Goal: Task Accomplishment & Management: Complete application form

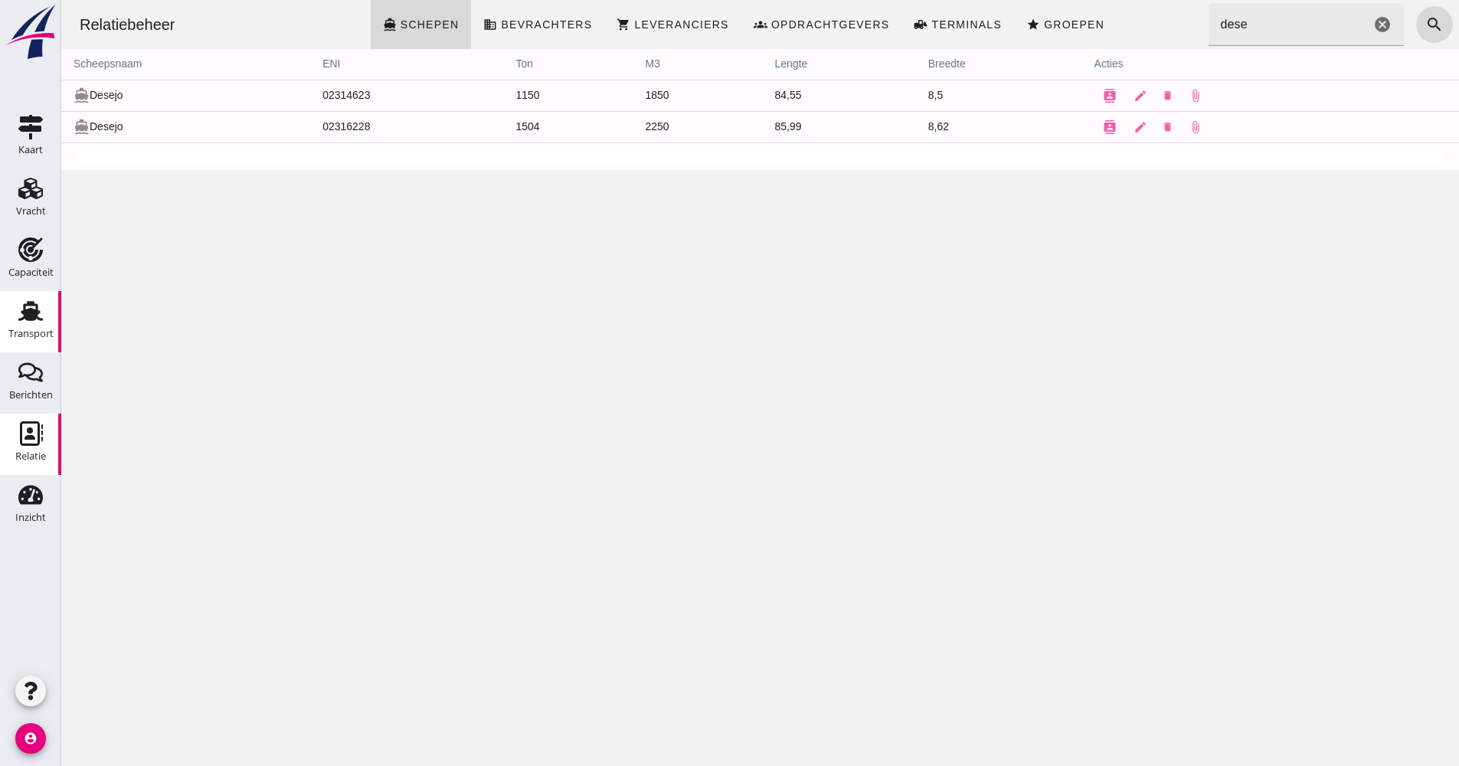
drag, startPoint x: 9, startPoint y: 303, endPoint x: 46, endPoint y: 312, distance: 38.1
click at [46, 312] on div "Transport" at bounding box center [30, 311] width 37 height 25
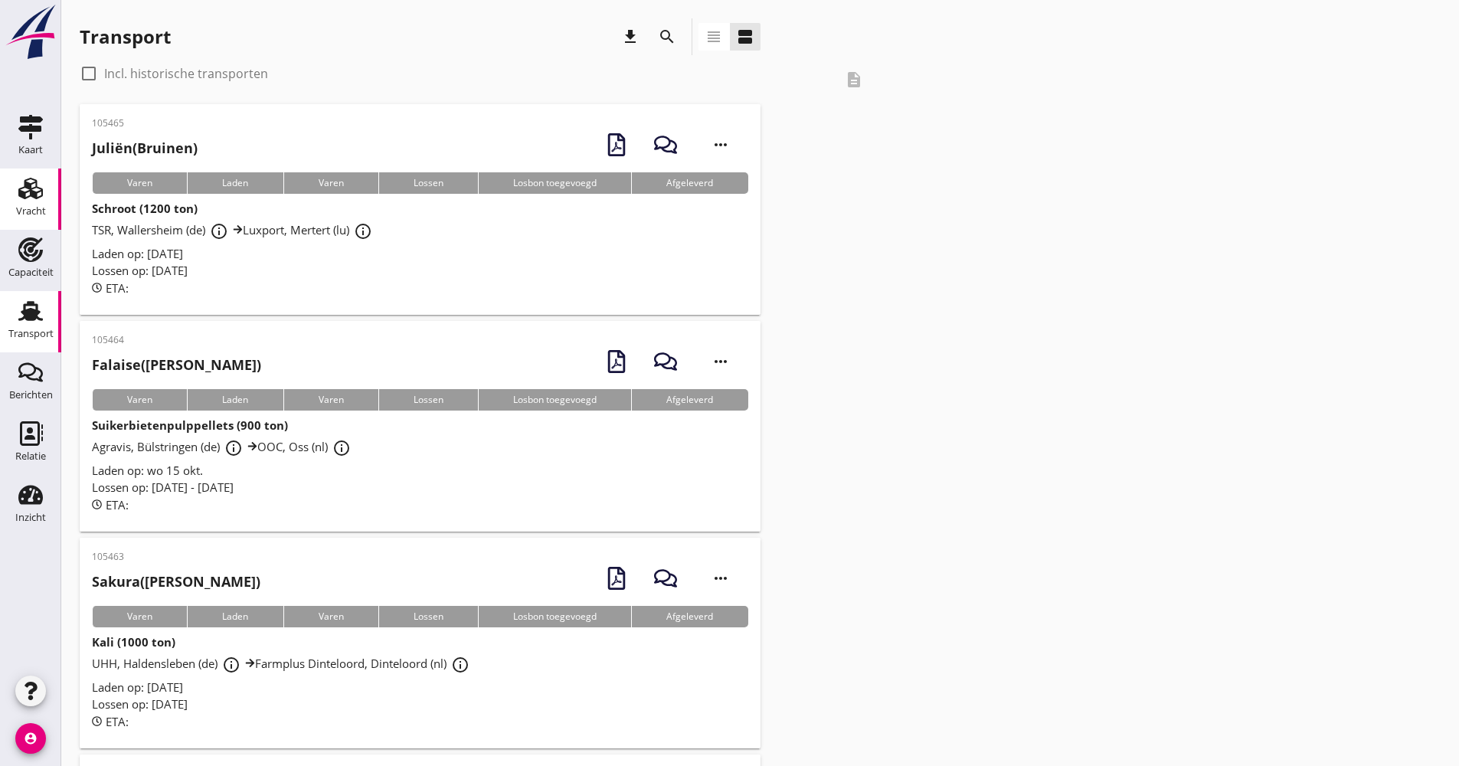
click at [32, 205] on div "Vracht" at bounding box center [31, 211] width 30 height 21
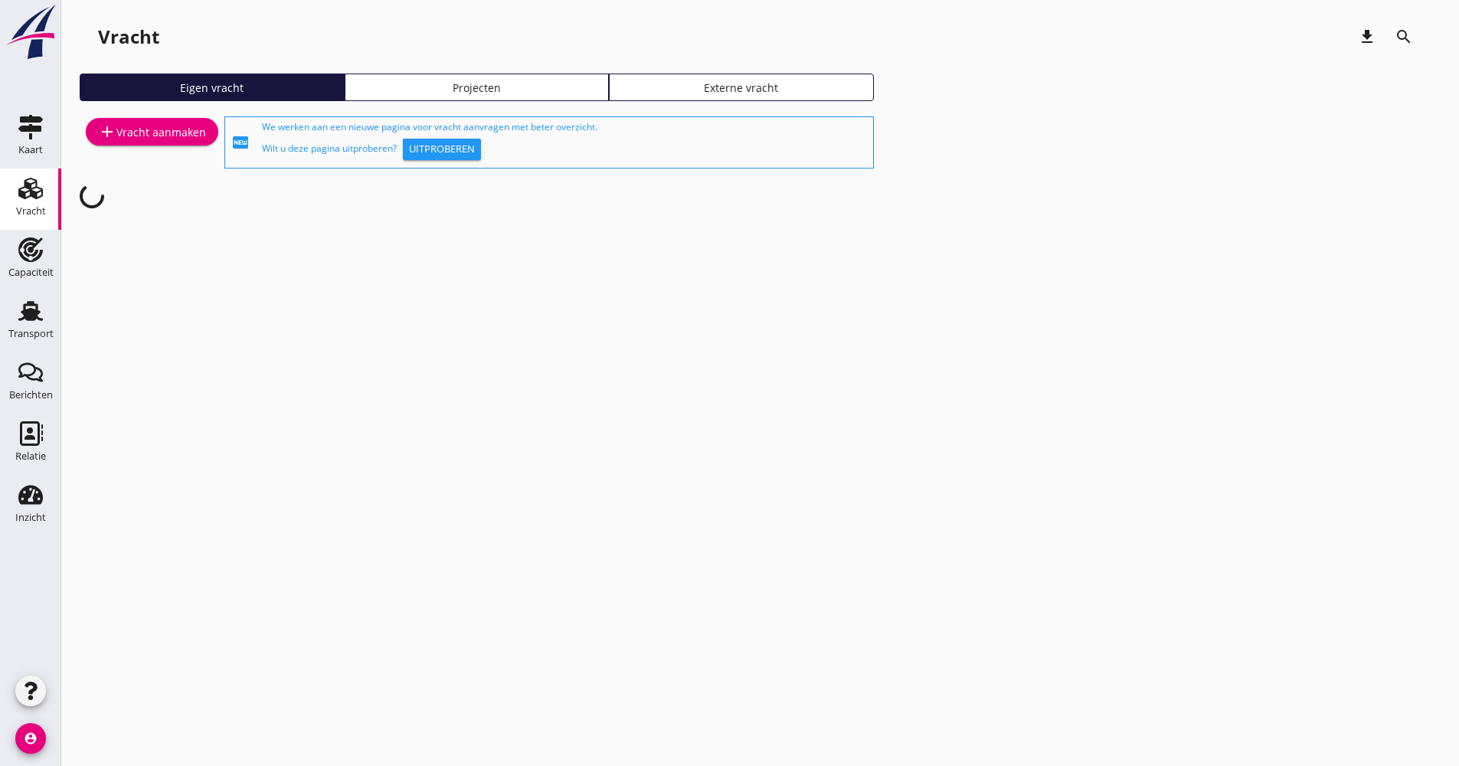
click at [424, 86] on div "Projecten" at bounding box center [477, 88] width 251 height 16
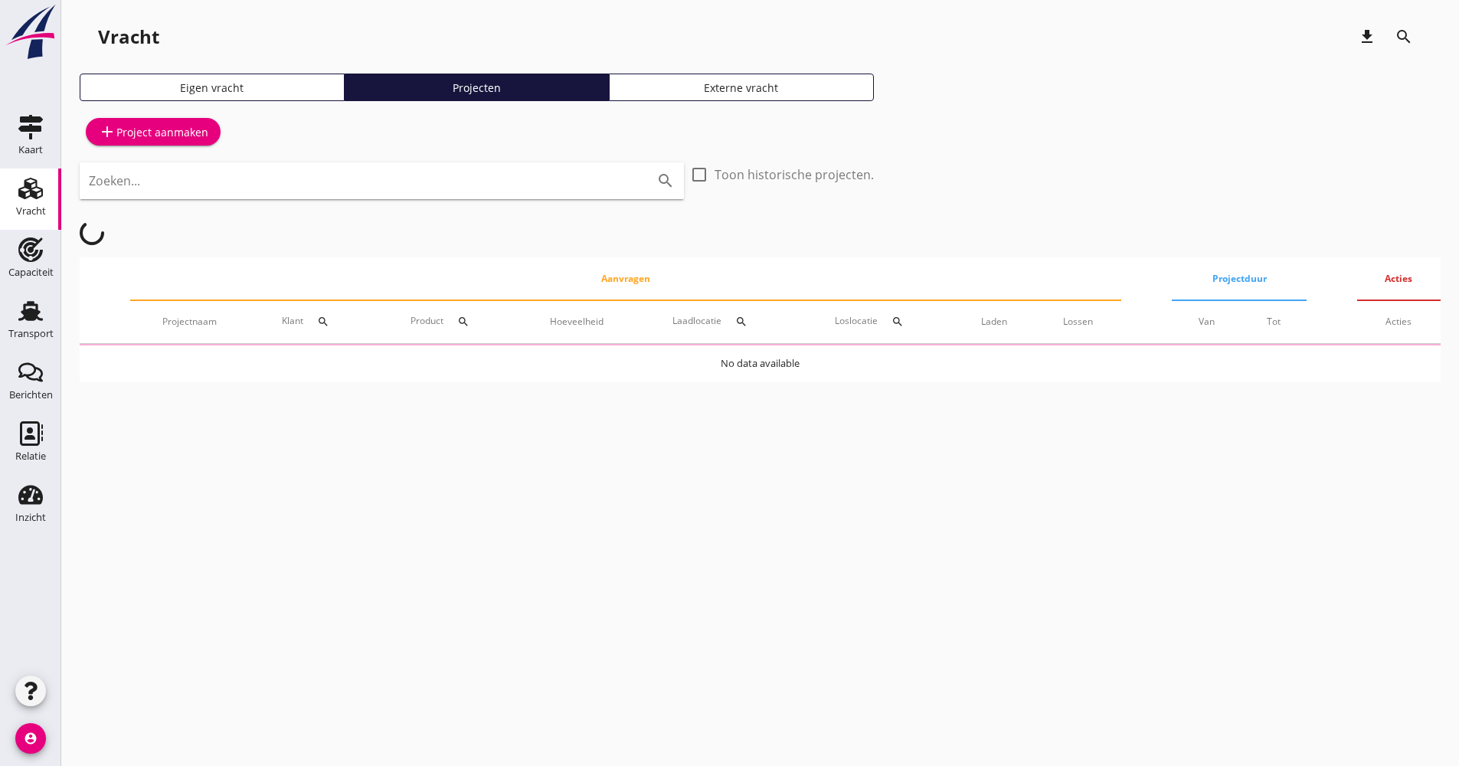
click at [210, 136] on link "add Project aanmaken" at bounding box center [153, 132] width 135 height 28
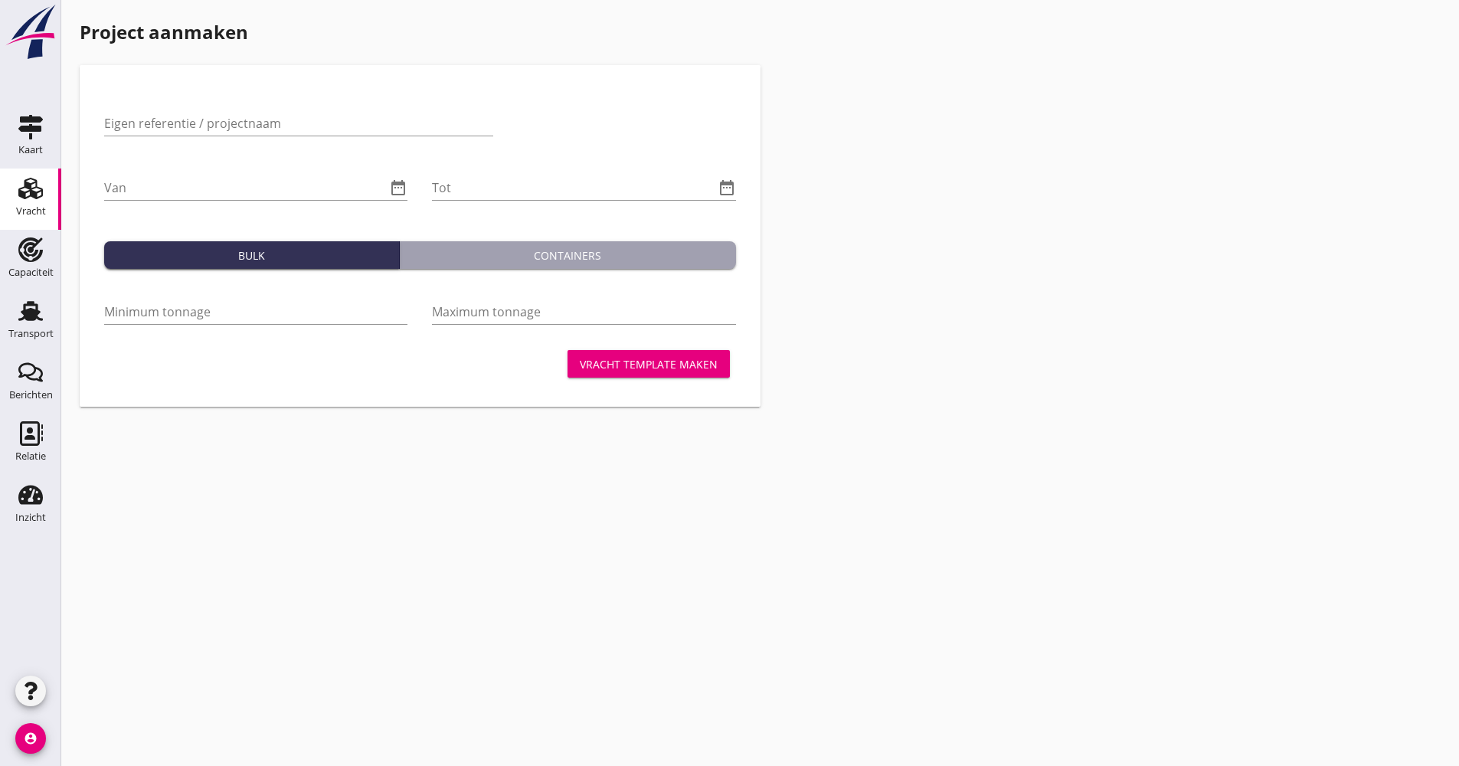
click at [38, 192] on use at bounding box center [30, 188] width 25 height 21
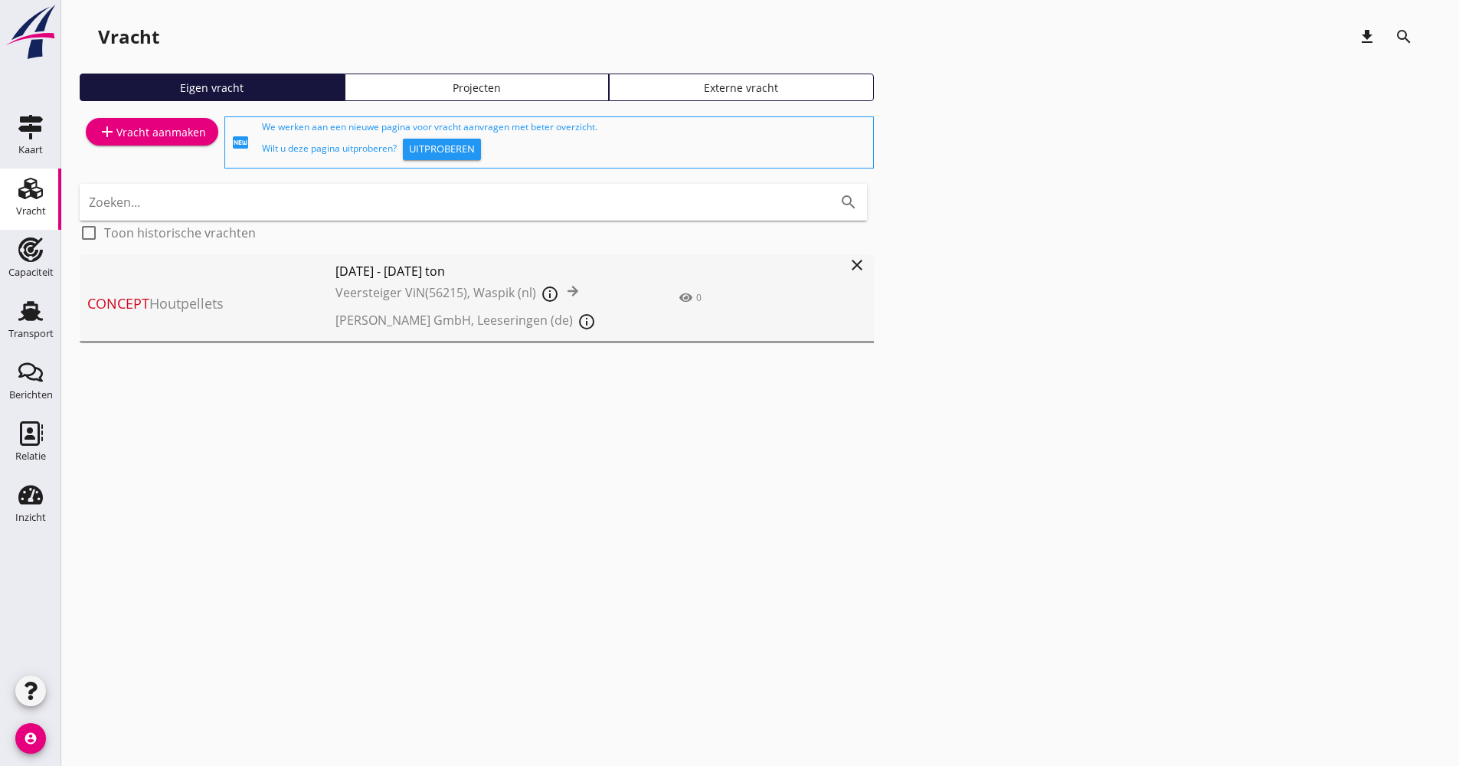
click at [465, 80] on div "Projecten" at bounding box center [477, 88] width 251 height 16
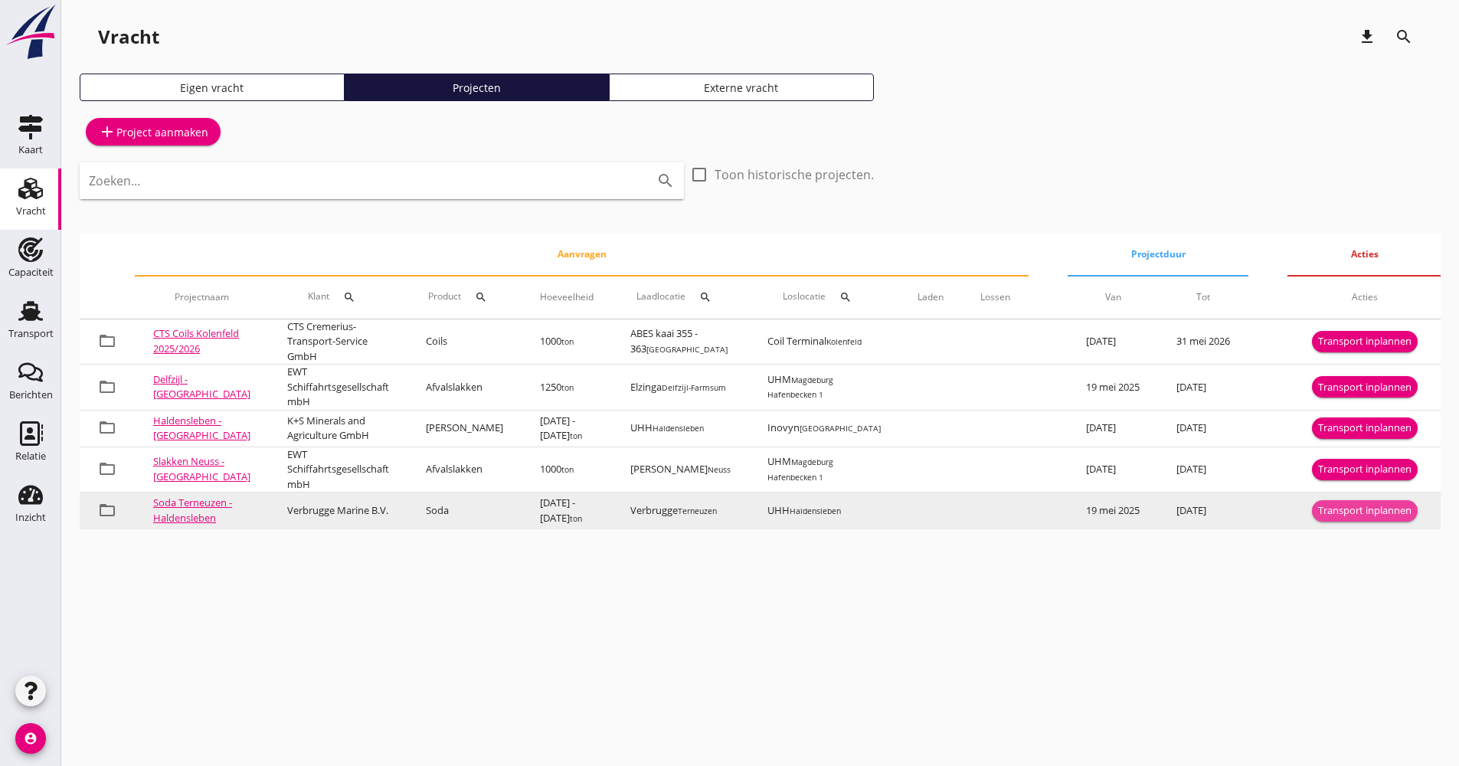
click at [1402, 506] on div "Transport inplannen" at bounding box center [1364, 510] width 93 height 15
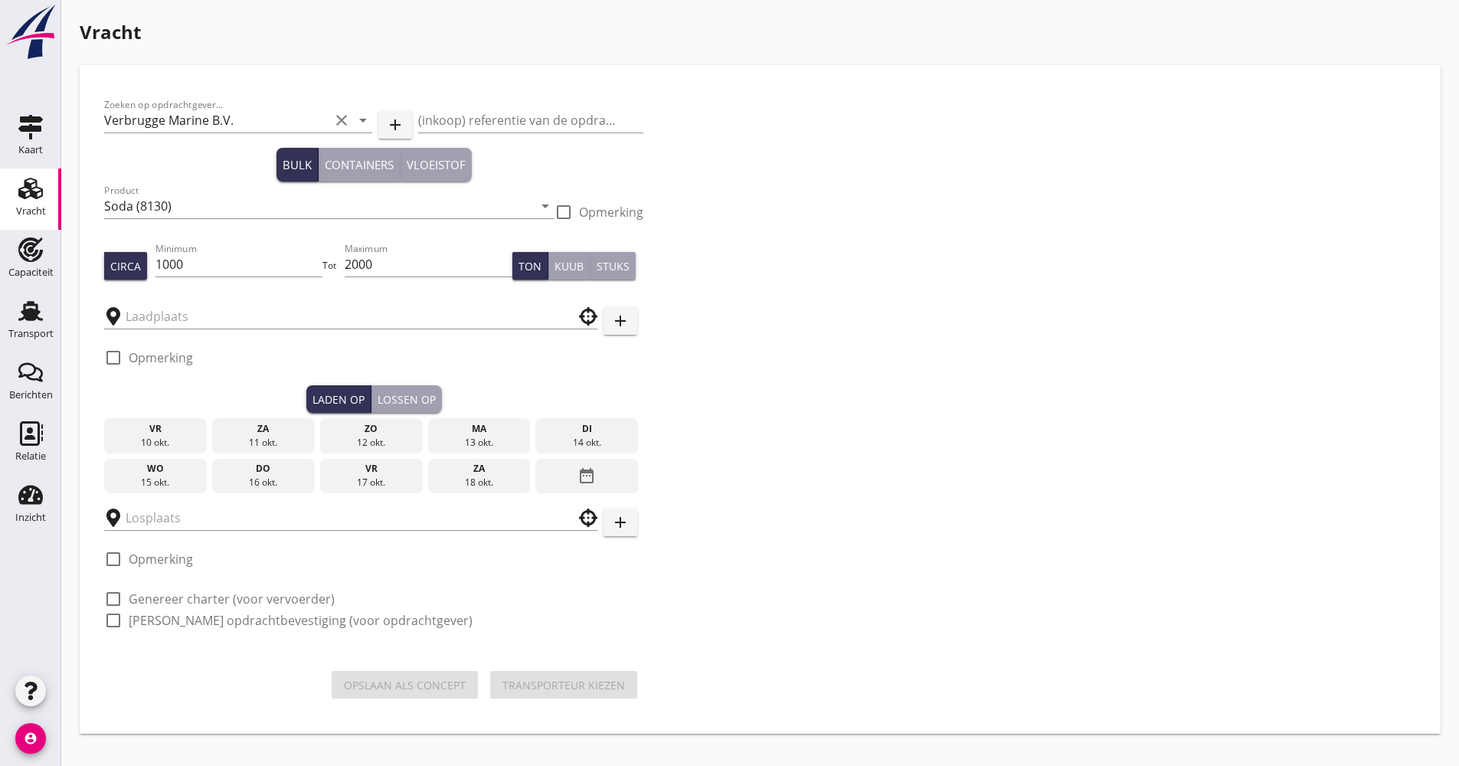
type input "Verbrugge"
type input "UHH"
checkbox input "true"
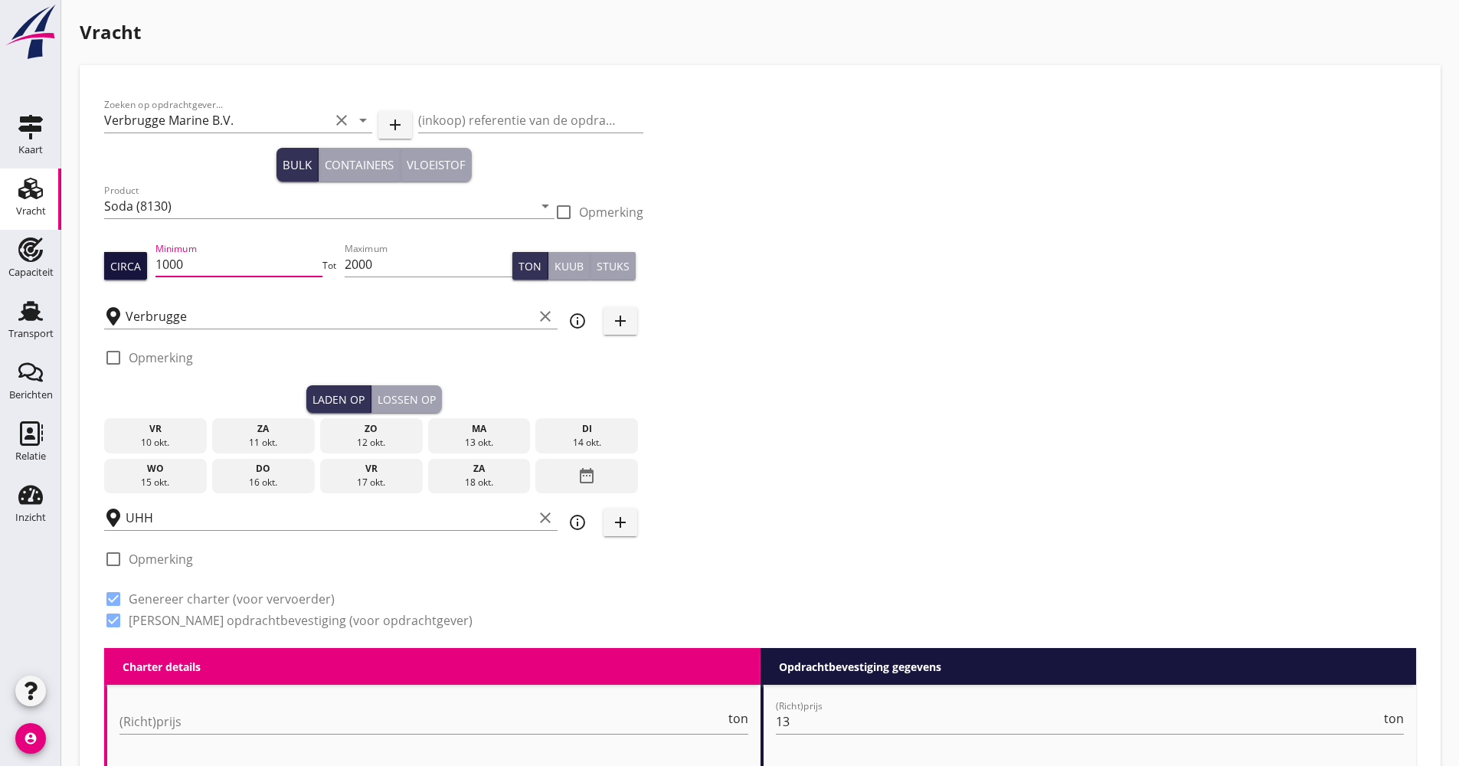
scroll to position [1, 0]
drag, startPoint x: 198, startPoint y: 257, endPoint x: 106, endPoint y: 274, distance: 94.2
click at [106, 274] on div "Circa Minimum 1000 Tot Maximum 2000 Ton Kuub Stuks" at bounding box center [373, 266] width 539 height 52
type input "1220"
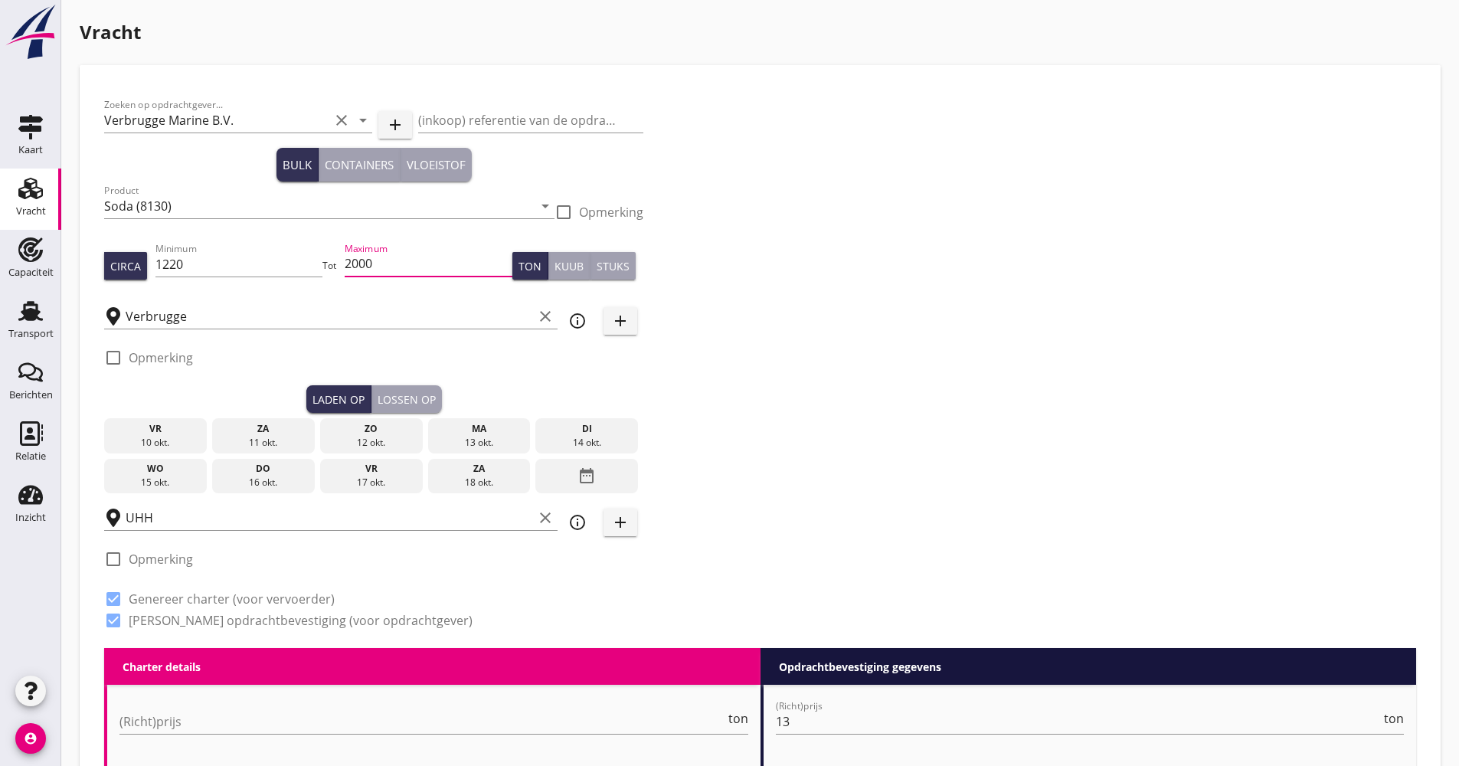
drag, startPoint x: 372, startPoint y: 260, endPoint x: 319, endPoint y: 277, distance: 55.5
click at [319, 277] on div "Circa Minimum 1220 Tot Maximum 2000 Ton Kuub Stuks" at bounding box center [373, 266] width 539 height 52
click at [364, 273] on input "2000" at bounding box center [429, 264] width 168 height 25
drag, startPoint x: 392, startPoint y: 263, endPoint x: 326, endPoint y: 266, distance: 65.9
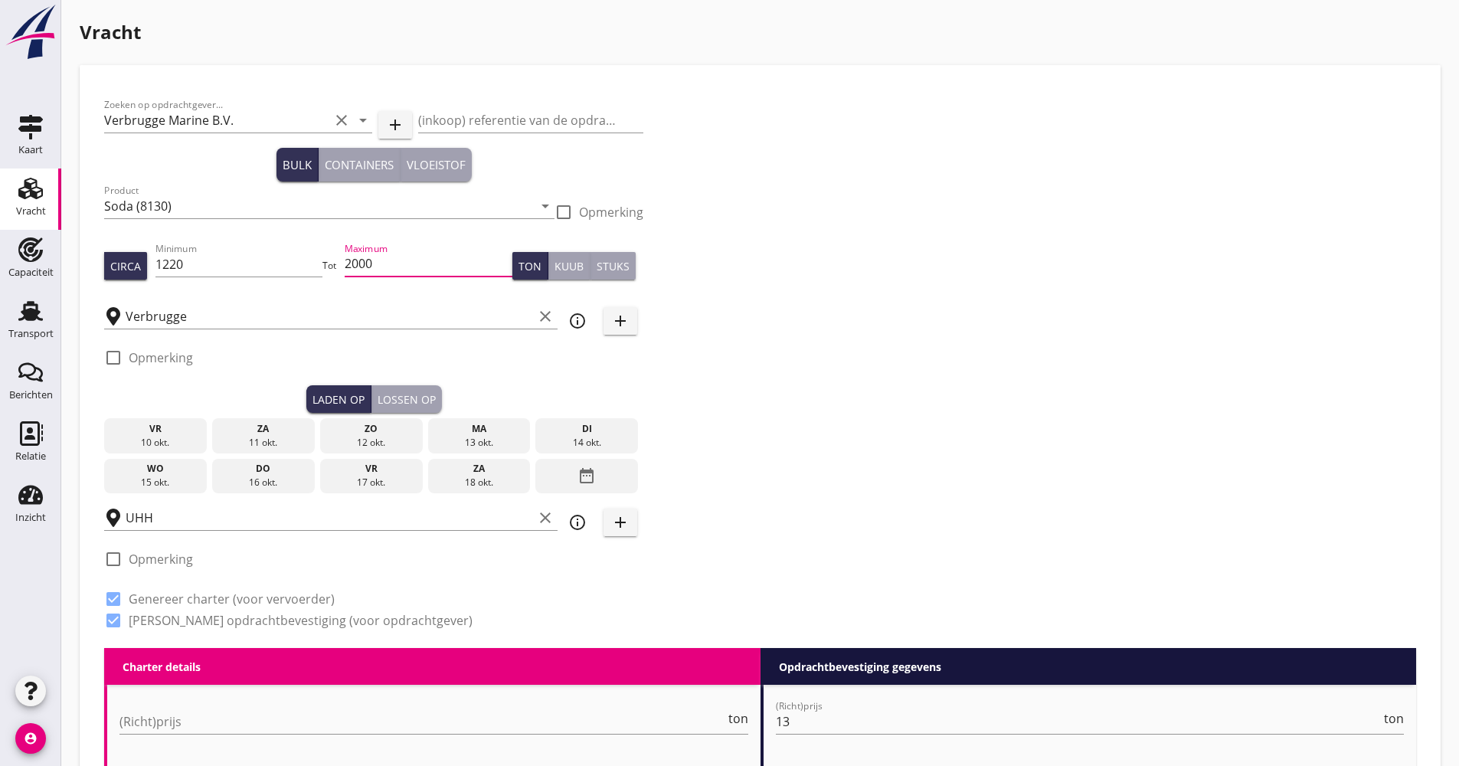
click at [325, 270] on div "Circa Minimum 1220 Tot Maximum 2000 Ton Kuub Stuks" at bounding box center [373, 266] width 539 height 52
type input "1220"
click at [167, 272] on input "1220" at bounding box center [239, 264] width 168 height 25
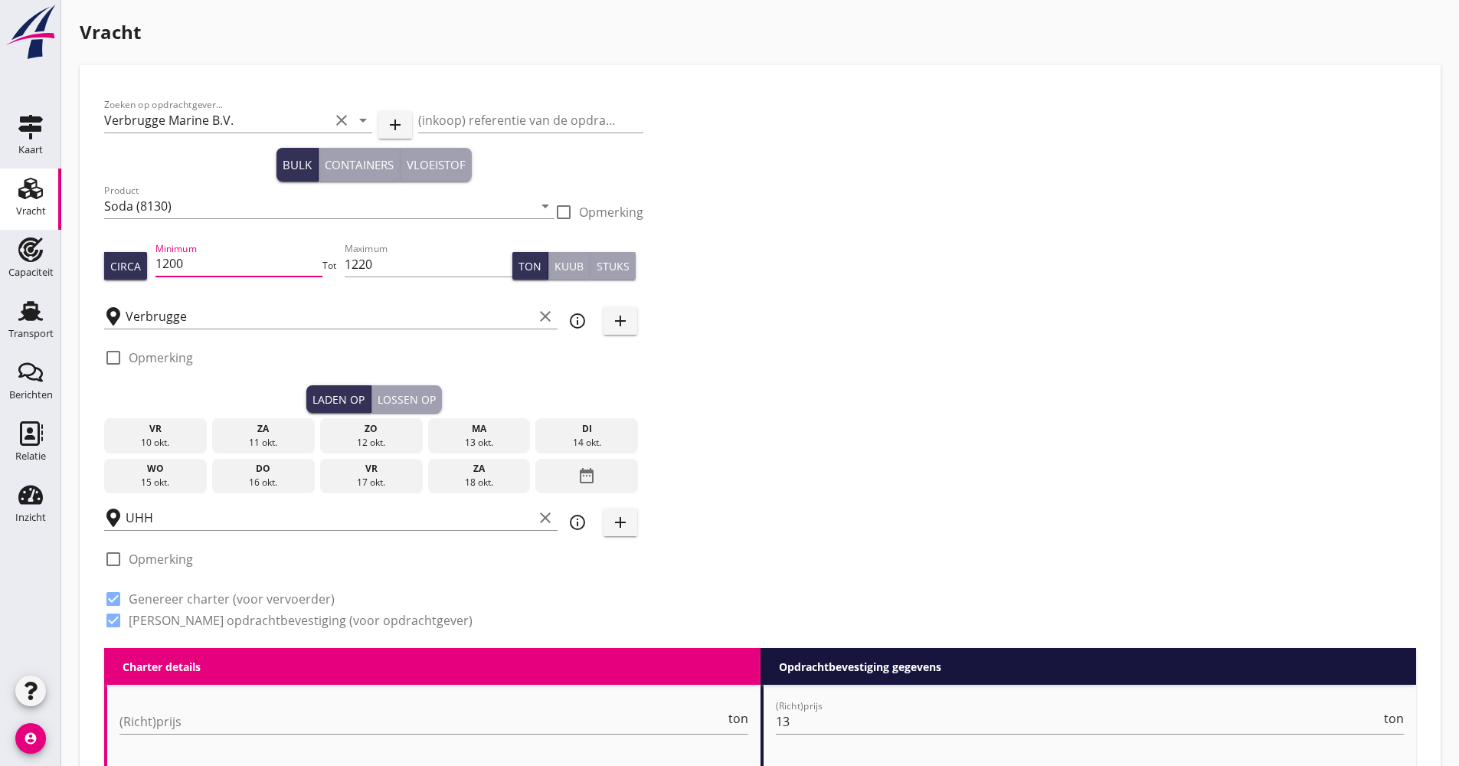
type input "1200"
click at [604, 444] on div "14 okt." at bounding box center [586, 443] width 95 height 14
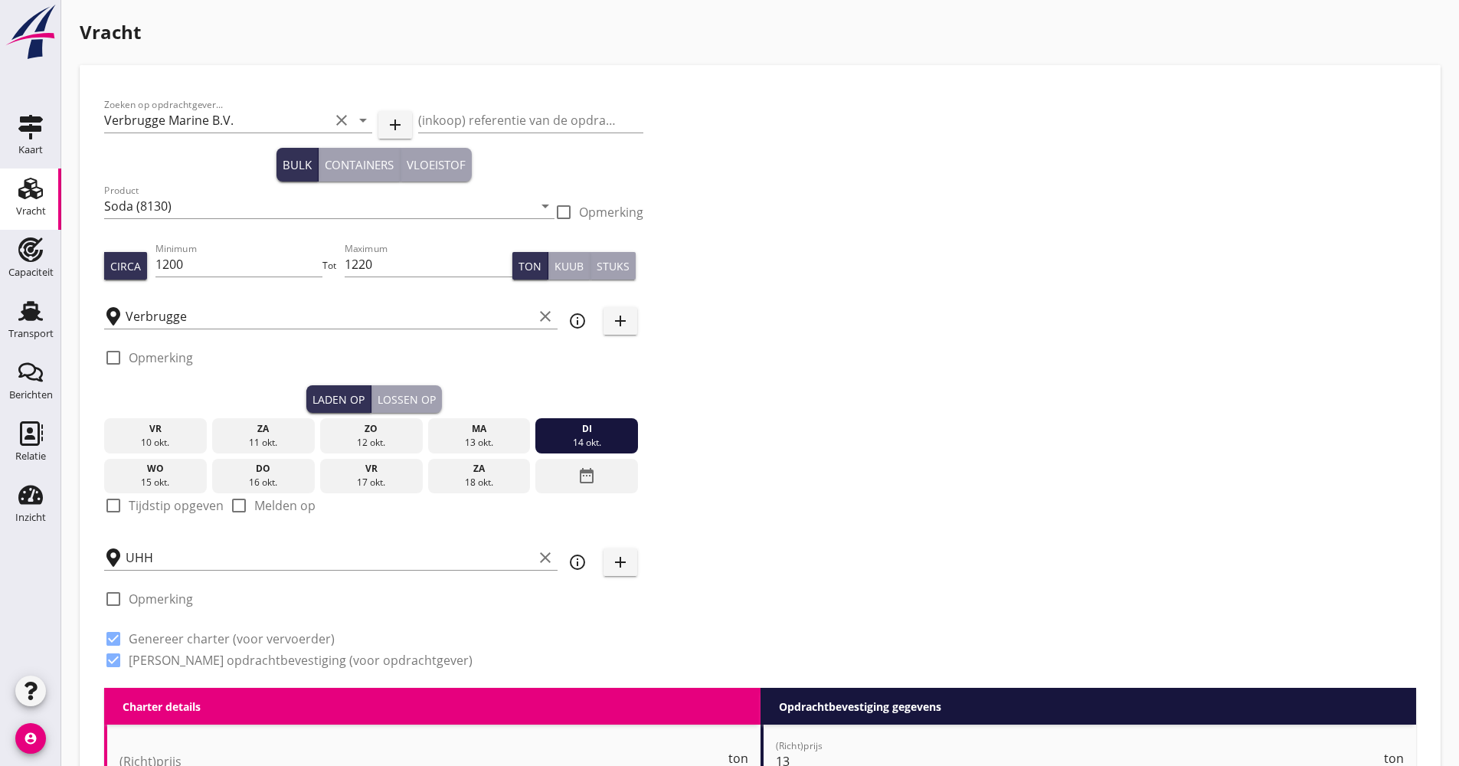
click at [124, 505] on div at bounding box center [113, 505] width 26 height 26
checkbox input "true"
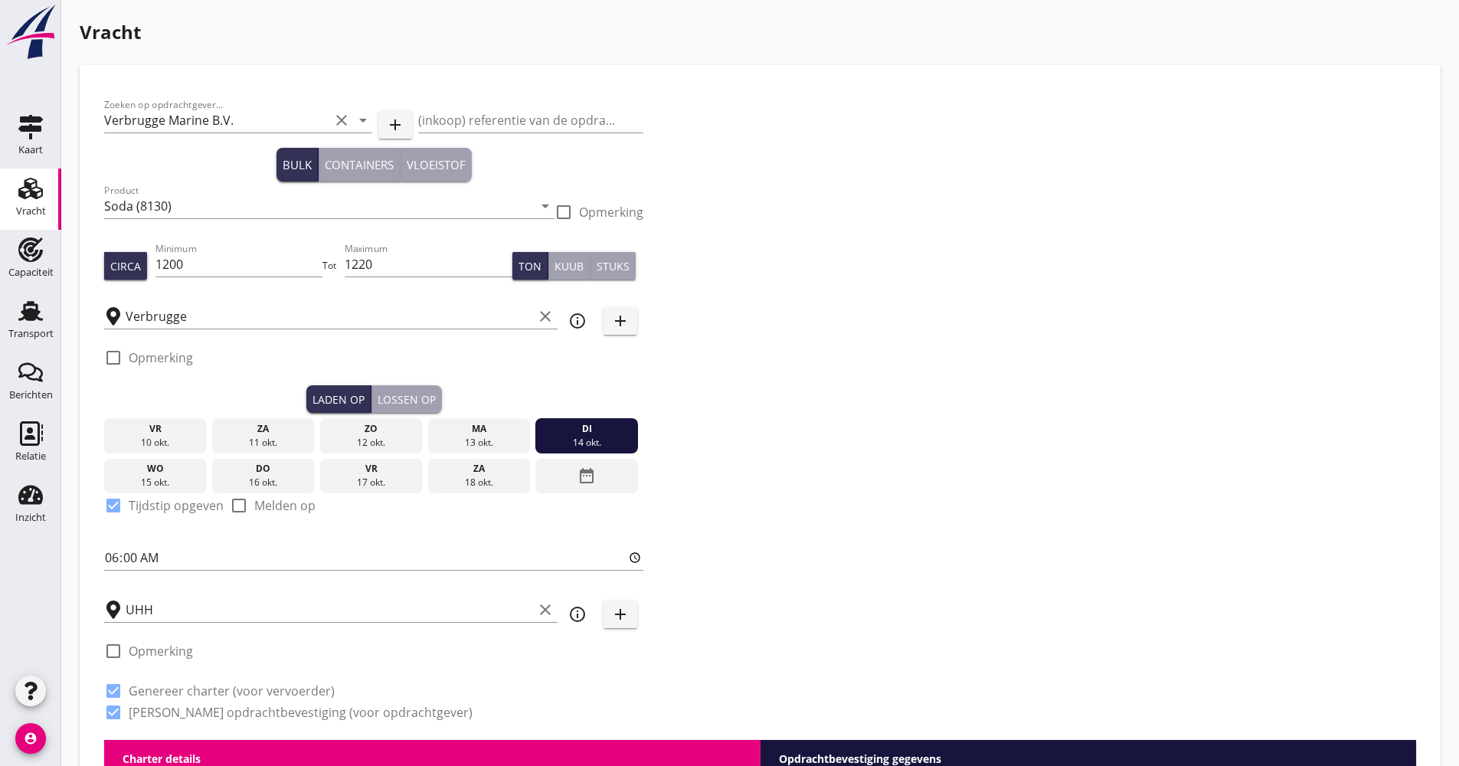
click at [101, 563] on div "Zoeken op opdrachtgever... Verbrugge Marine B.V. clear arrow_drop_down add (ink…" at bounding box center [373, 415] width 551 height 650
click at [109, 556] on input "06:00" at bounding box center [373, 557] width 539 height 25
type input "16:00"
click at [810, 582] on div "Zoeken op opdrachtgever... Verbrugge Marine B.V. clear arrow_drop_down add (ink…" at bounding box center [760, 415] width 1324 height 650
click at [424, 397] on div "Lossen op" at bounding box center [407, 399] width 58 height 16
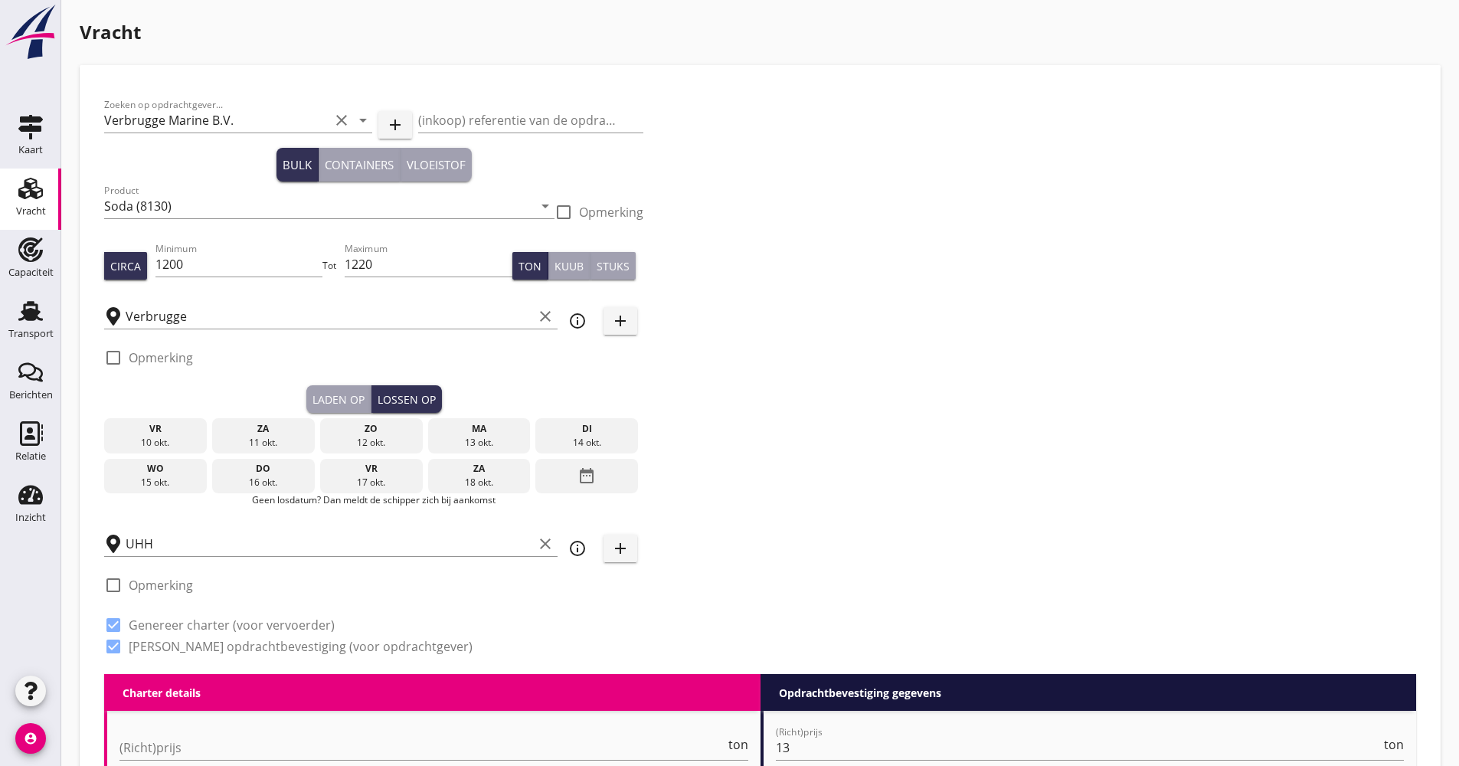
click at [559, 485] on div "date_range" at bounding box center [586, 476] width 103 height 35
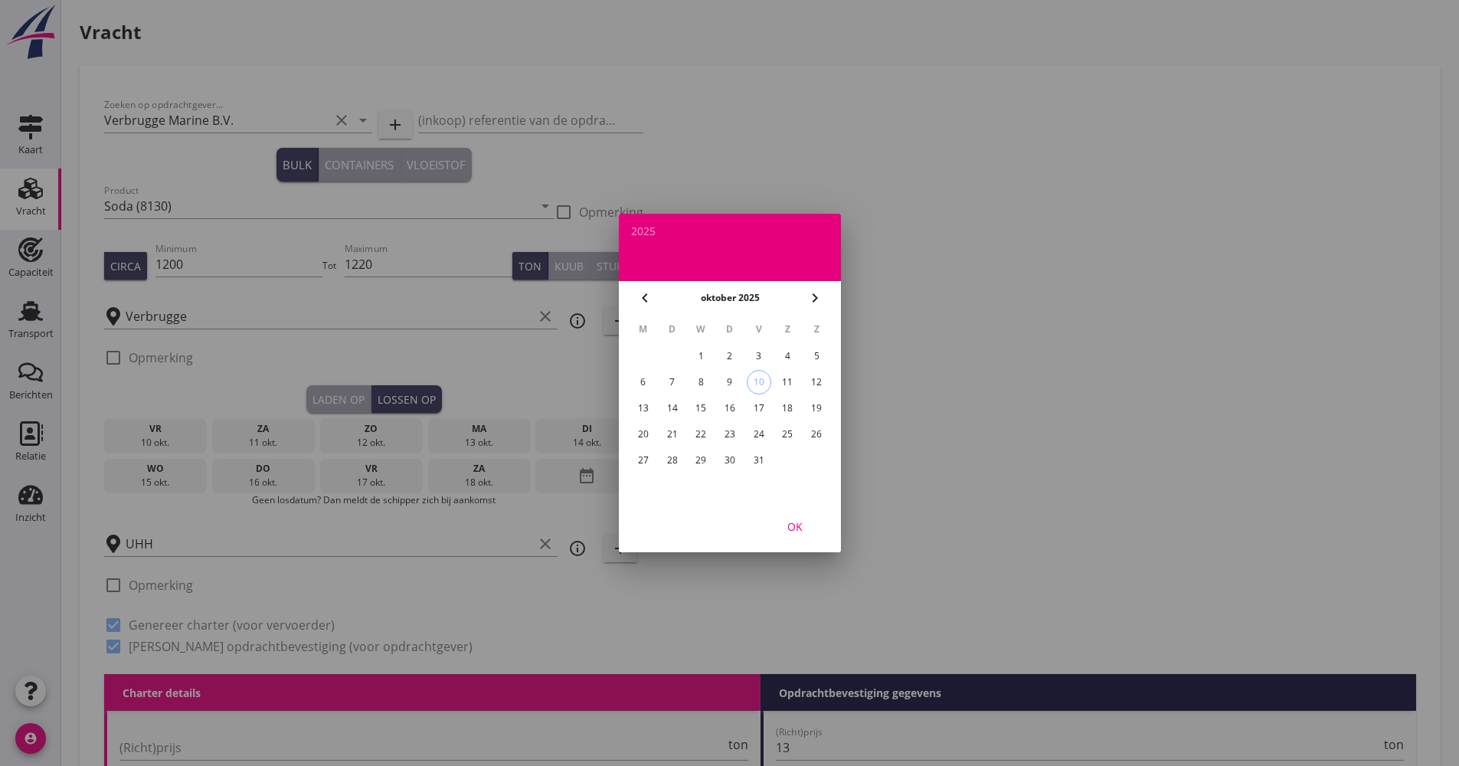
click at [720, 435] on div "23" at bounding box center [729, 434] width 25 height 25
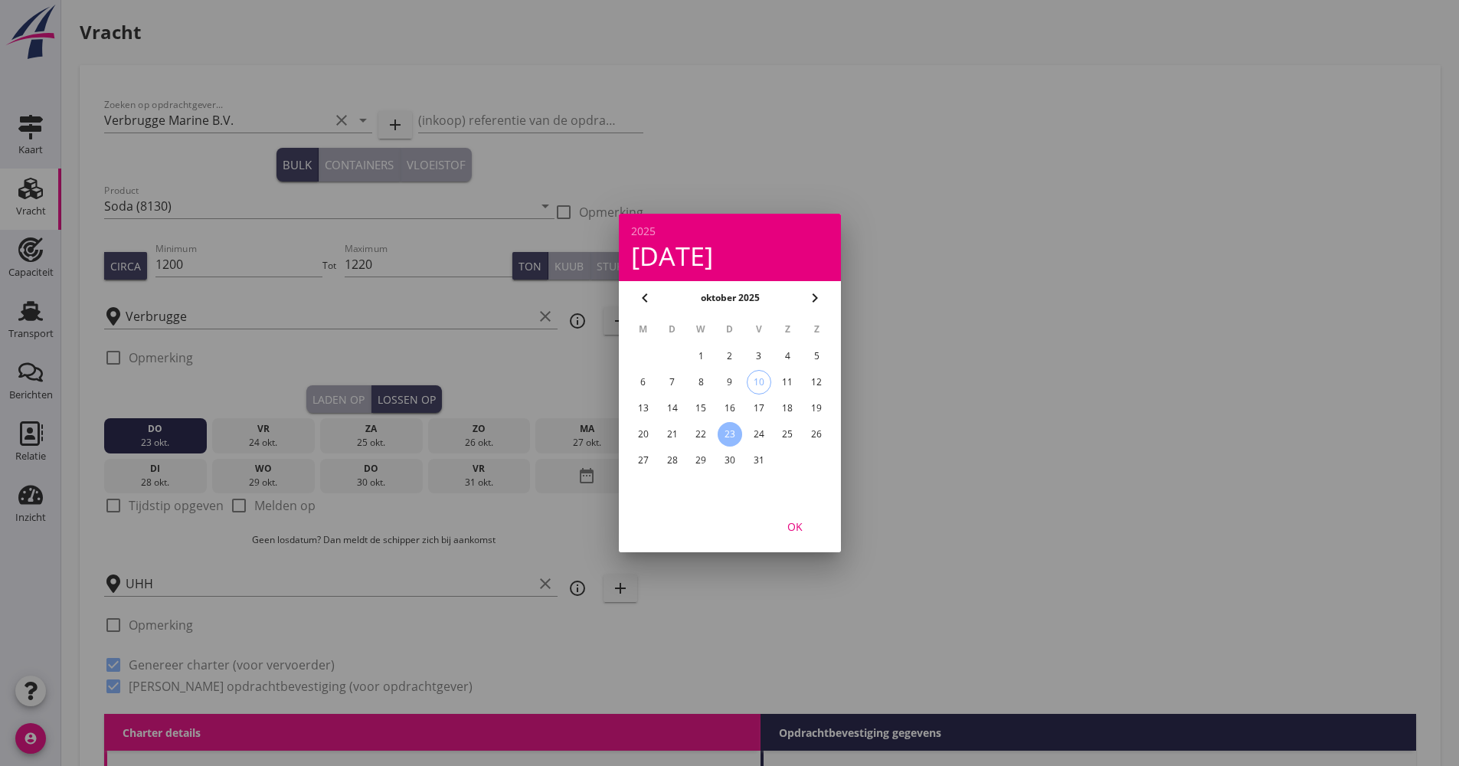
click at [798, 524] on div "OK" at bounding box center [795, 527] width 43 height 16
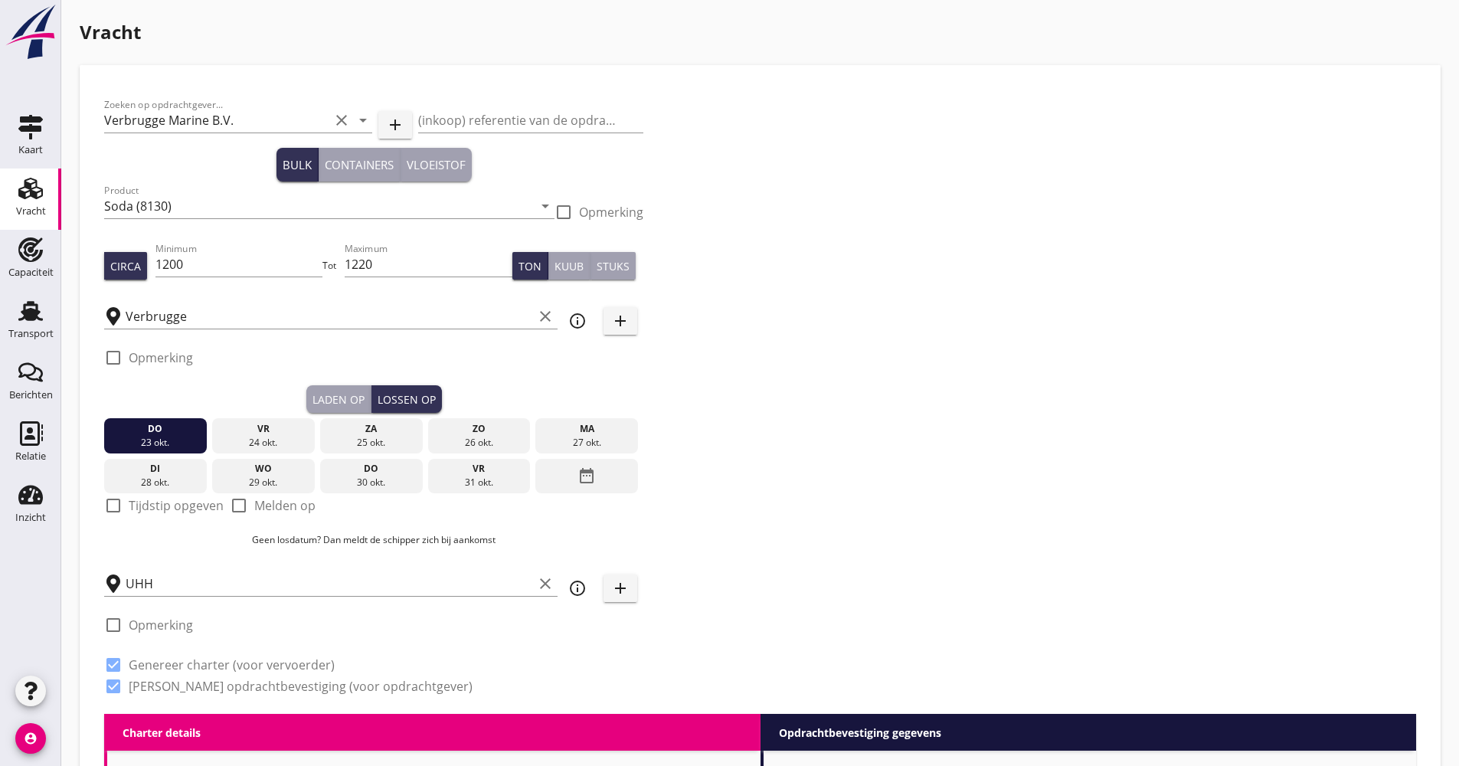
click at [150, 499] on label "Tijdstip opgeven" at bounding box center [176, 505] width 95 height 15
checkbox input "true"
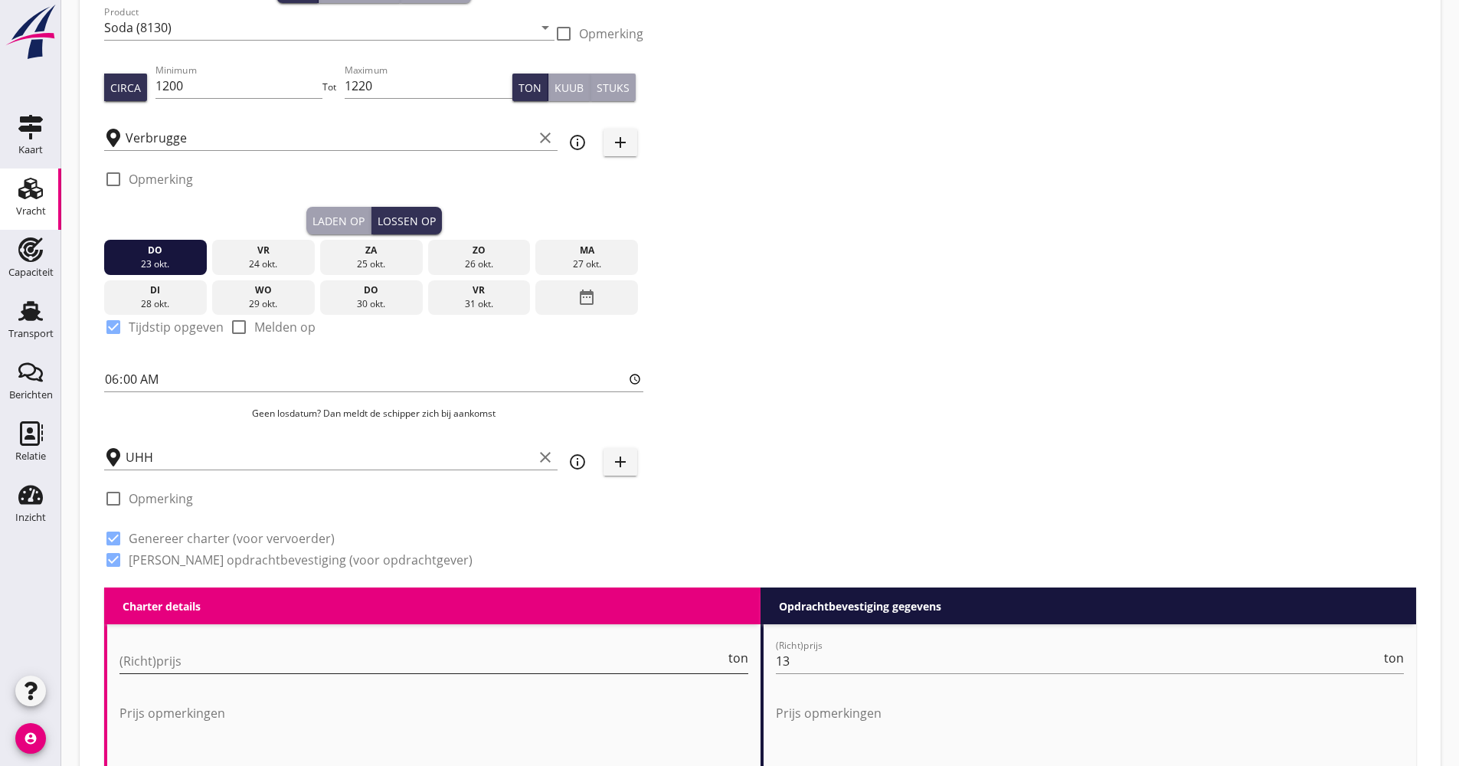
scroll to position [306, 0]
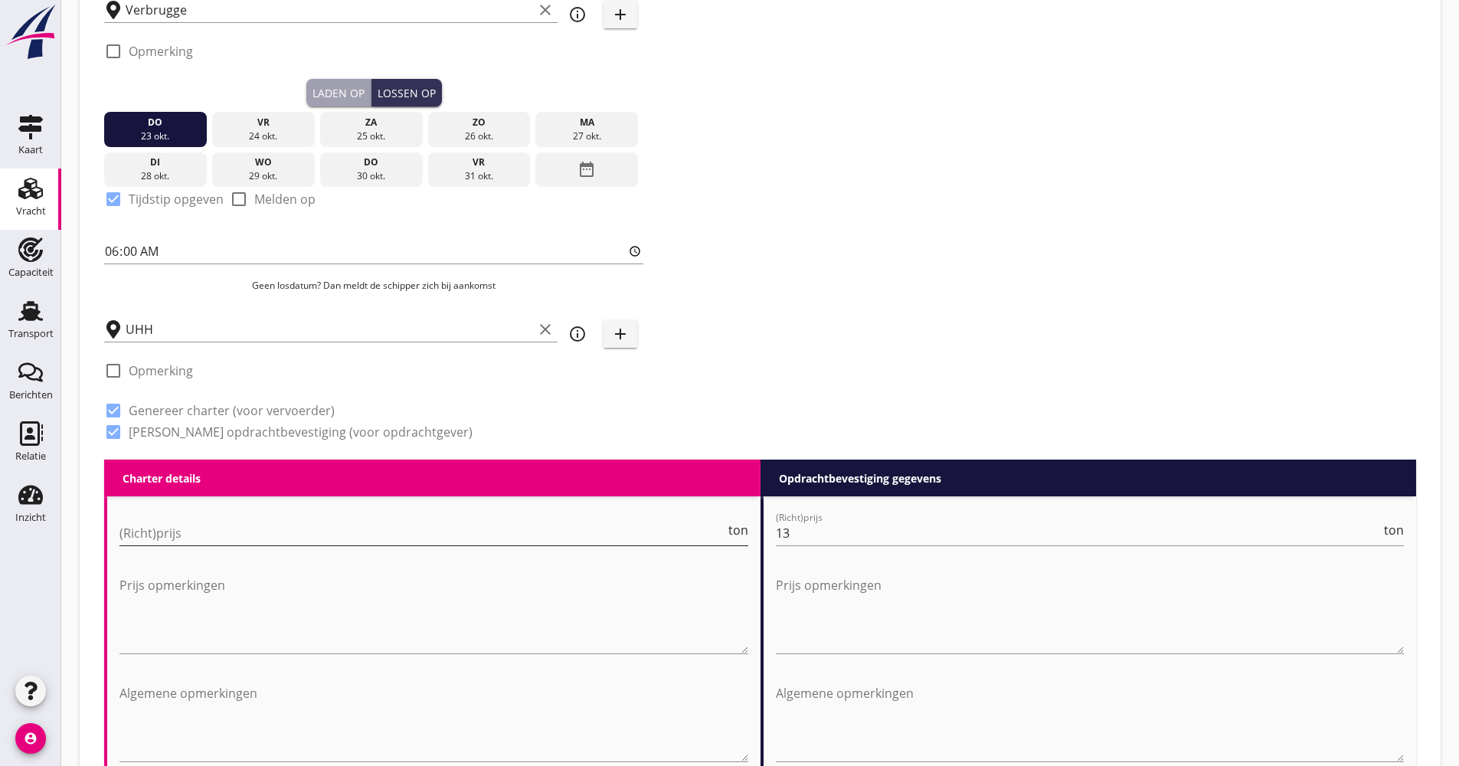
click at [219, 531] on input "(Richt)prijs" at bounding box center [422, 533] width 606 height 25
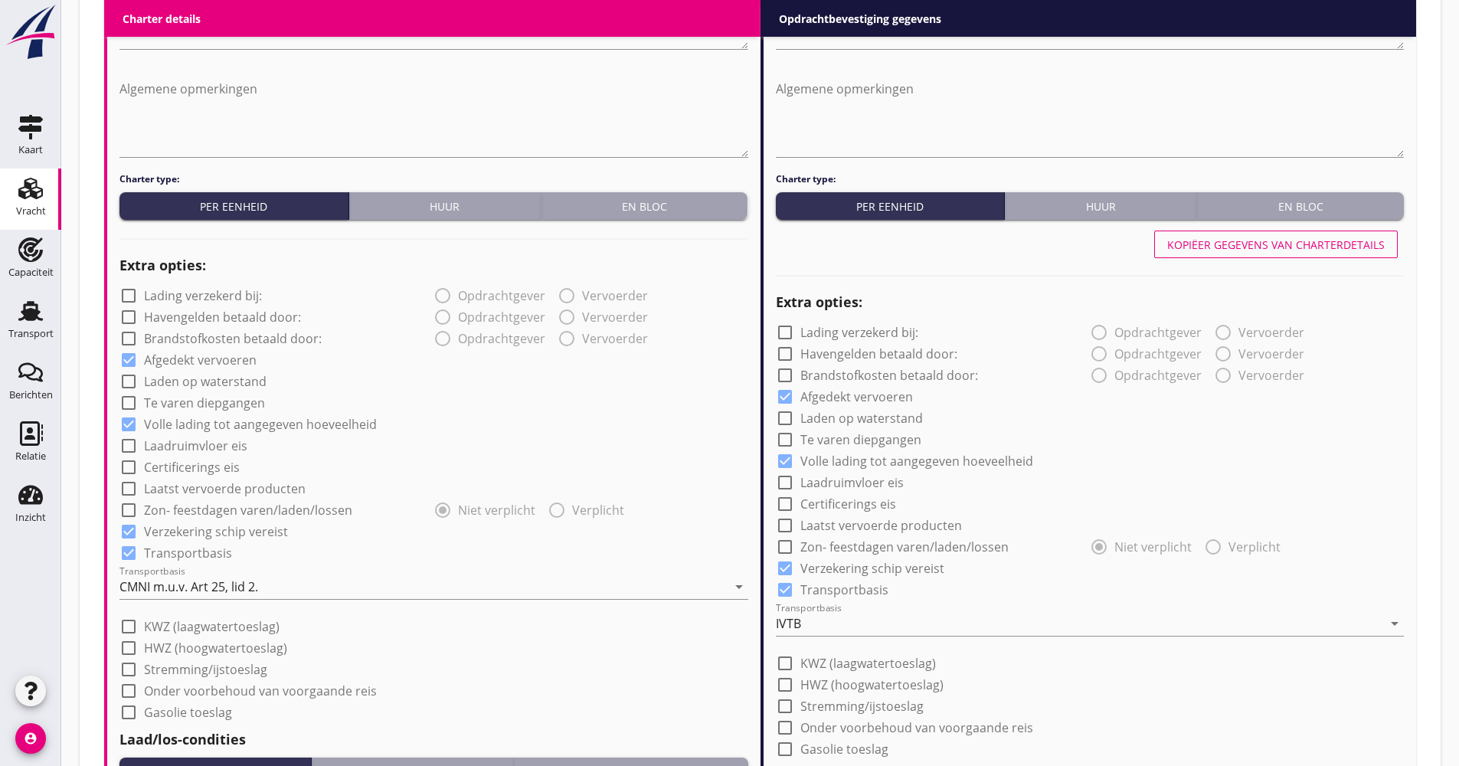
scroll to position [996, 0]
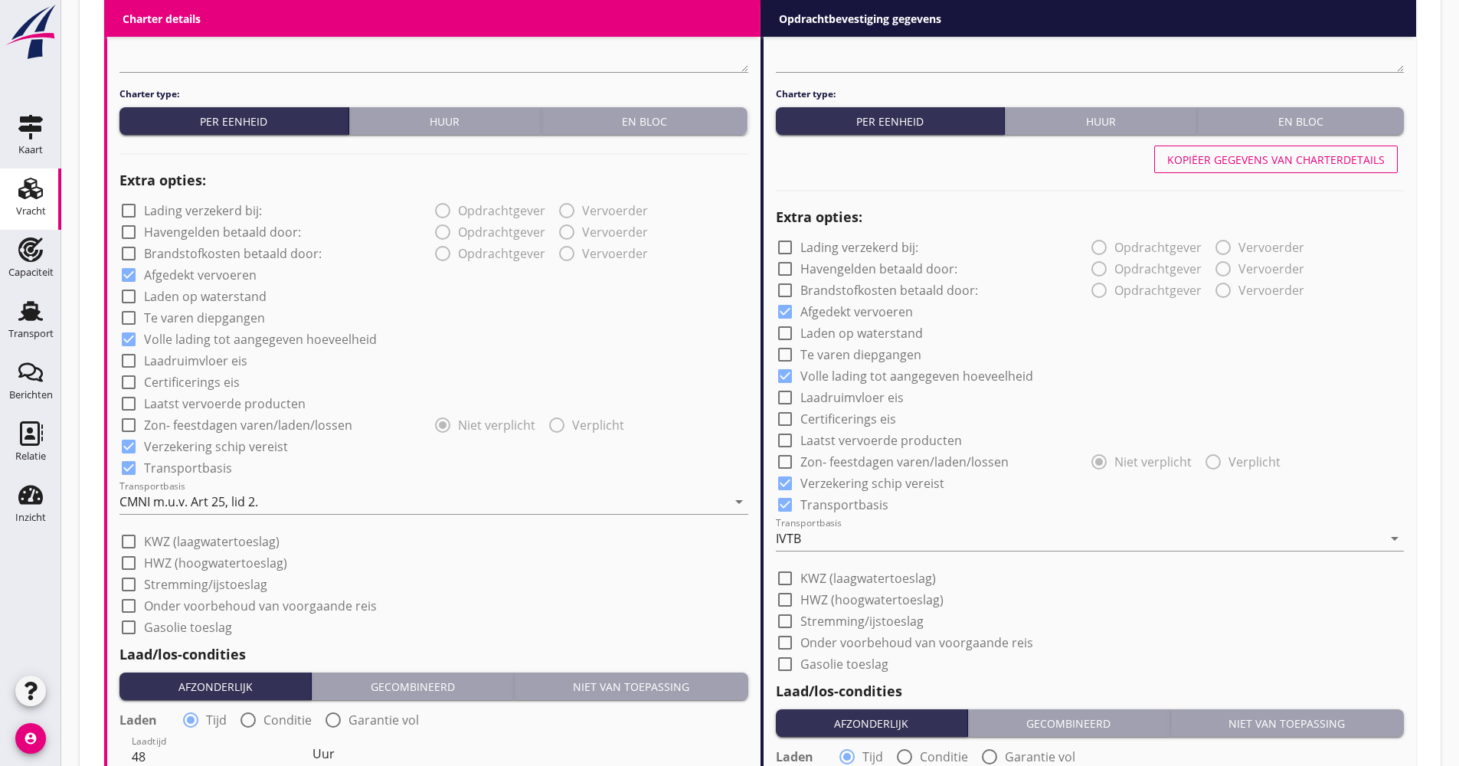
type input "14.50"
click at [214, 404] on label "Laatst vervoerde producten" at bounding box center [225, 403] width 162 height 15
checkbox input "true"
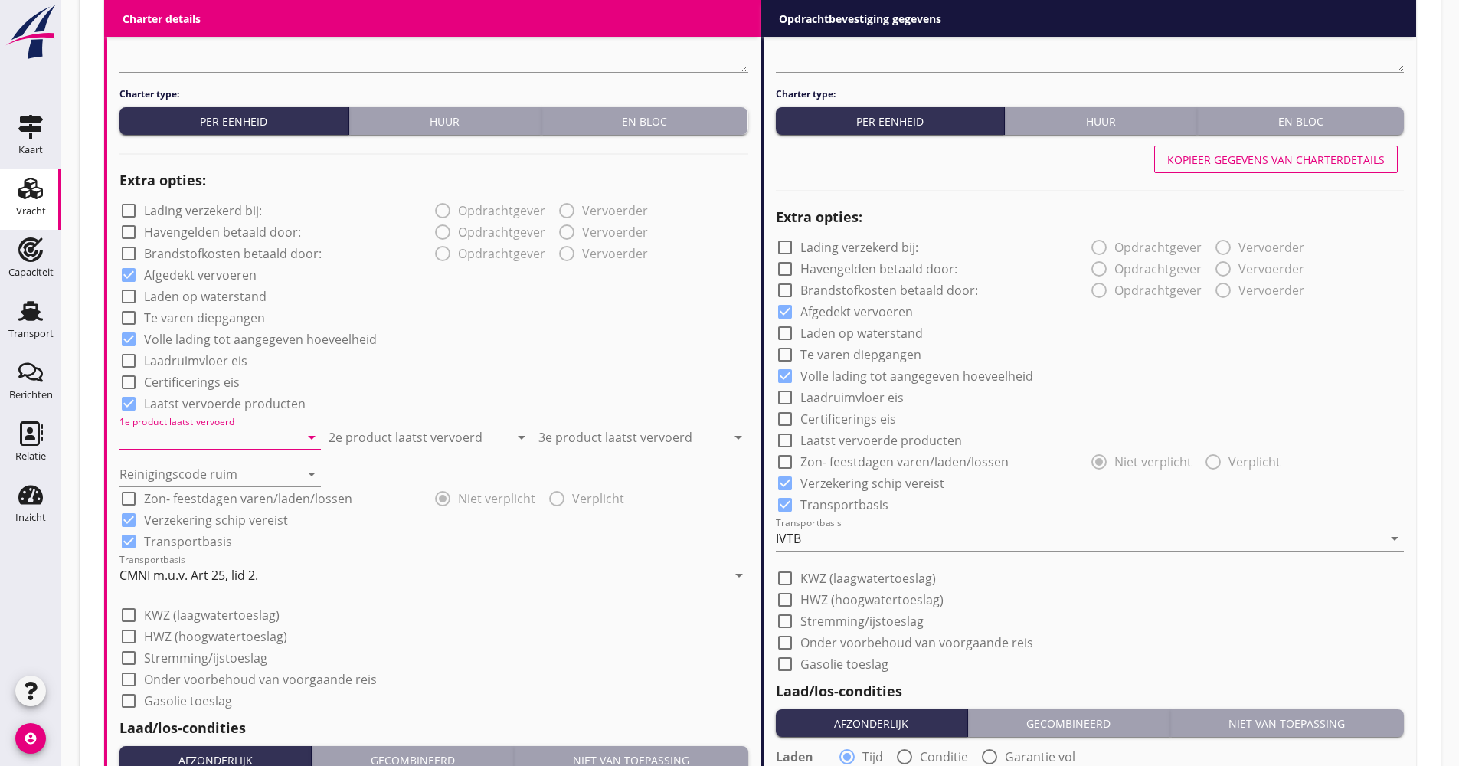
click at [200, 440] on input "1e product laatst vervoerd" at bounding box center [209, 437] width 180 height 25
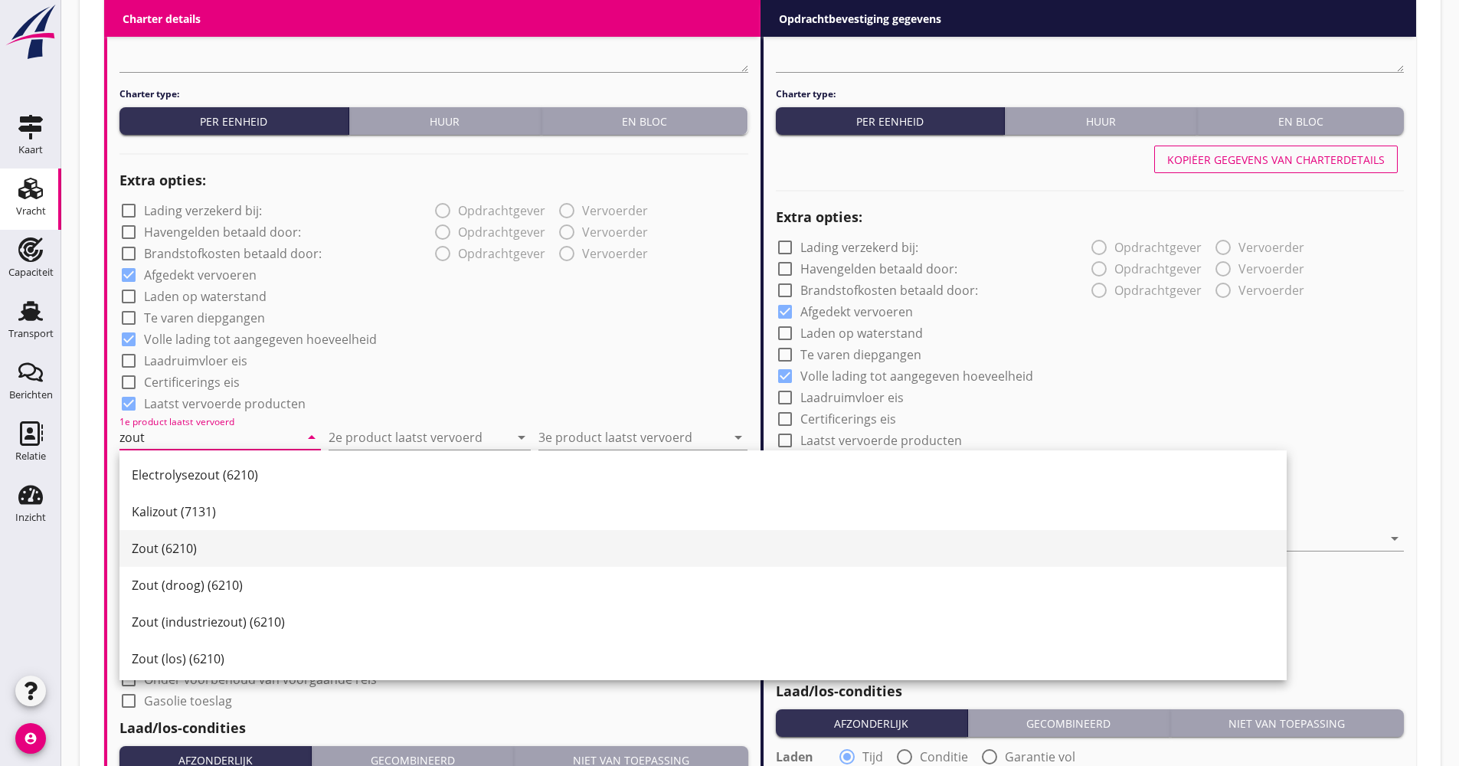
drag, startPoint x: 189, startPoint y: 547, endPoint x: 207, endPoint y: 538, distance: 19.9
click at [188, 547] on div "Zout (6210)" at bounding box center [703, 548] width 1143 height 18
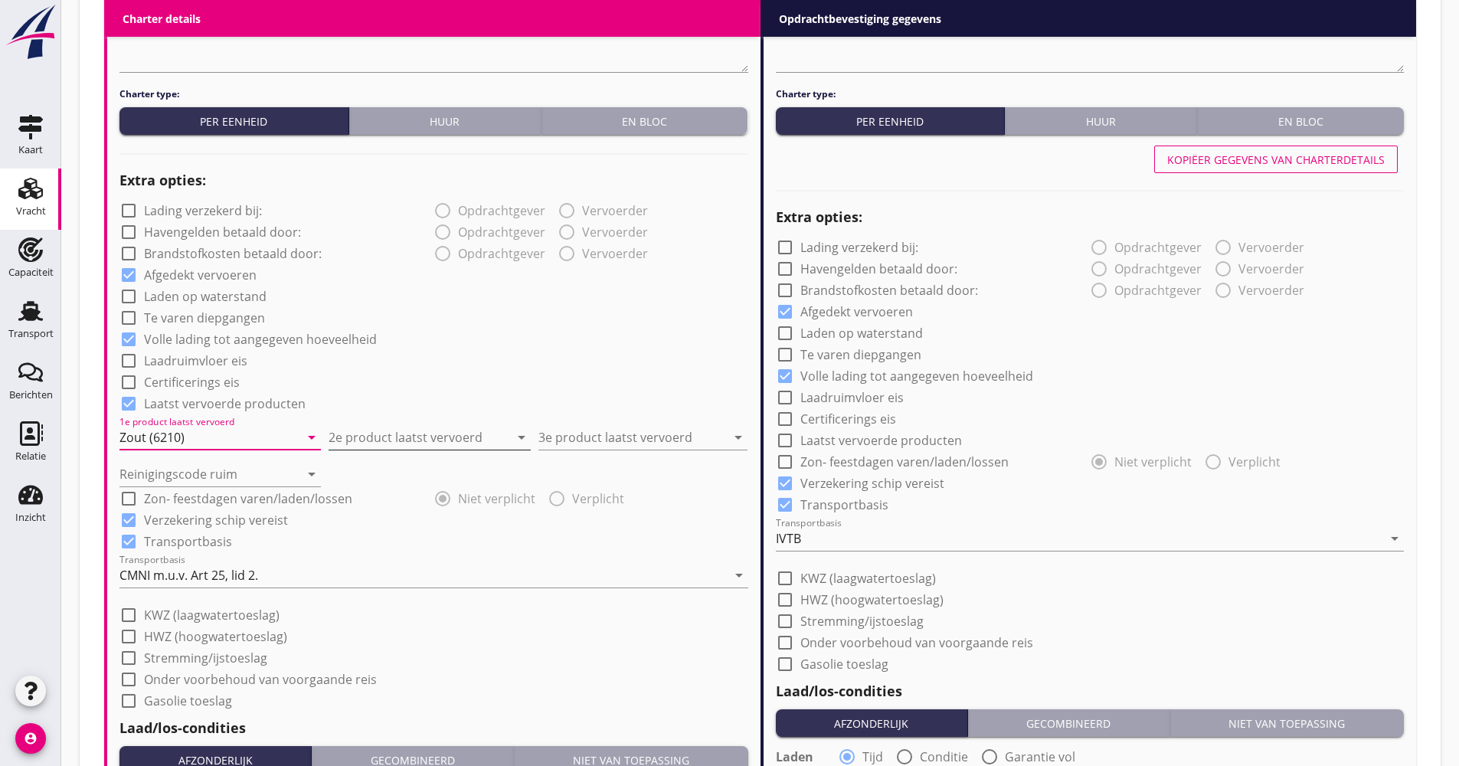
type input "Zout (6210)"
click at [474, 437] on input "2e product laatst vervoerd" at bounding box center [419, 437] width 180 height 25
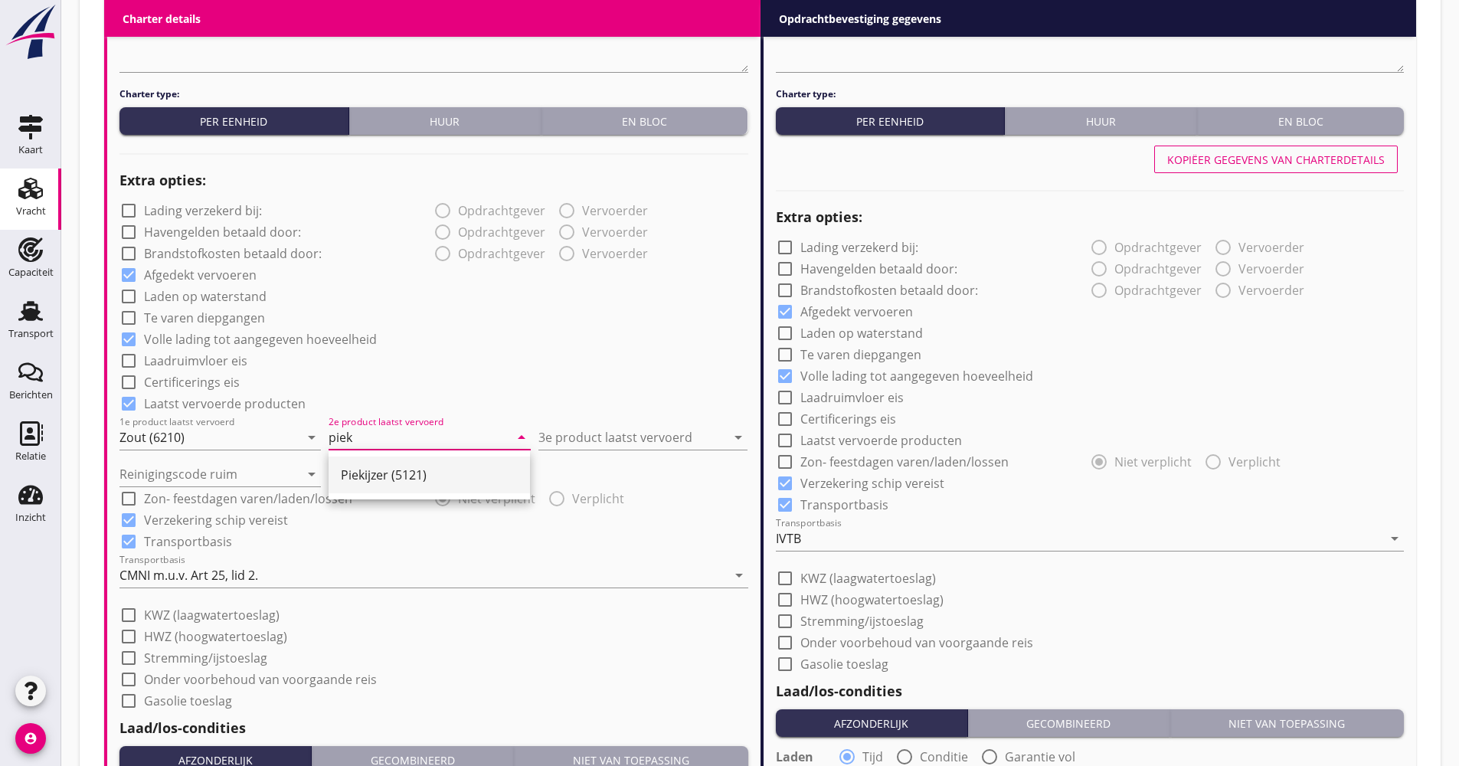
click at [457, 476] on div "Piekijzer (5121)" at bounding box center [429, 475] width 177 height 18
type input "Piekijzer (5121)"
click at [609, 434] on input "3e product laatst vervoerd" at bounding box center [632, 437] width 188 height 25
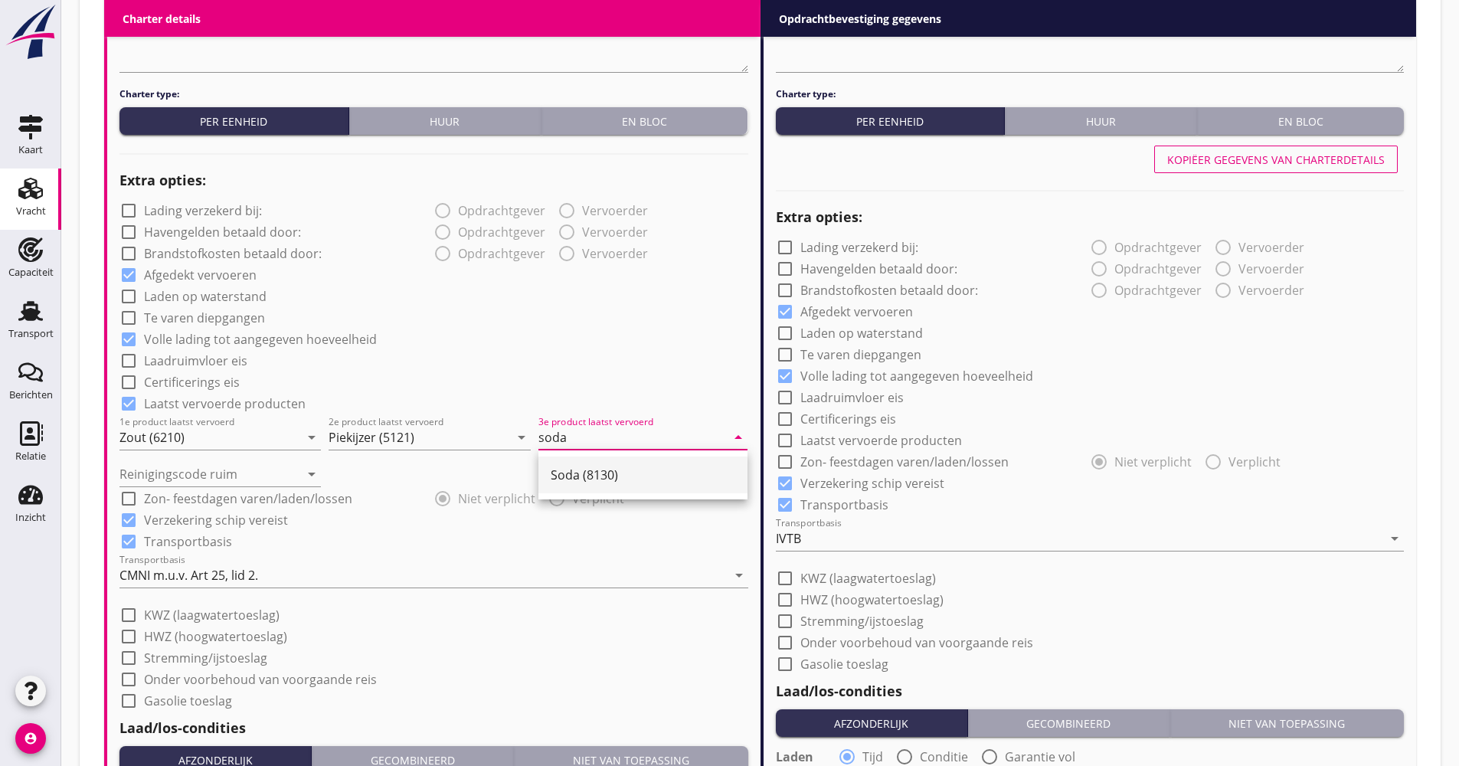
click at [600, 476] on div "Soda (8130)" at bounding box center [643, 475] width 185 height 18
type input "Soda (8130)"
click at [244, 476] on input "Reinigingscode ruim" at bounding box center [209, 474] width 180 height 25
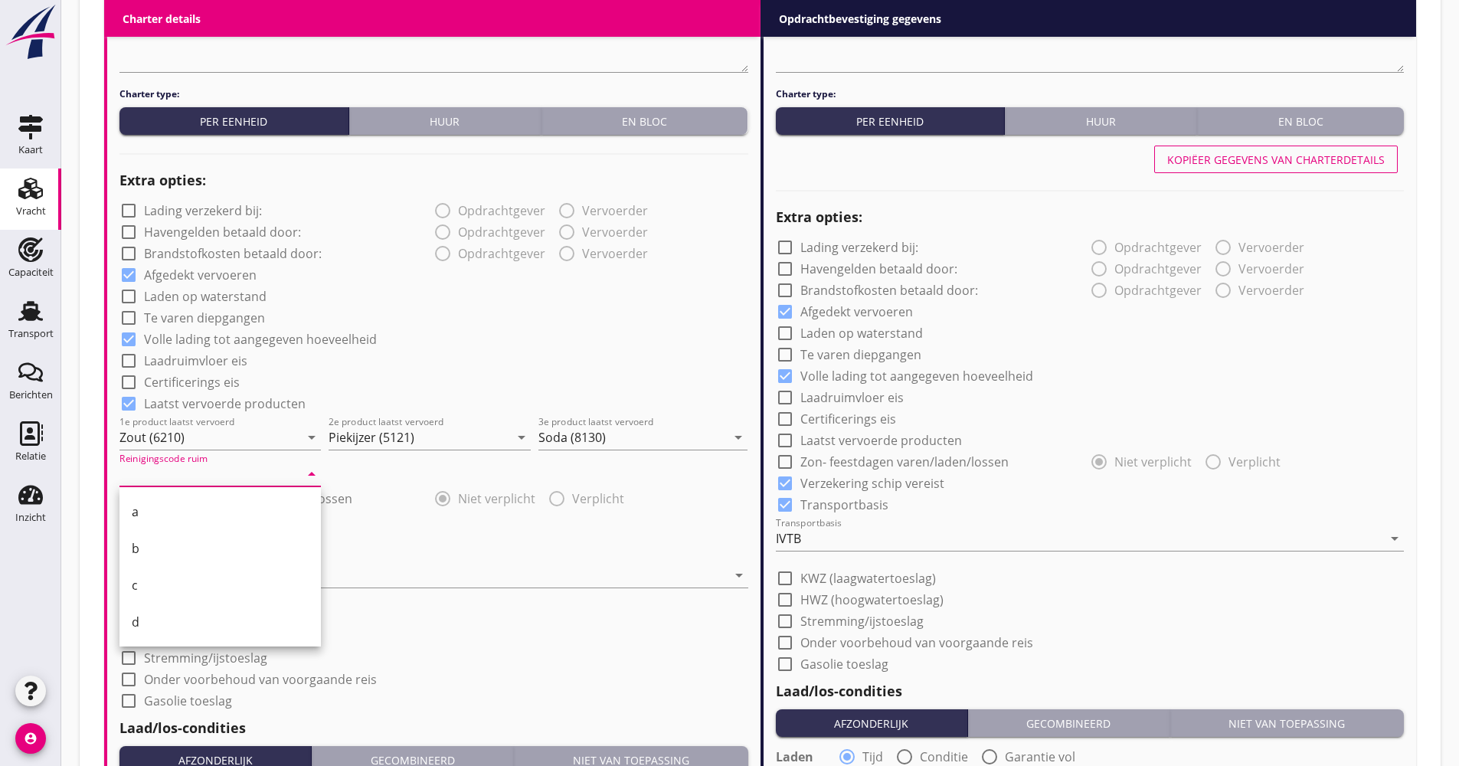
click at [169, 543] on div "b" at bounding box center [220, 548] width 177 height 18
type input "b"
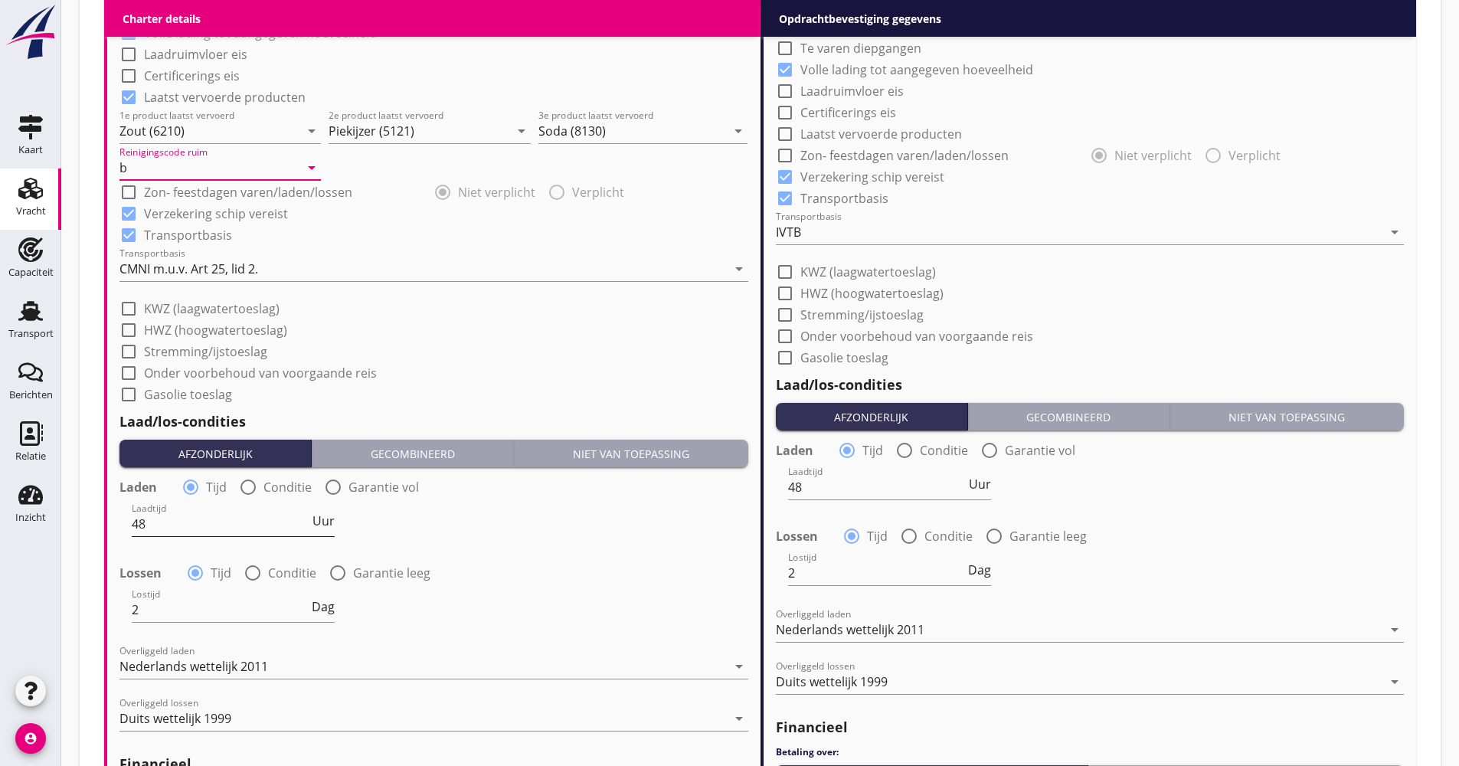
scroll to position [1455, 0]
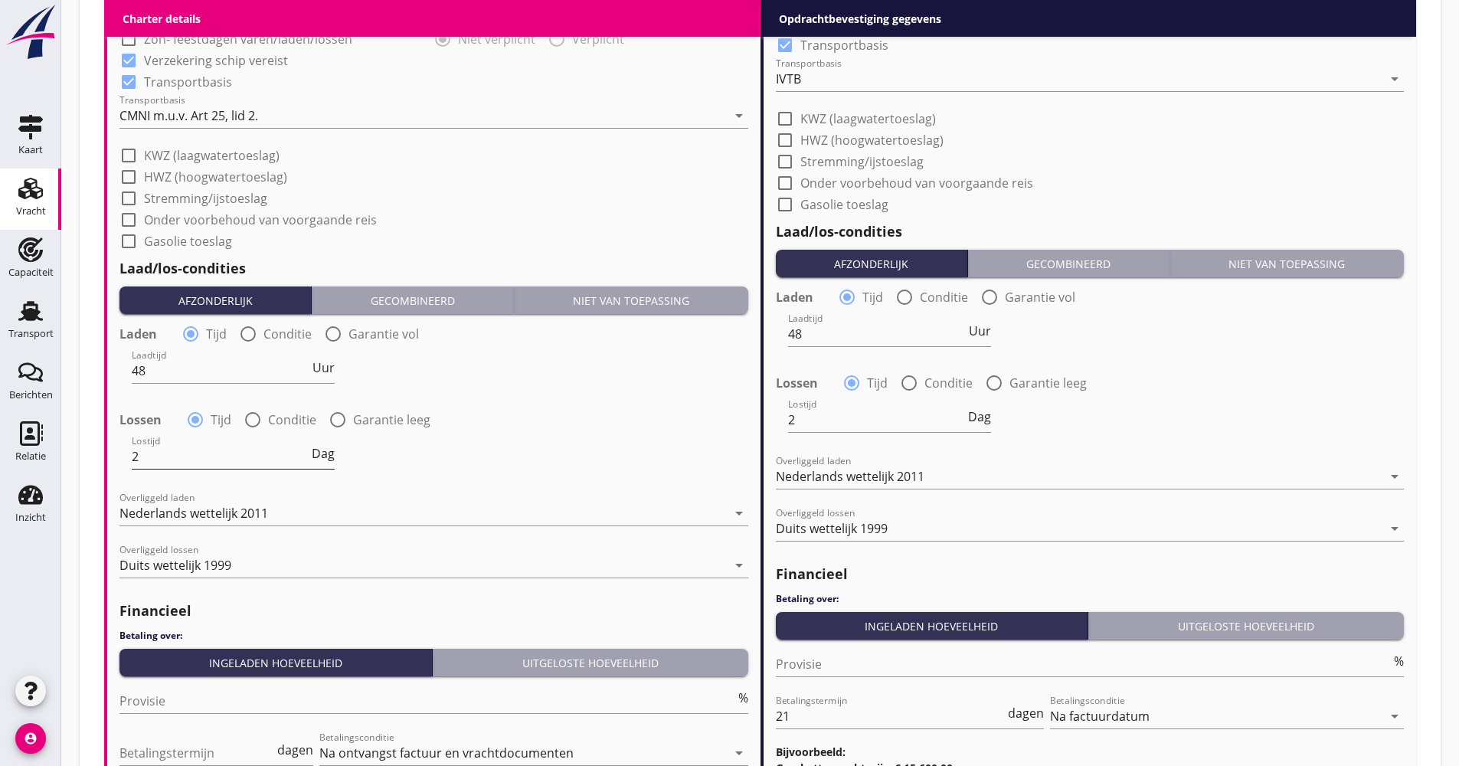
click at [312, 460] on div "Dag" at bounding box center [322, 453] width 26 height 12
click at [315, 460] on span "Dag" at bounding box center [323, 453] width 23 height 12
click at [316, 460] on span "Dienst" at bounding box center [316, 453] width 38 height 12
drag, startPoint x: 249, startPoint y: 459, endPoint x: 129, endPoint y: 459, distance: 119.5
click at [129, 459] on div "Lostijd 2 Uur" at bounding box center [434, 457] width 632 height 55
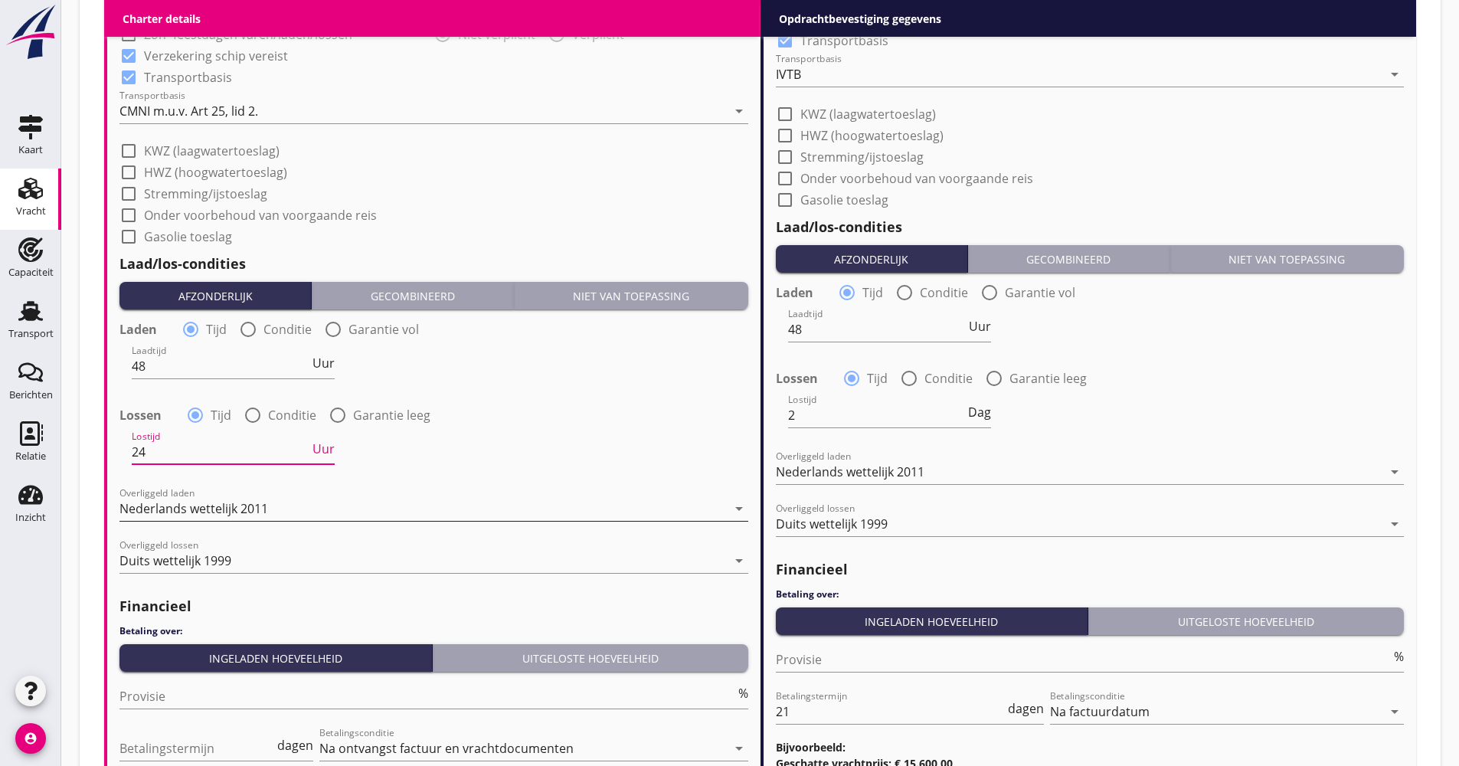
scroll to position [1608, 0]
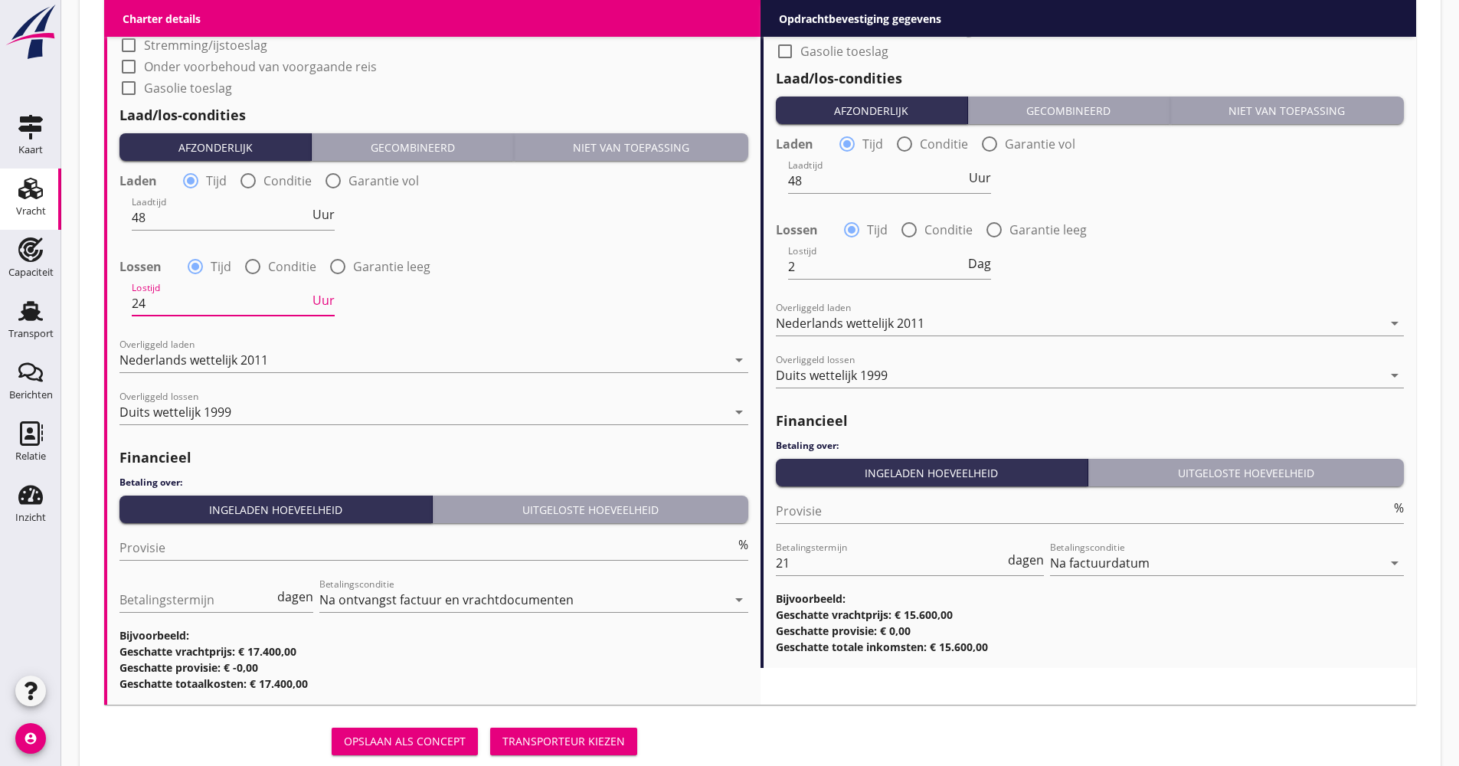
type input "24"
click at [169, 561] on div "Provisie %" at bounding box center [433, 555] width 629 height 40
click at [169, 558] on input "Provisie" at bounding box center [427, 547] width 616 height 25
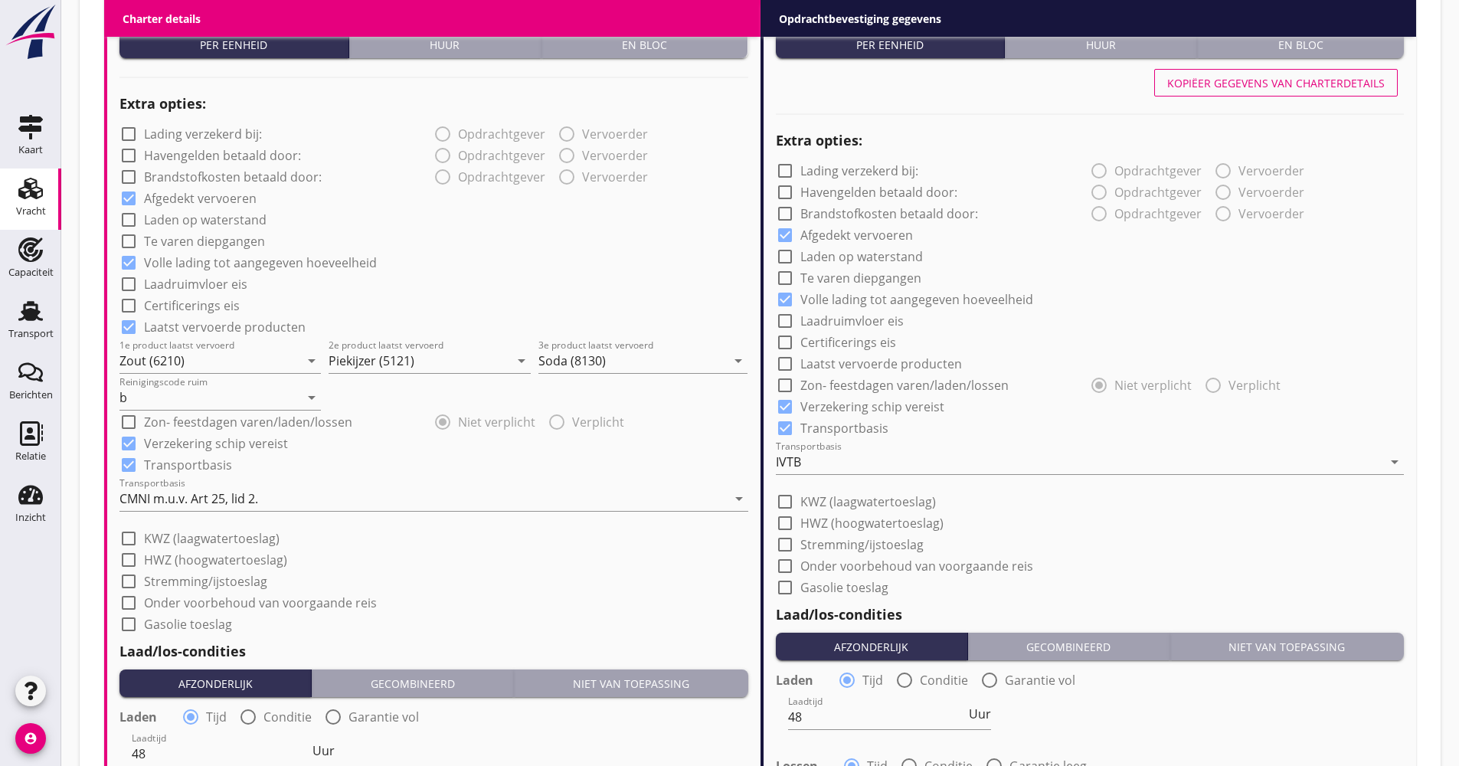
scroll to position [689, 0]
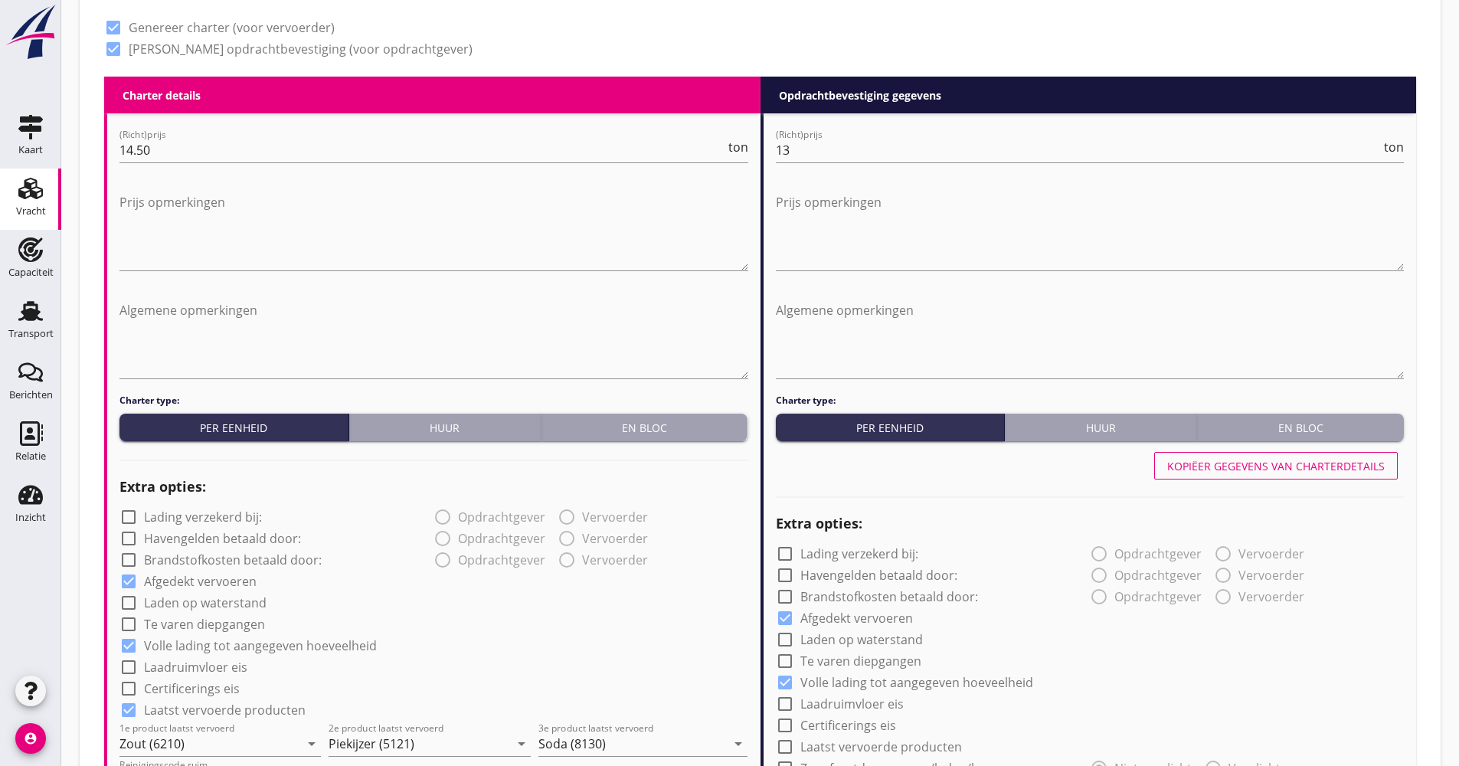
type input "5.00"
click at [1255, 473] on div "Kopiëer gegevens van charterdetails" at bounding box center [1276, 466] width 218 height 16
checkbox input "true"
type input "24"
drag, startPoint x: 850, startPoint y: 150, endPoint x: 761, endPoint y: 152, distance: 88.9
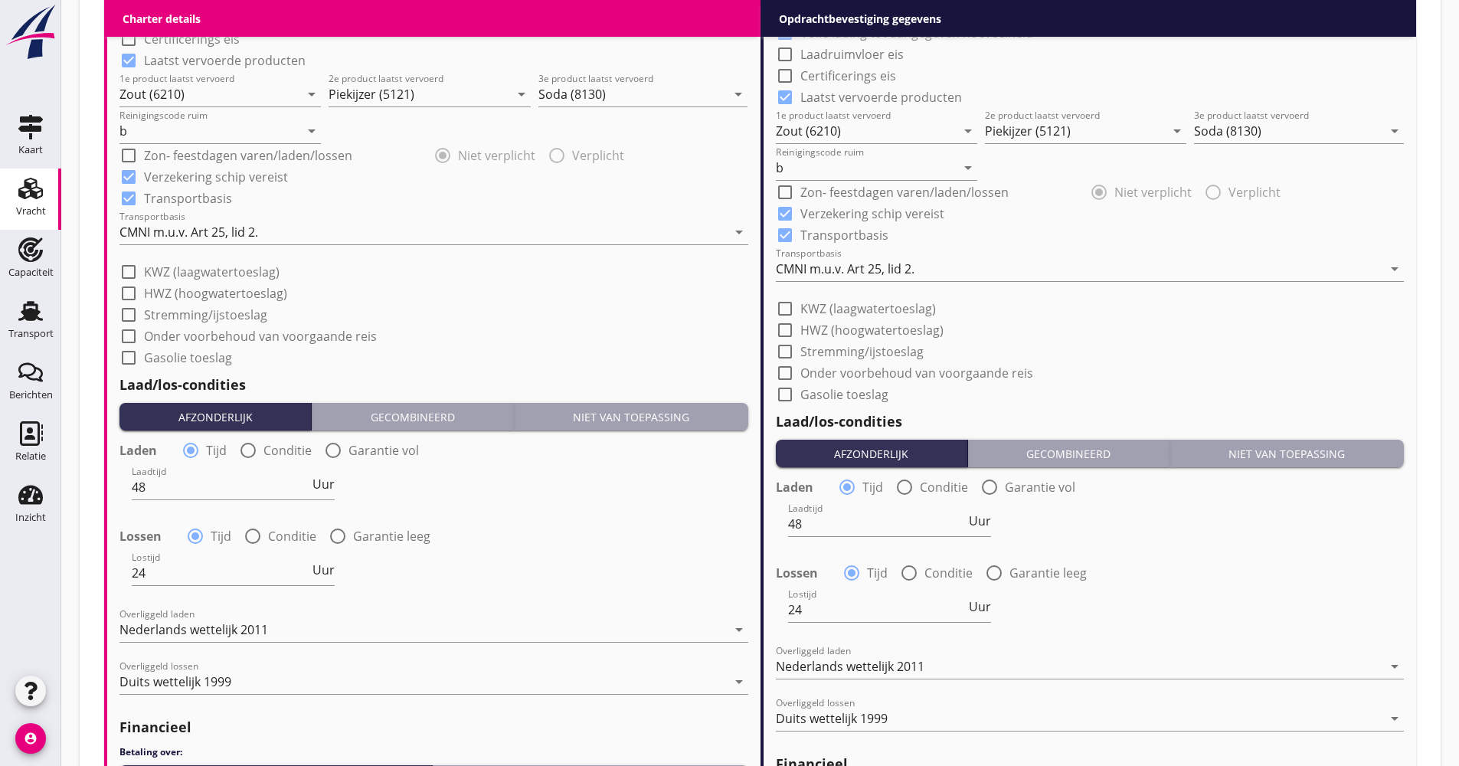
scroll to position [1455, 0]
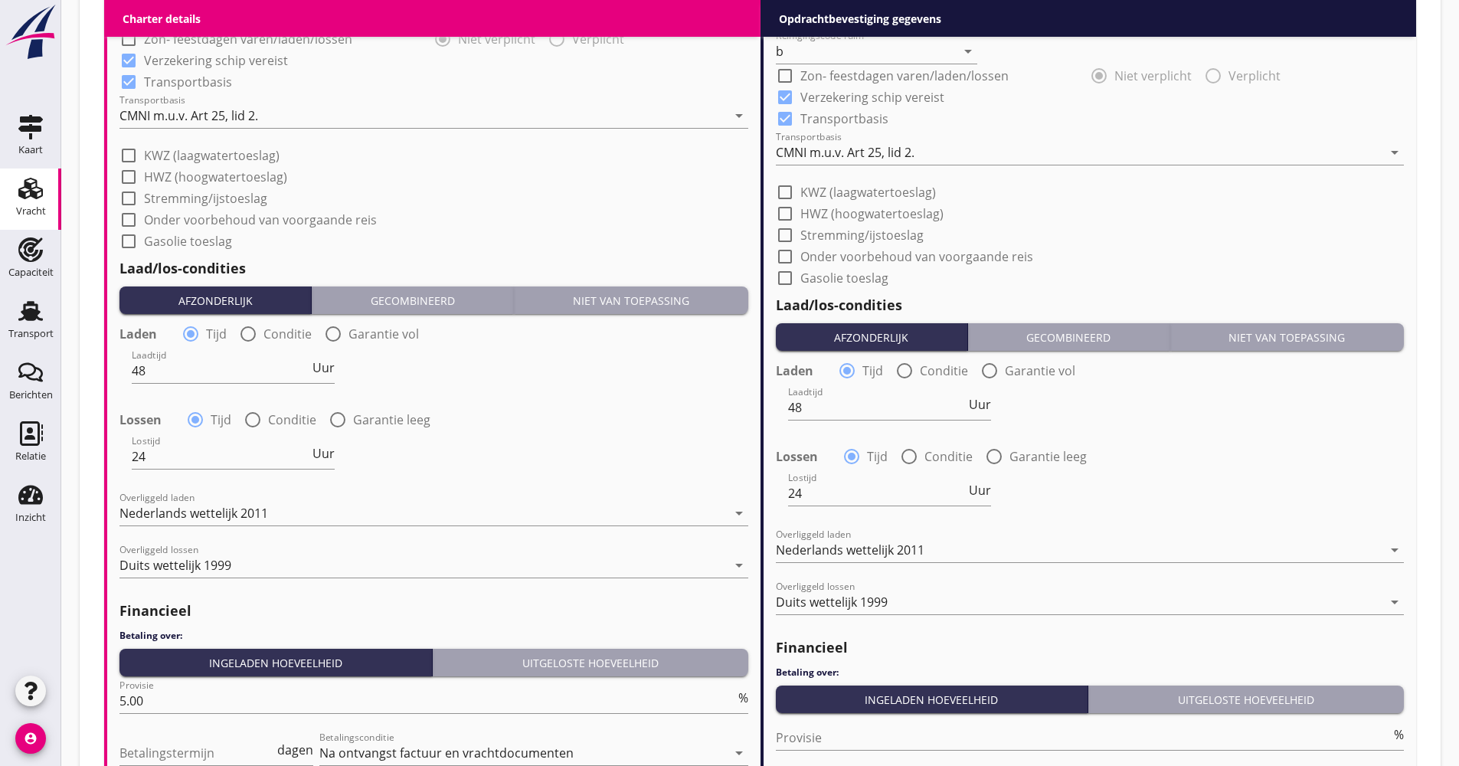
type input "15.25"
click at [830, 157] on div "CMNI m.u.v. Art 25, lid 2." at bounding box center [845, 153] width 139 height 14
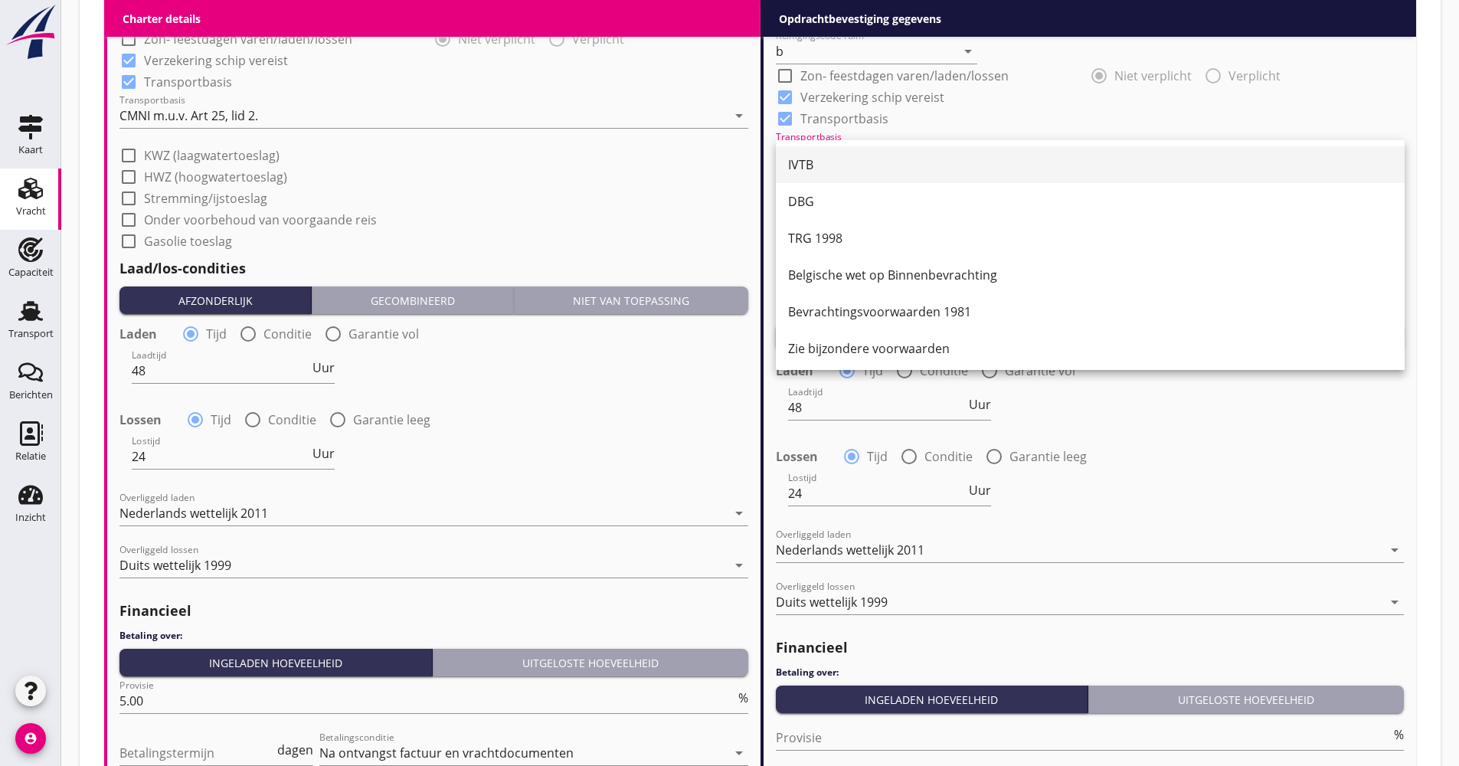
click at [830, 164] on div "IVTB" at bounding box center [1090, 164] width 604 height 18
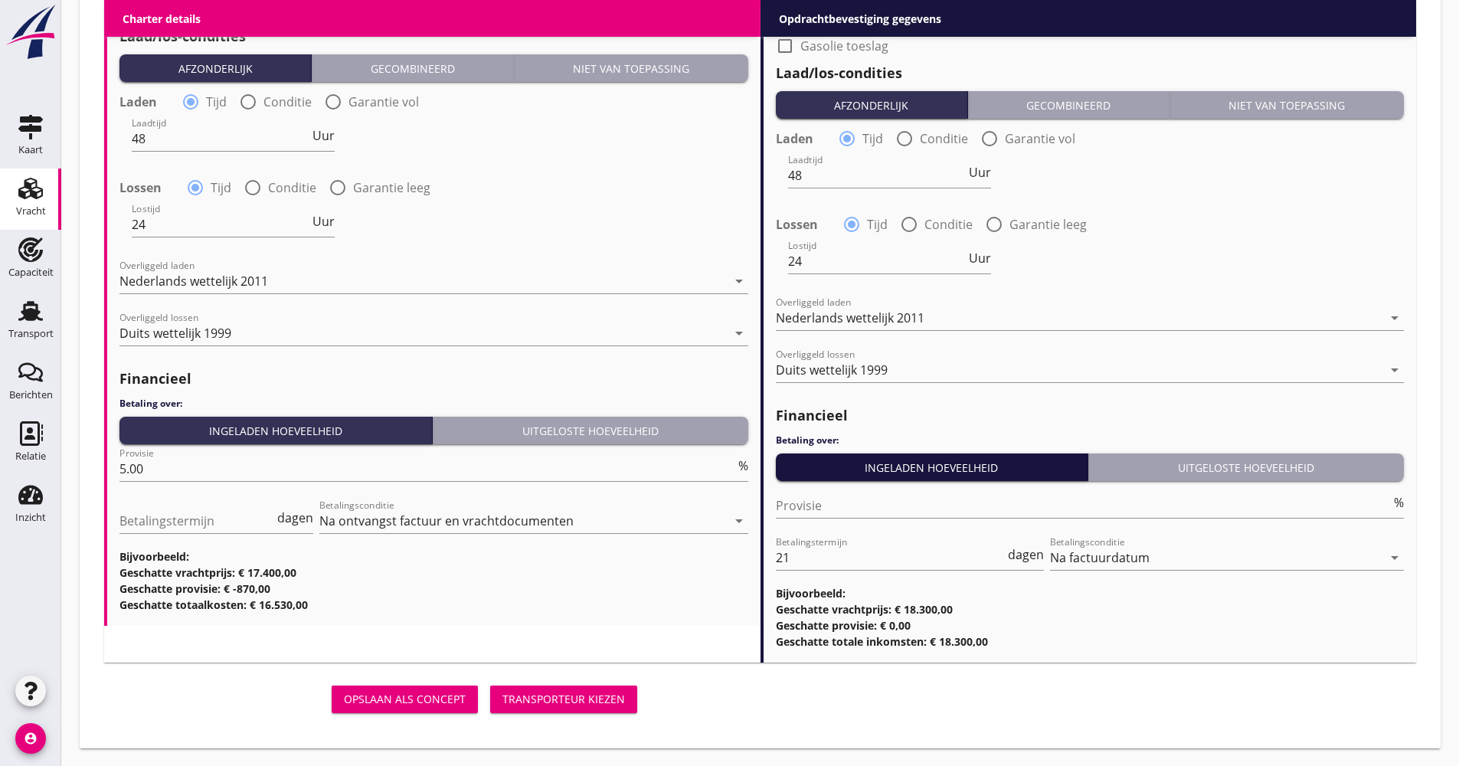
scroll to position [1688, 0]
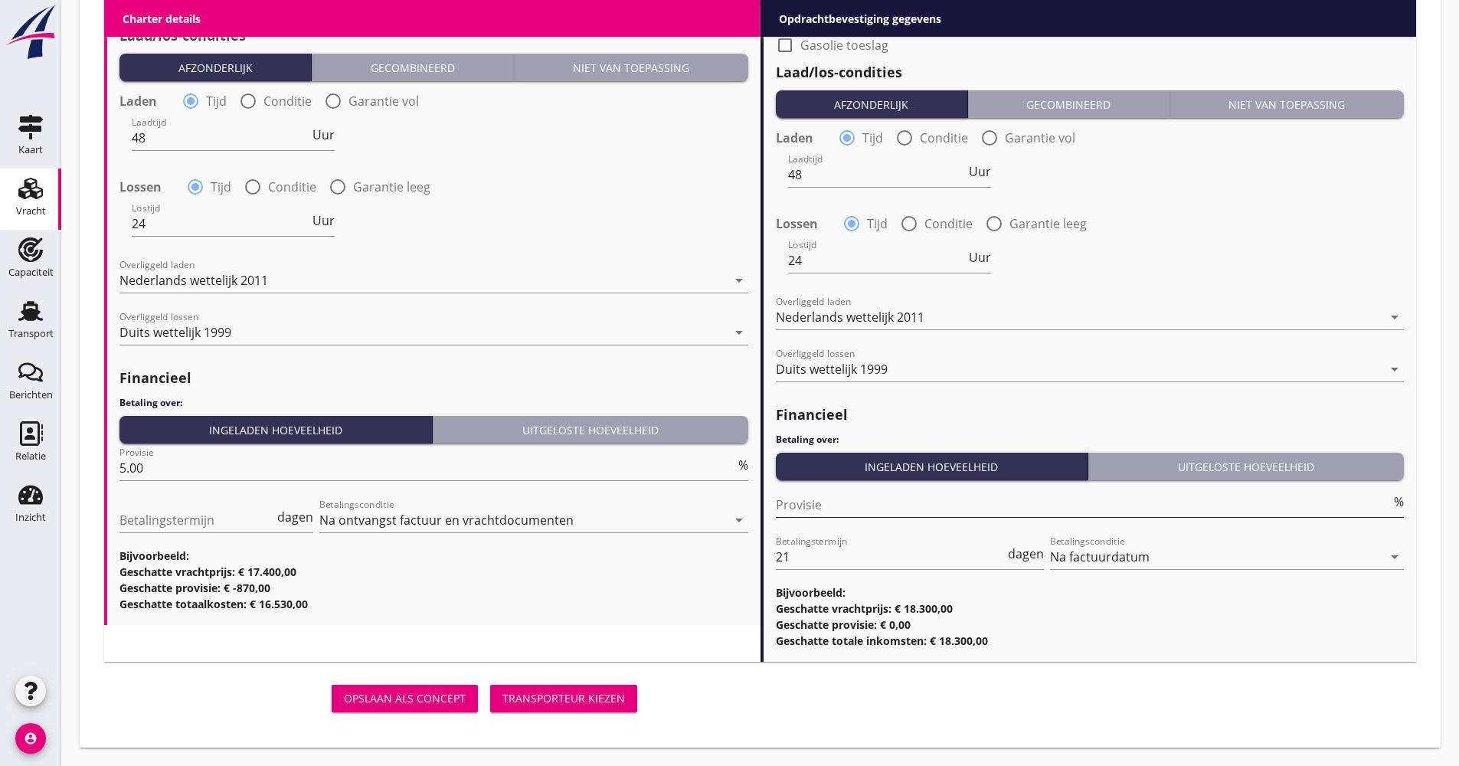
click at [823, 505] on input "Provisie" at bounding box center [1084, 504] width 616 height 25
click at [807, 721] on div "Opslaan als concept Transporteur kiezen" at bounding box center [760, 698] width 1324 height 49
click at [530, 706] on button "Transporteur kiezen" at bounding box center [563, 699] width 147 height 28
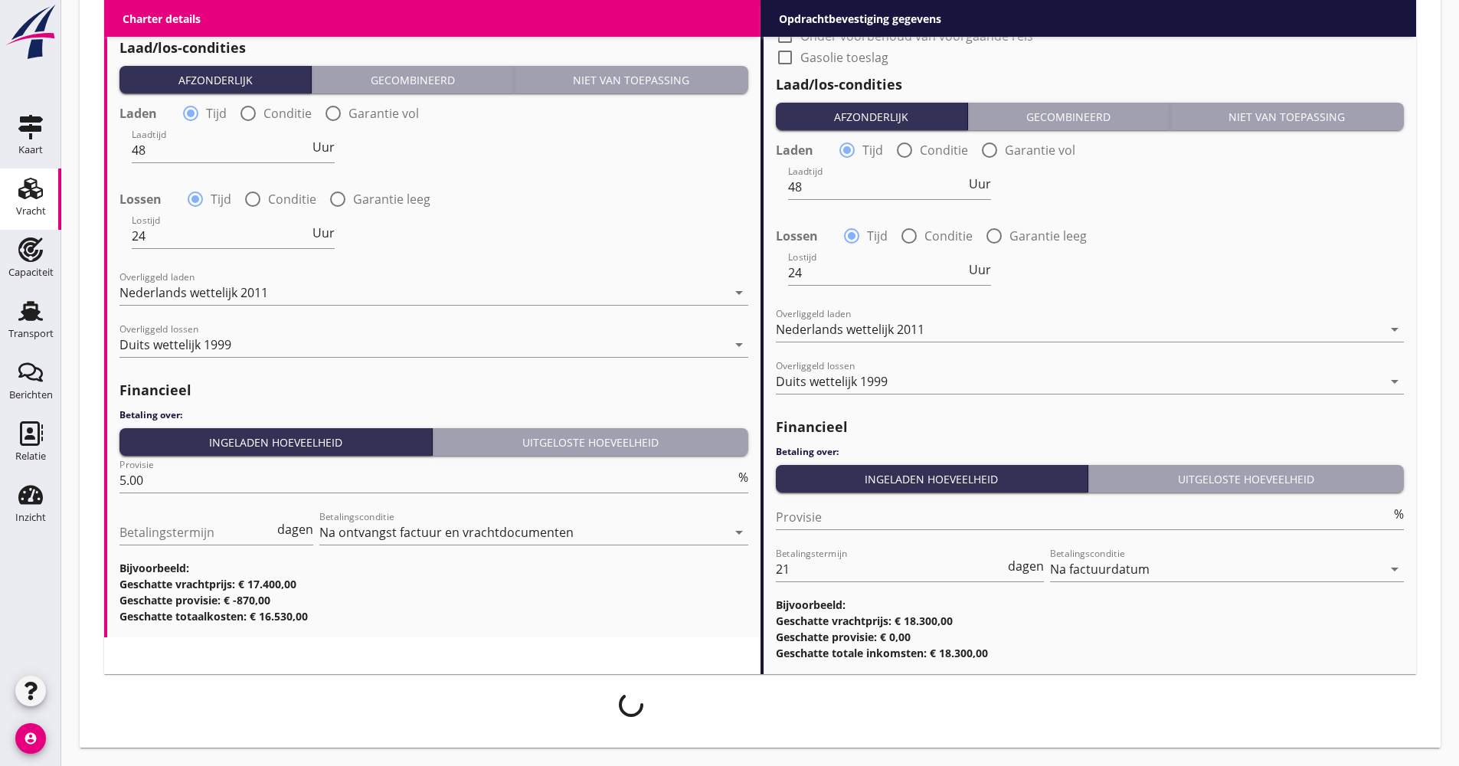
scroll to position [1676, 0]
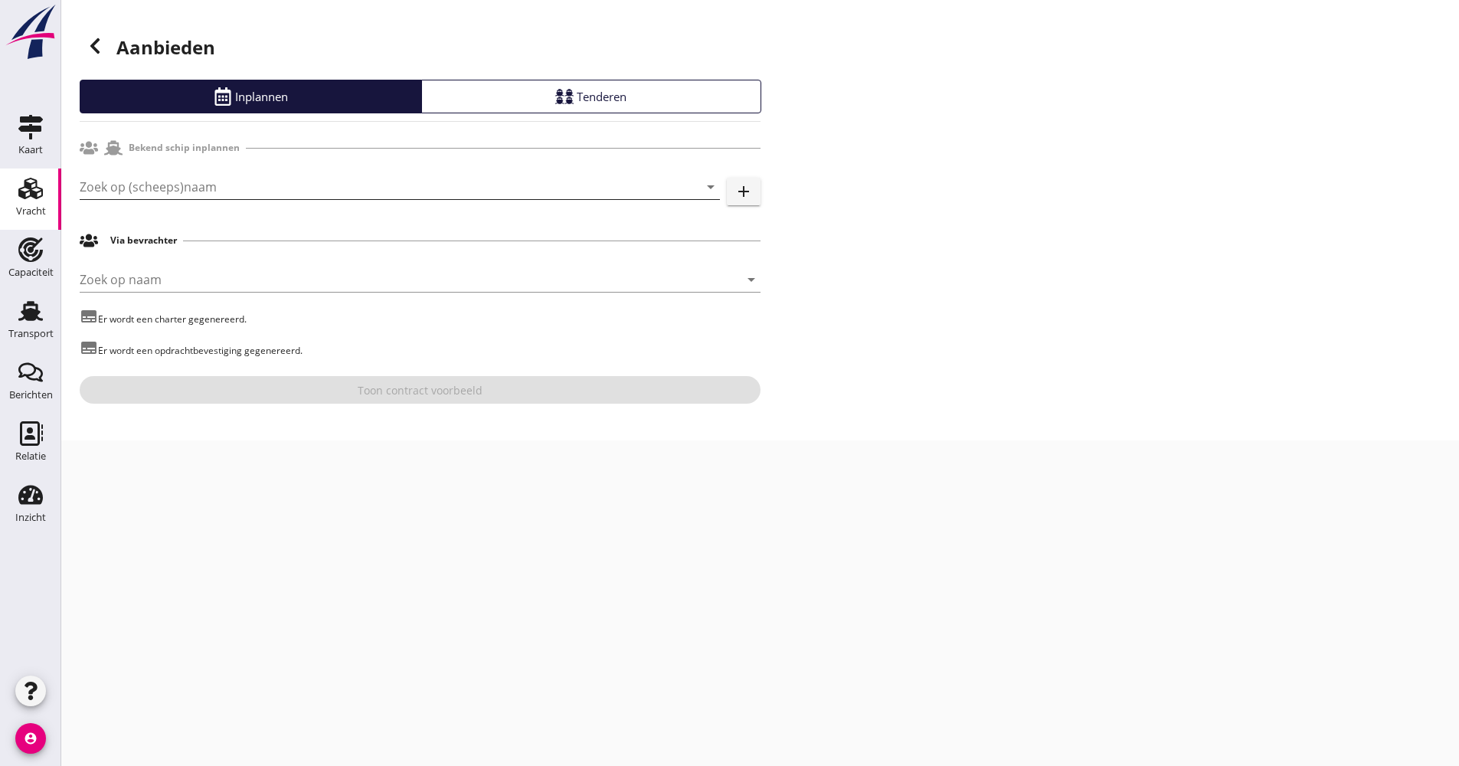
click at [199, 188] on input "Zoek op (scheeps)naam" at bounding box center [378, 187] width 597 height 25
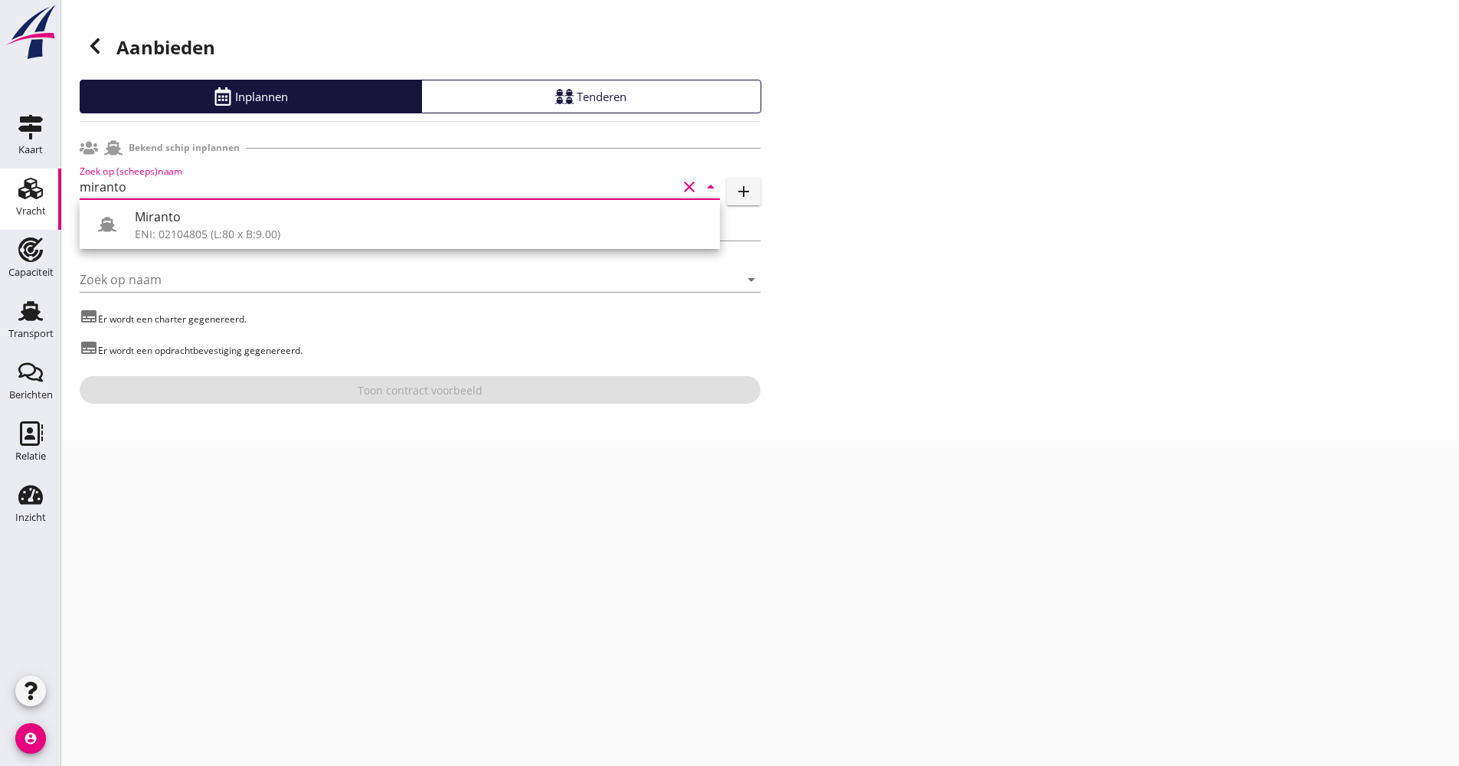
click at [178, 215] on div "Miranto" at bounding box center [421, 217] width 573 height 18
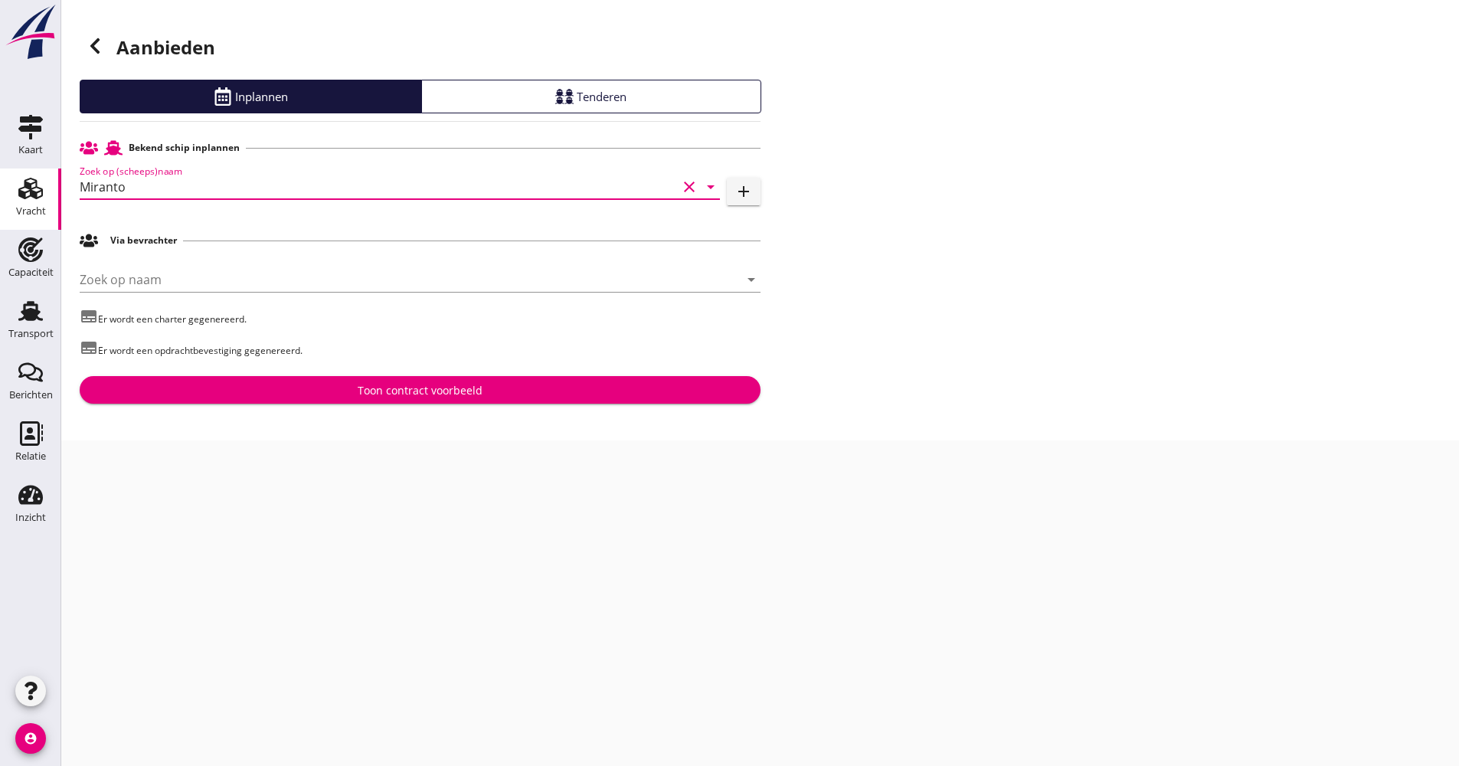
type input "Miranto"
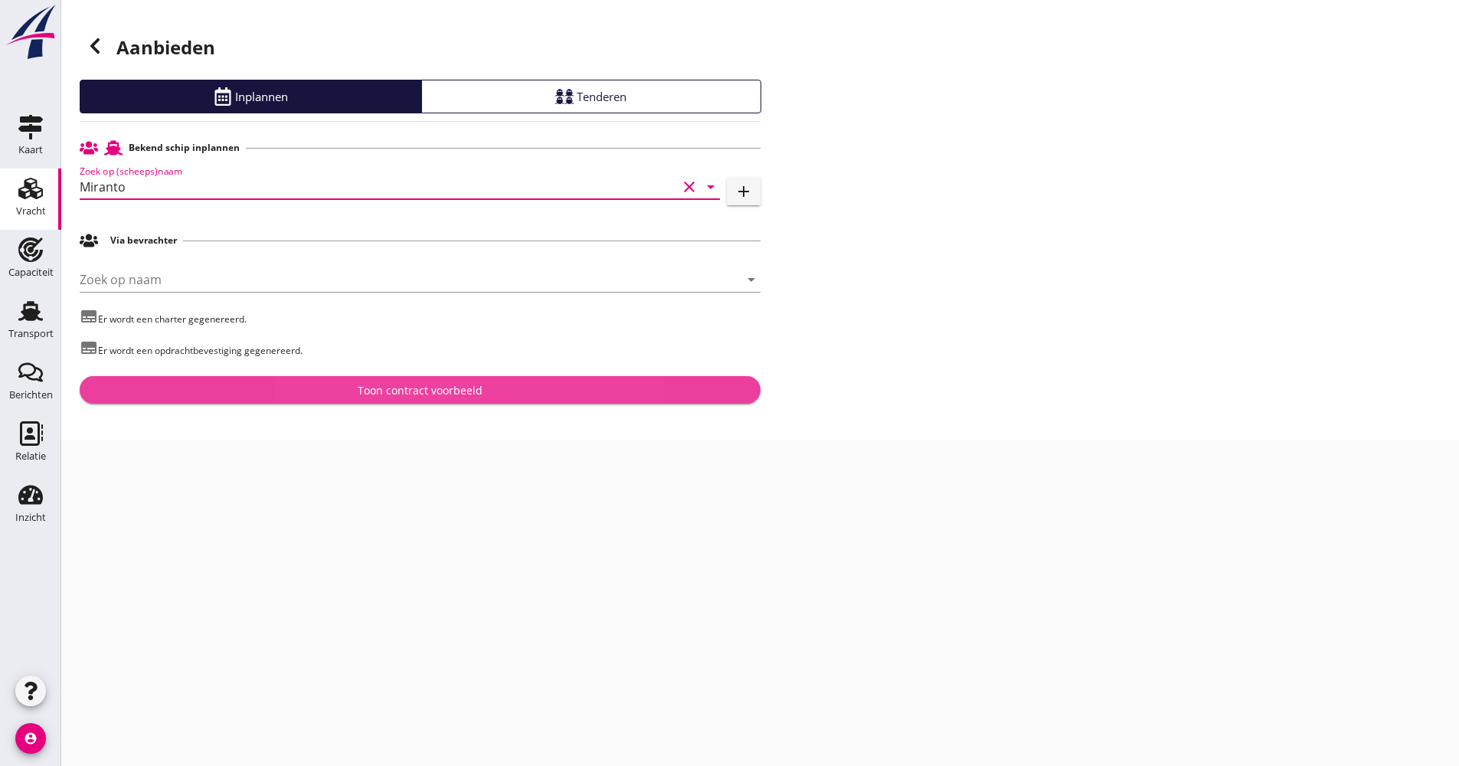
click at [377, 385] on div "Toon contract voorbeeld" at bounding box center [420, 390] width 125 height 16
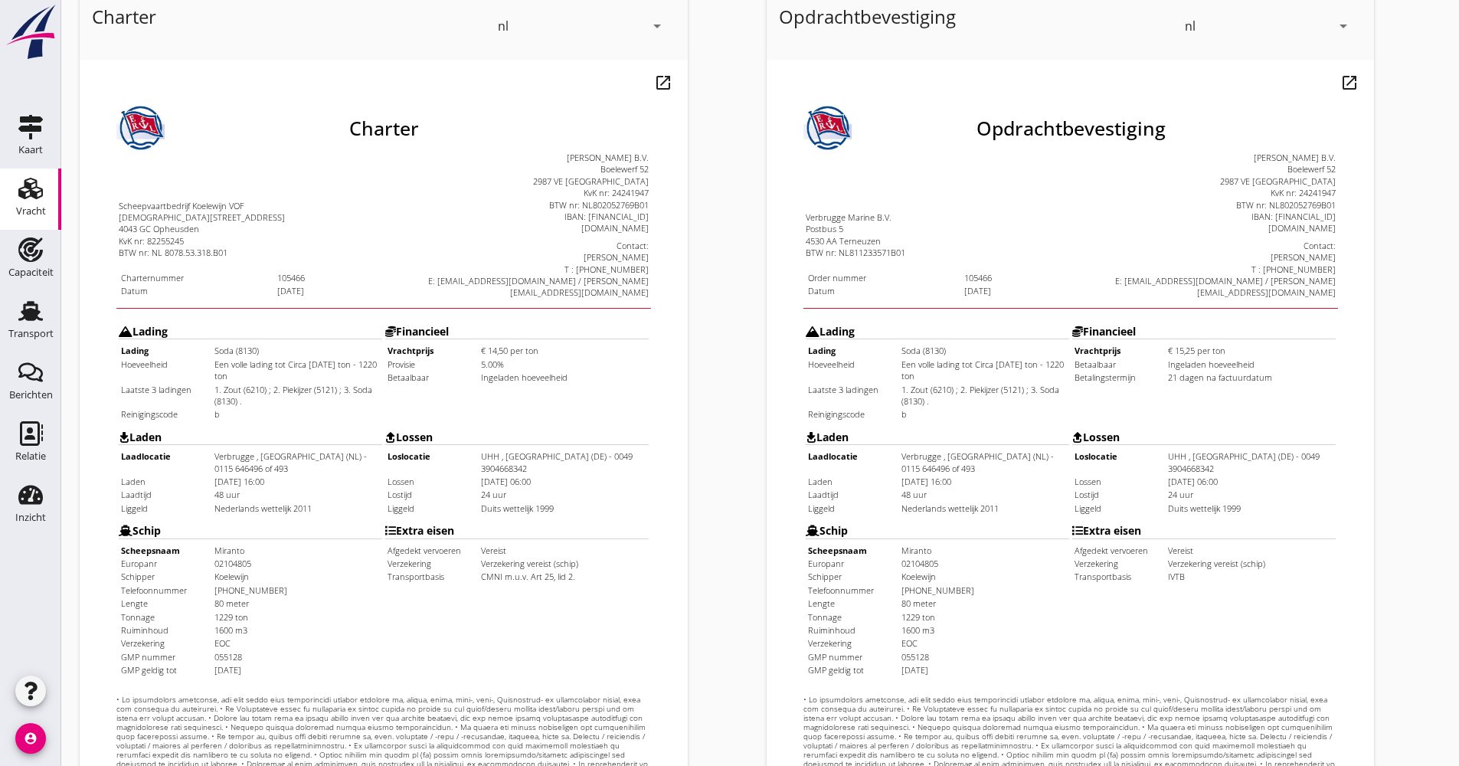
scroll to position [368, 0]
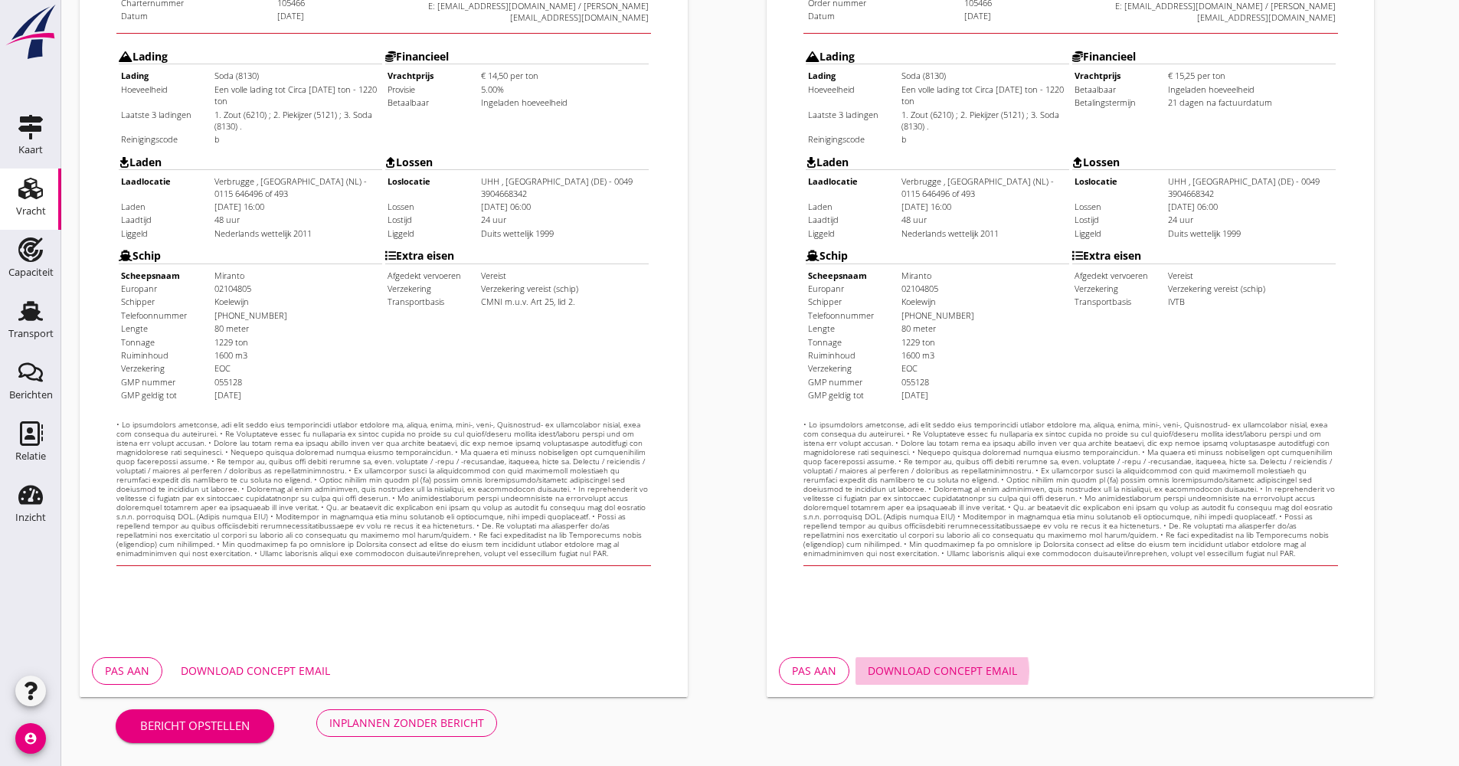
click at [937, 661] on button "Download concept email" at bounding box center [943, 671] width 174 height 28
click at [303, 668] on div "Download concept email" at bounding box center [255, 671] width 149 height 16
click at [450, 713] on button "Inplannen zonder bericht" at bounding box center [406, 723] width 181 height 28
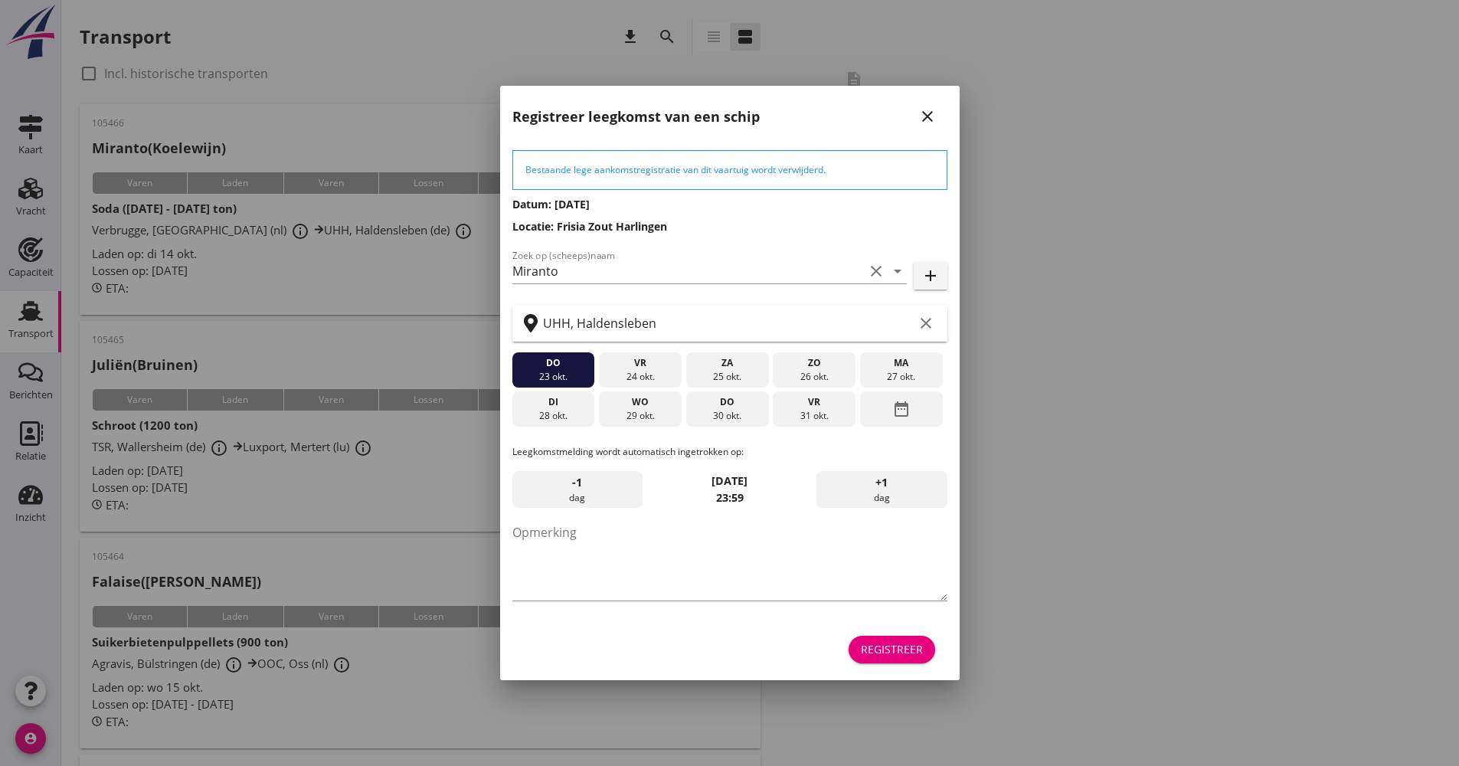
click at [907, 647] on div "Registreer" at bounding box center [892, 649] width 62 height 16
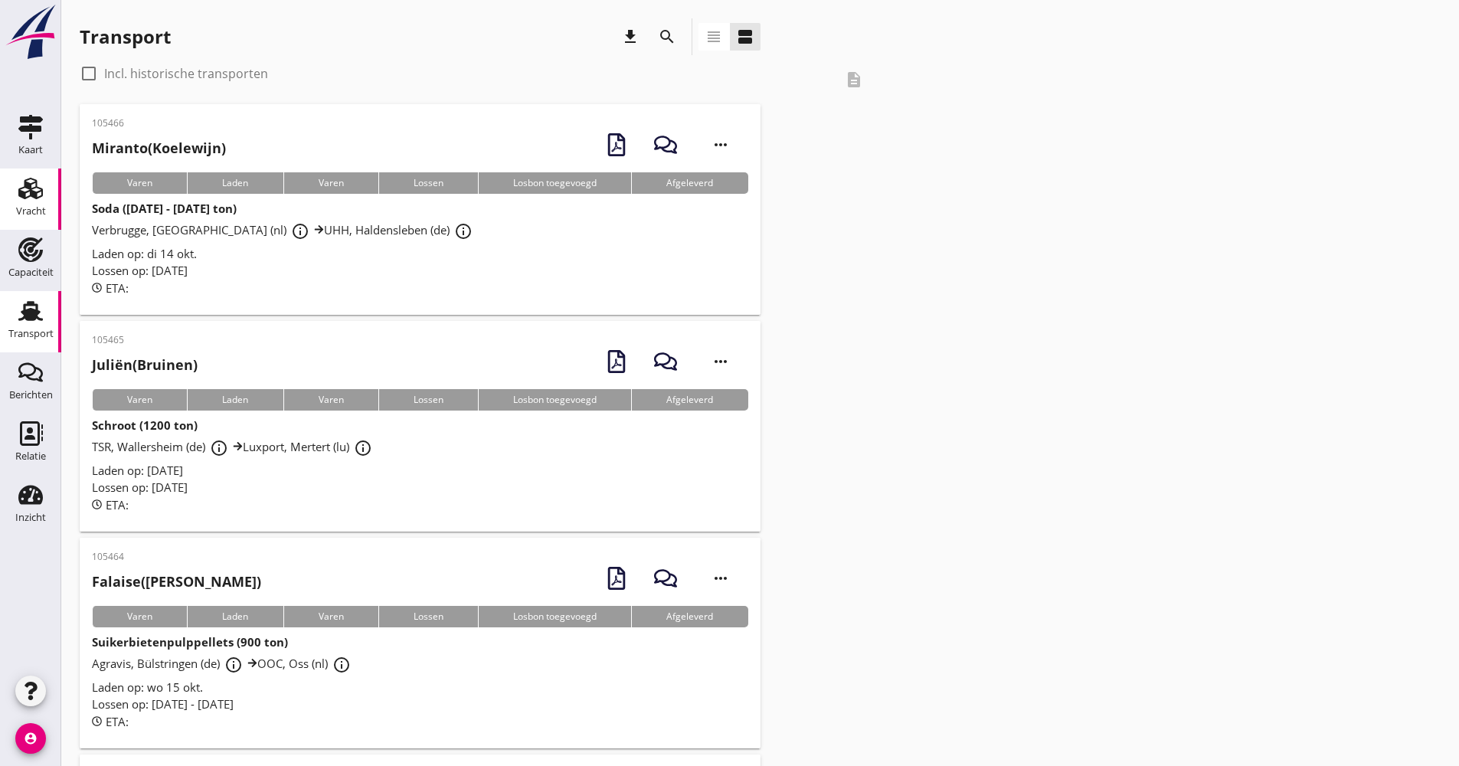
click at [37, 182] on use at bounding box center [30, 188] width 25 height 21
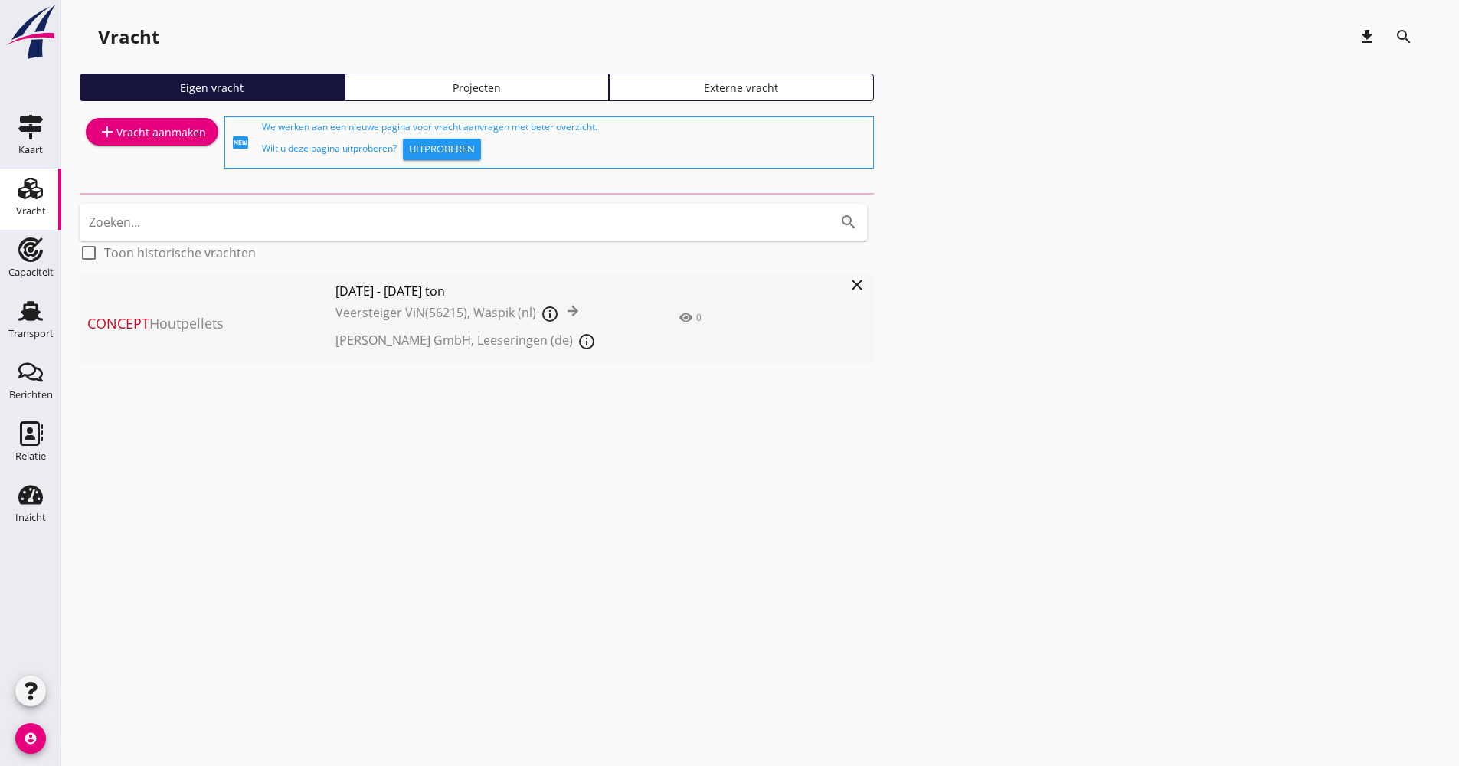
click at [387, 106] on div "Eigen vracht Projecten Externe vracht" at bounding box center [760, 94] width 1361 height 40
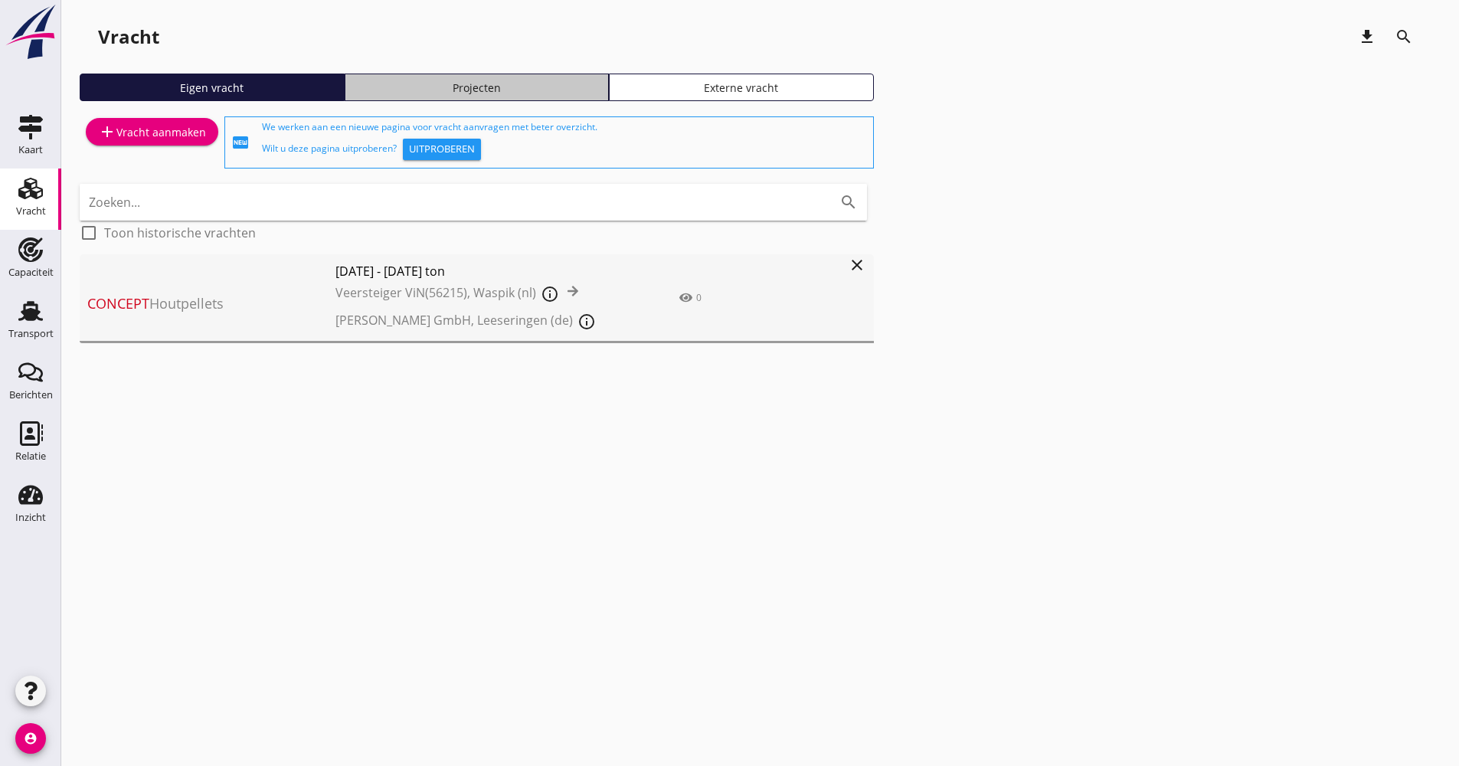
click at [397, 93] on div "Projecten" at bounding box center [477, 88] width 251 height 16
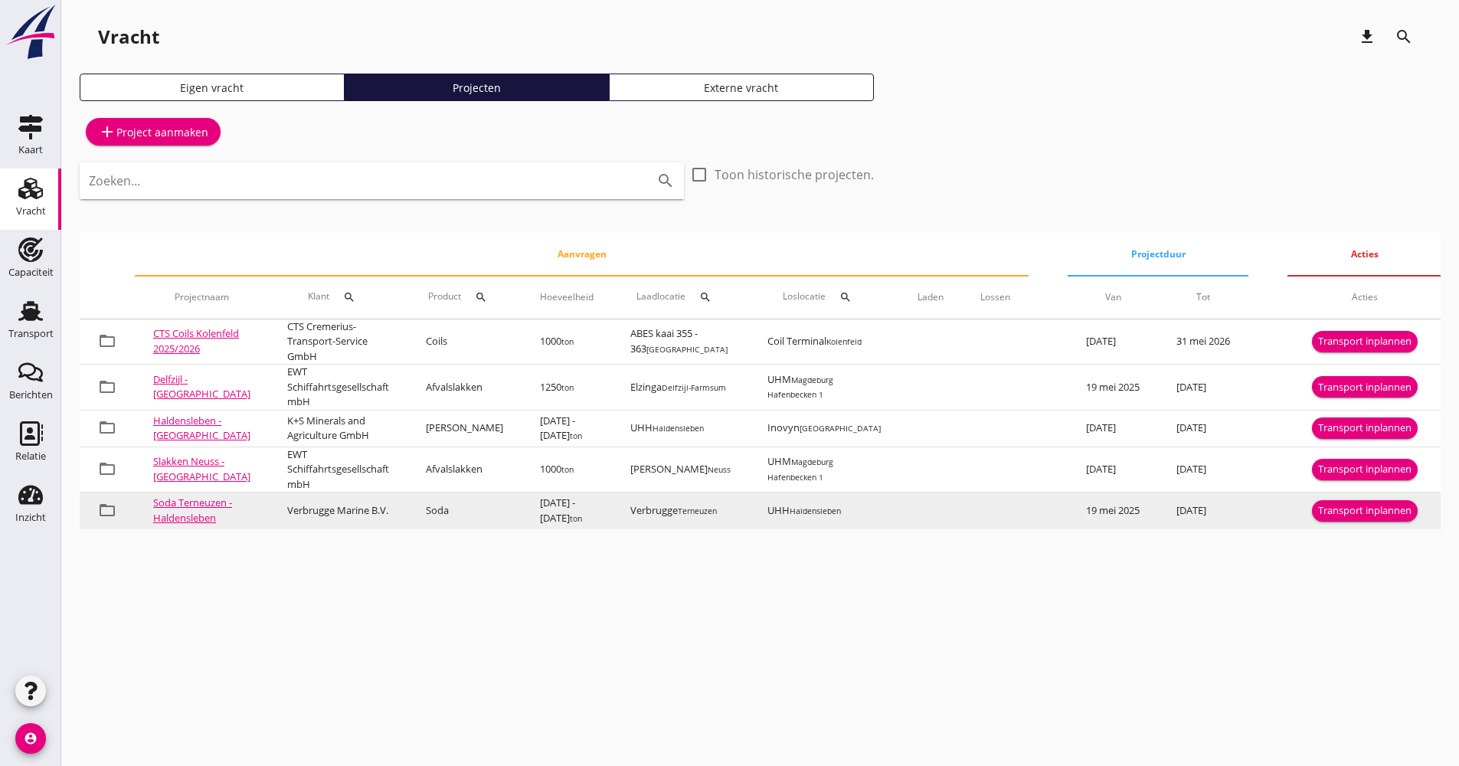
click at [1308, 519] on td "Transport inplannen" at bounding box center [1365, 510] width 155 height 37
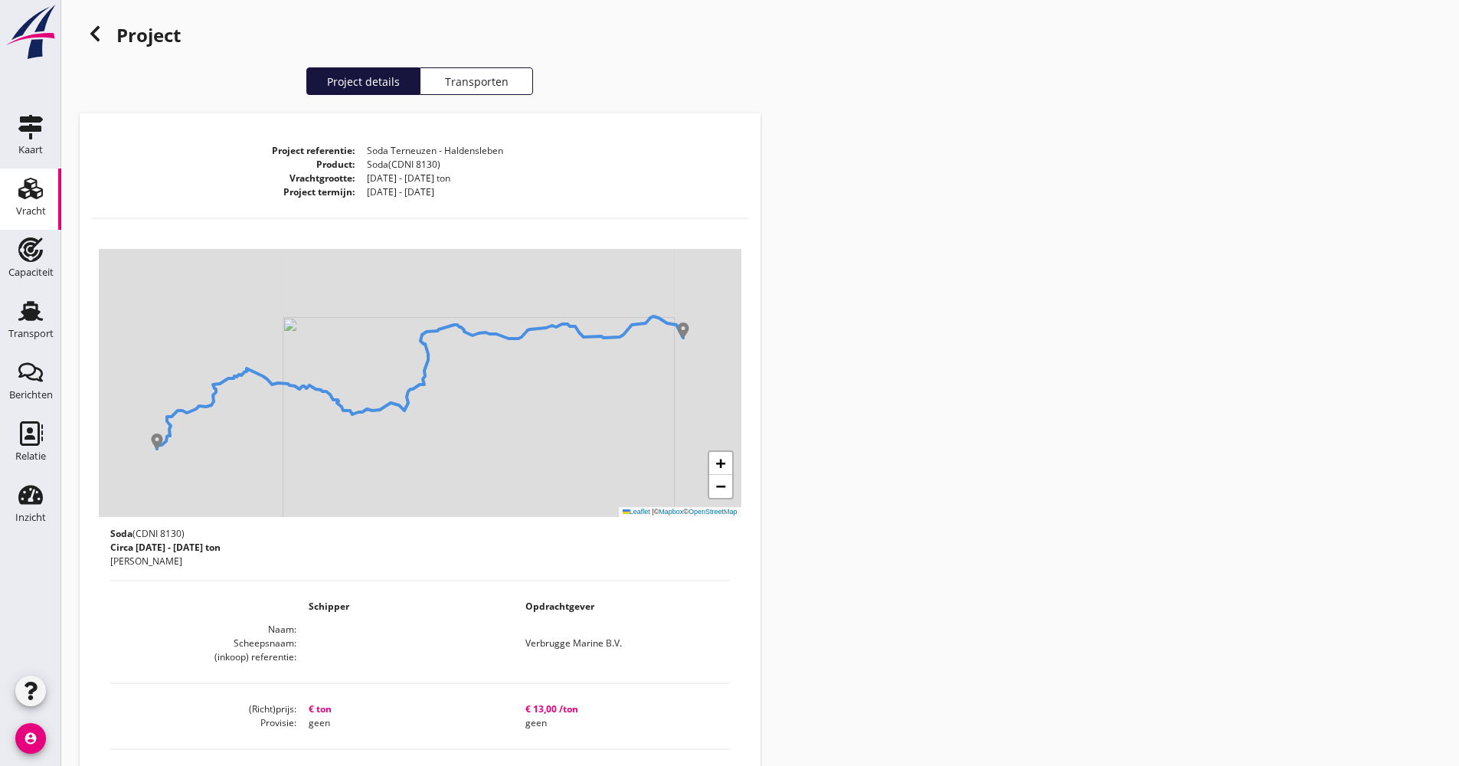
click at [101, 27] on icon at bounding box center [95, 34] width 18 height 18
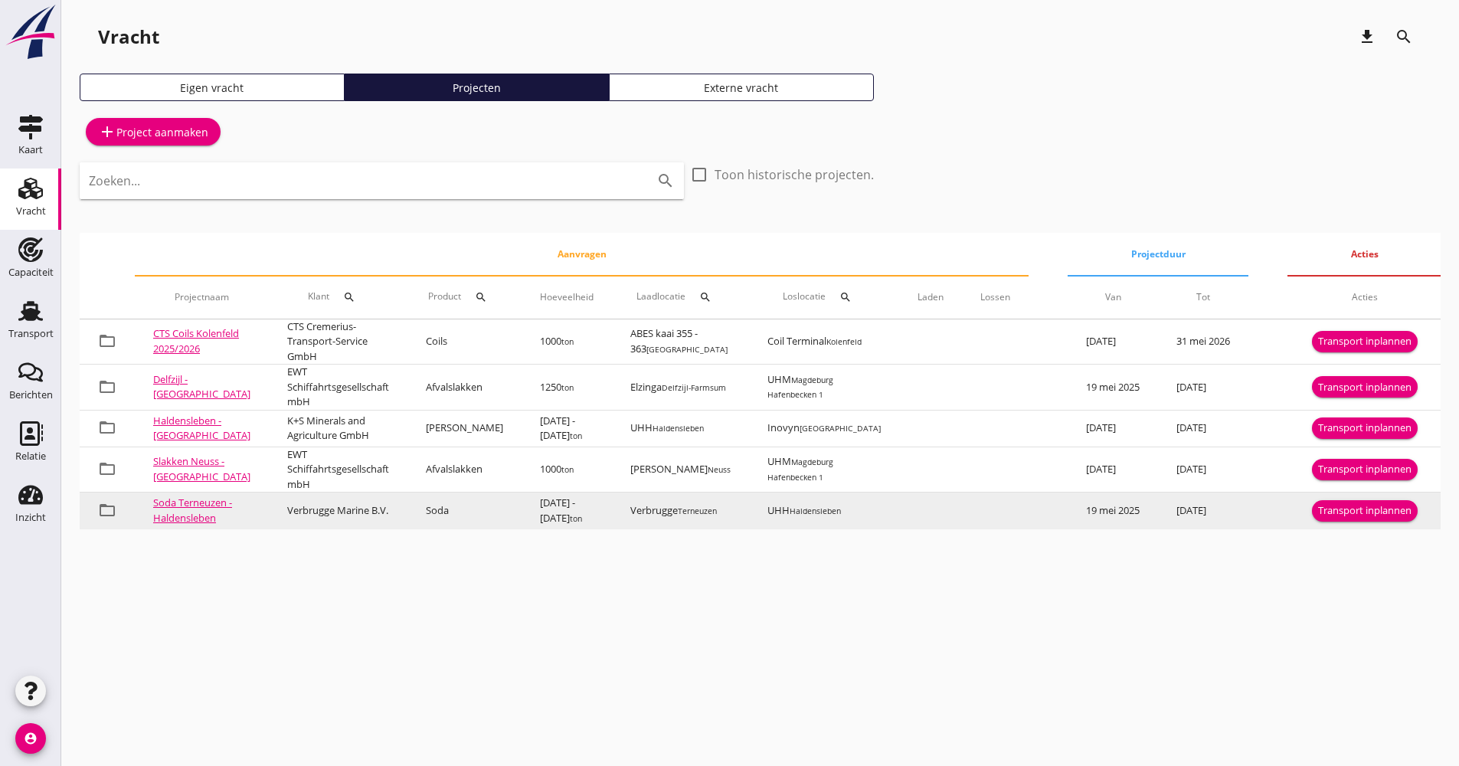
click at [1356, 509] on div "Transport inplannen" at bounding box center [1364, 510] width 93 height 15
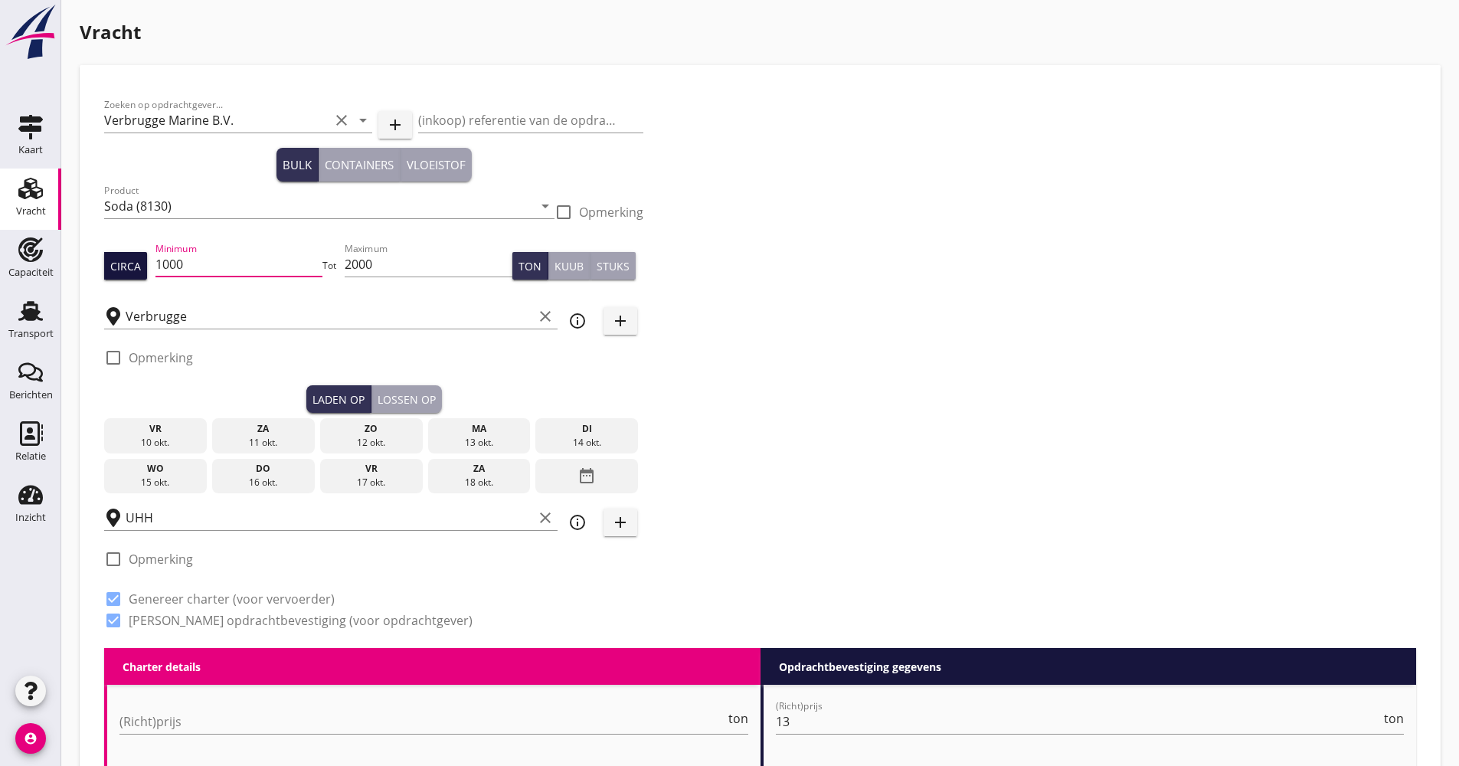
drag, startPoint x: 188, startPoint y: 265, endPoint x: 142, endPoint y: 273, distance: 46.6
click at [146, 271] on div "Circa Minimum 1000 Tot Maximum 2000 Ton Kuub Stuks" at bounding box center [373, 266] width 539 height 52
type input "1150"
drag, startPoint x: 388, startPoint y: 263, endPoint x: 328, endPoint y: 260, distance: 59.8
click at [326, 262] on div "Circa Minimum 1150 Tot Maximum 2000 Ton Kuub Stuks" at bounding box center [373, 266] width 539 height 52
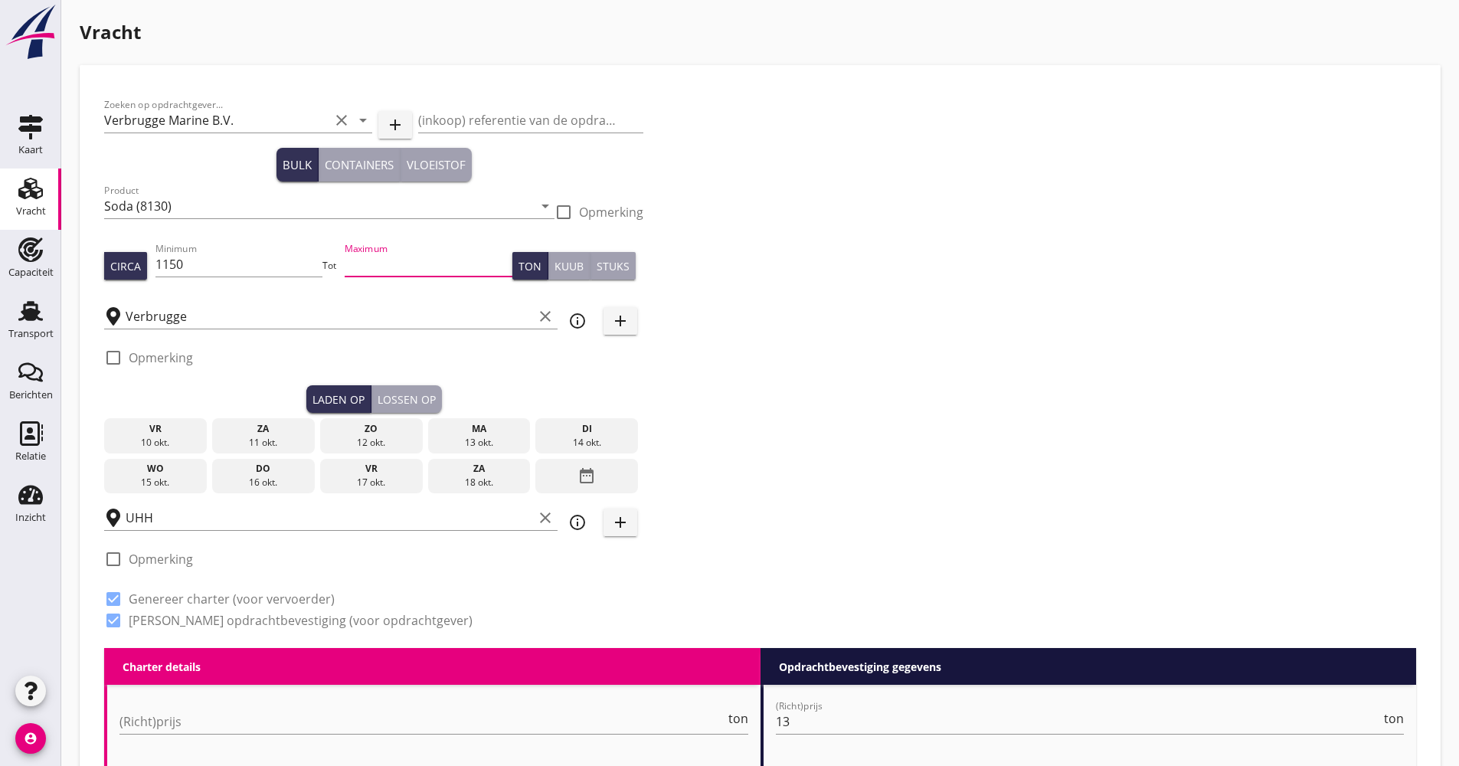
click at [570, 469] on div "date_range" at bounding box center [586, 476] width 103 height 35
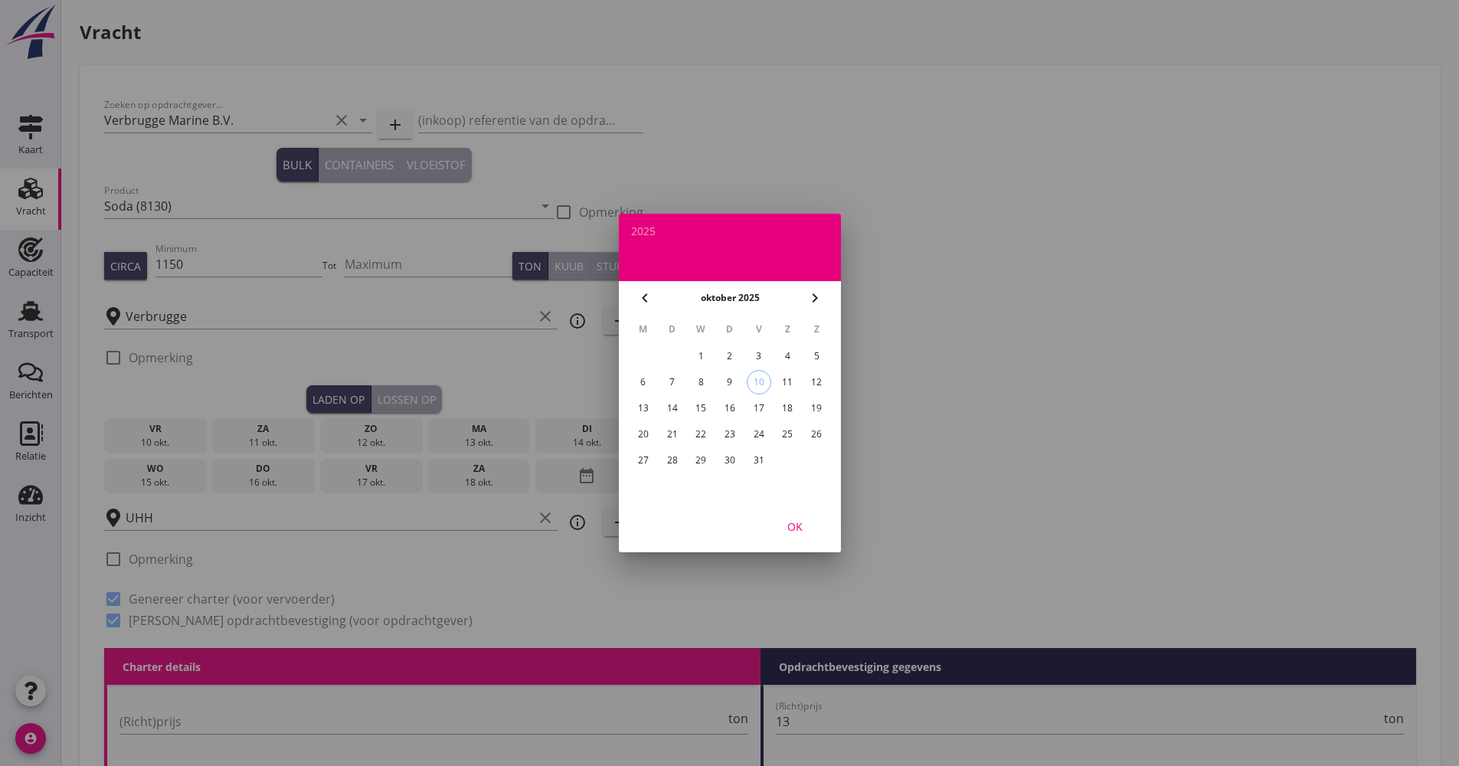
click at [737, 437] on div "23" at bounding box center [729, 434] width 25 height 25
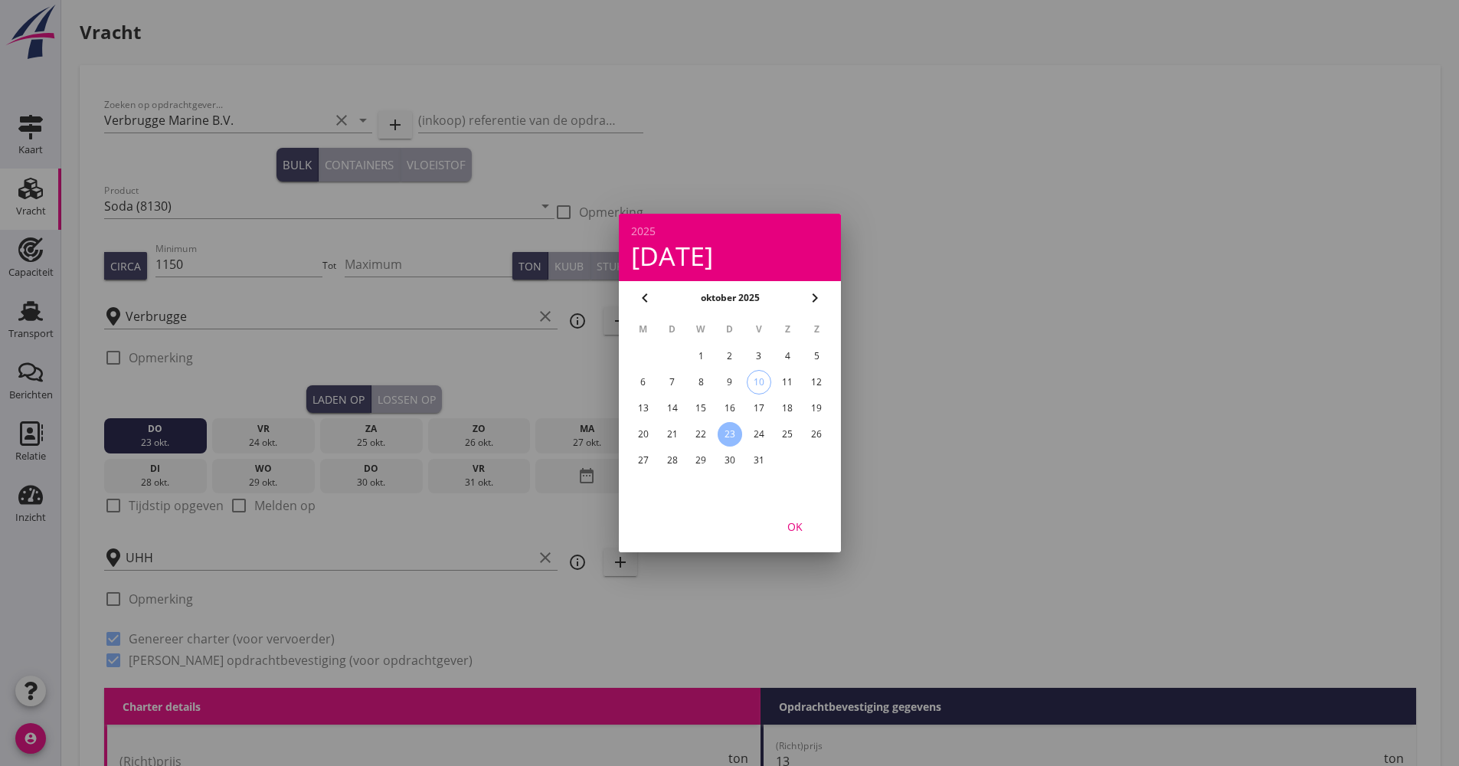
click at [796, 536] on button "OK" at bounding box center [794, 526] width 67 height 28
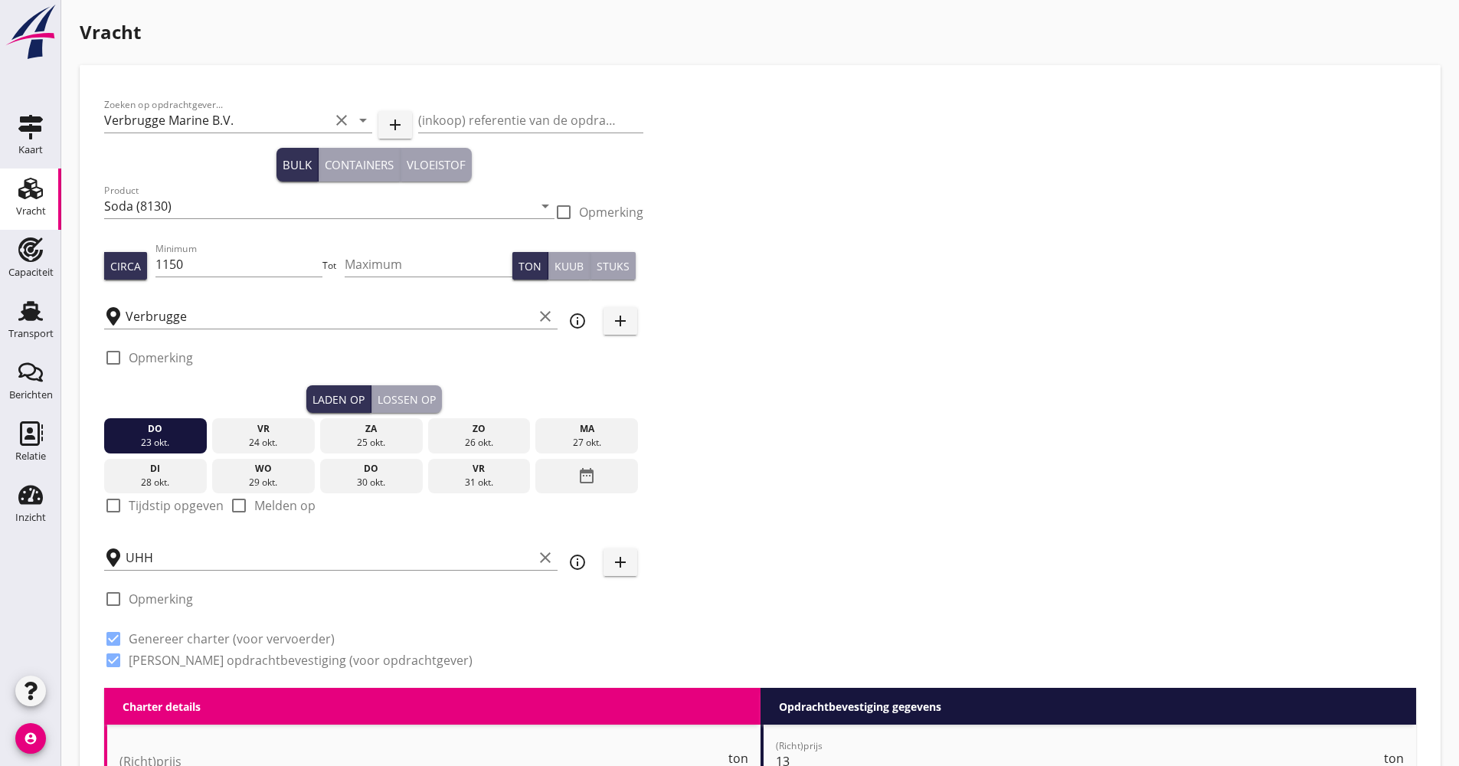
click at [152, 512] on label "Tijdstip opgeven" at bounding box center [176, 505] width 95 height 15
checkbox input "true"
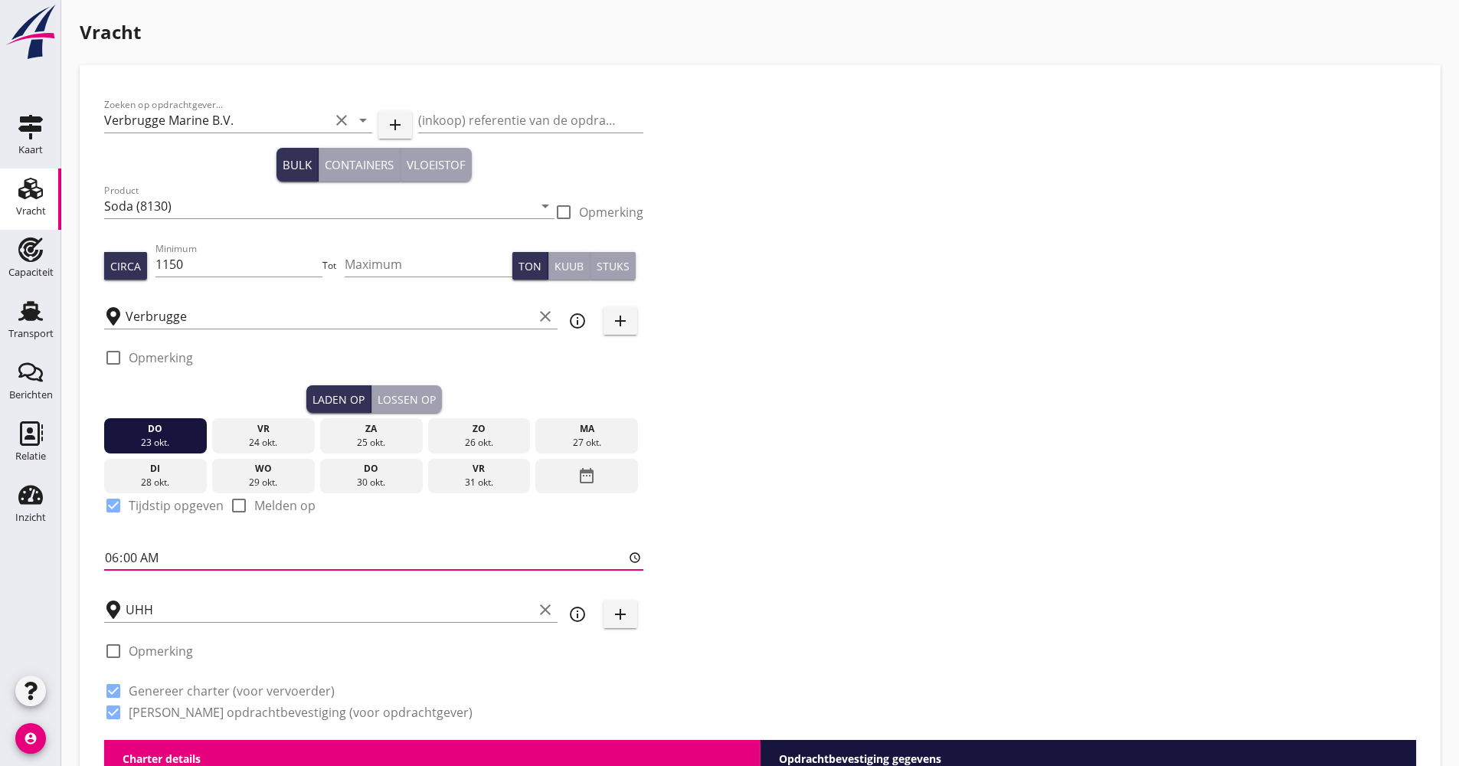
click at [113, 557] on input "06:00" at bounding box center [373, 557] width 539 height 25
type input "12:00"
click at [397, 406] on div "Lossen op" at bounding box center [407, 399] width 58 height 16
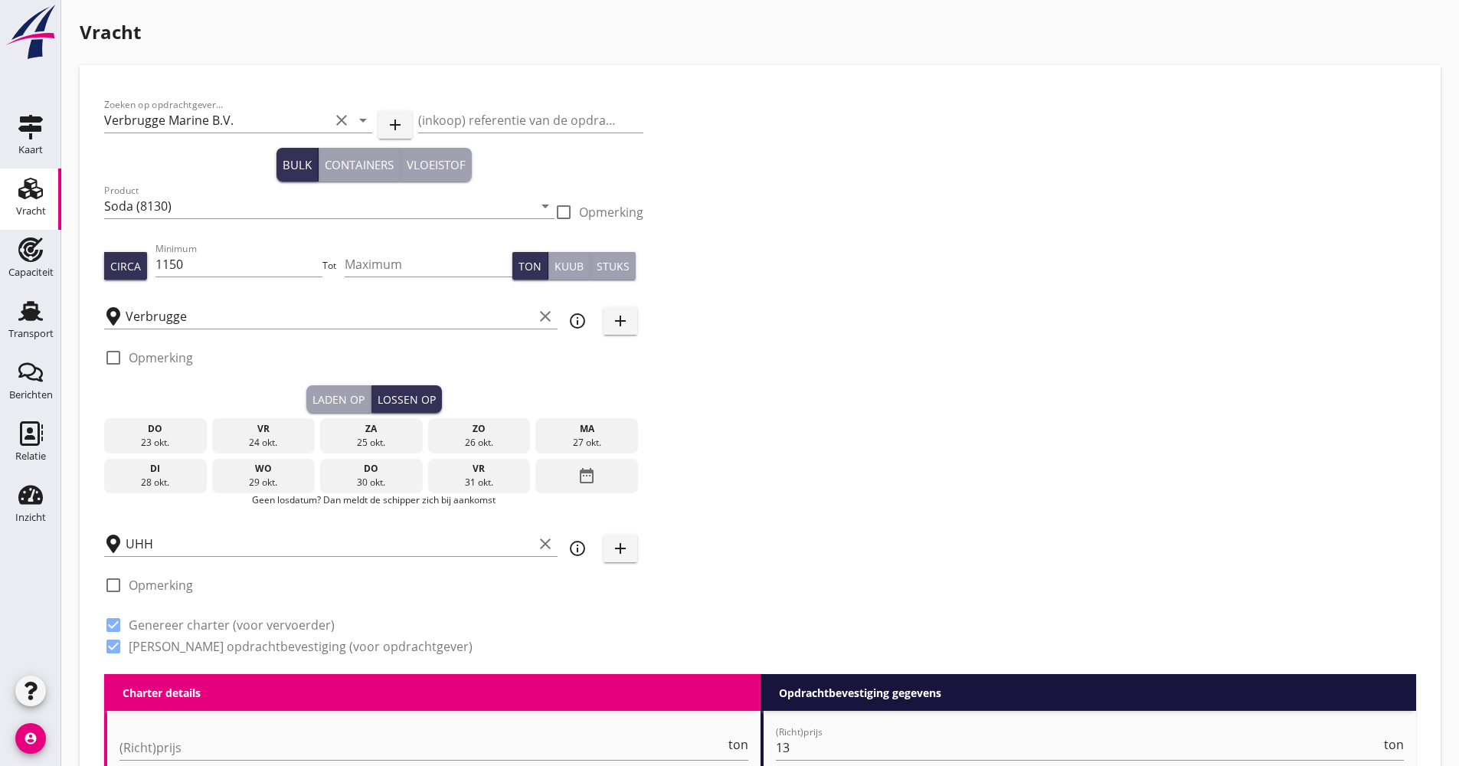
click at [378, 471] on div "do" at bounding box center [371, 469] width 95 height 14
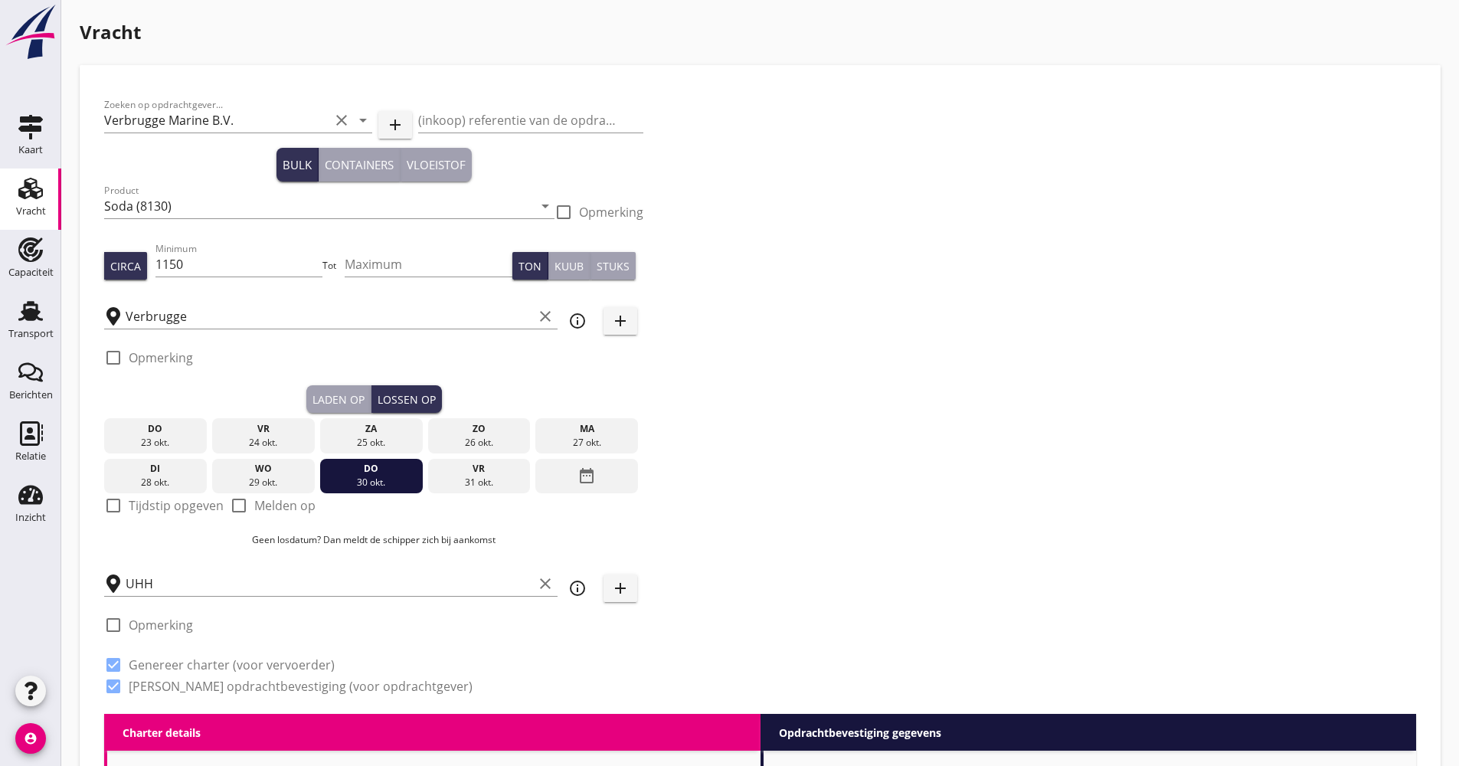
click at [171, 506] on label "Tijdstip opgeven" at bounding box center [176, 505] width 95 height 15
checkbox input "true"
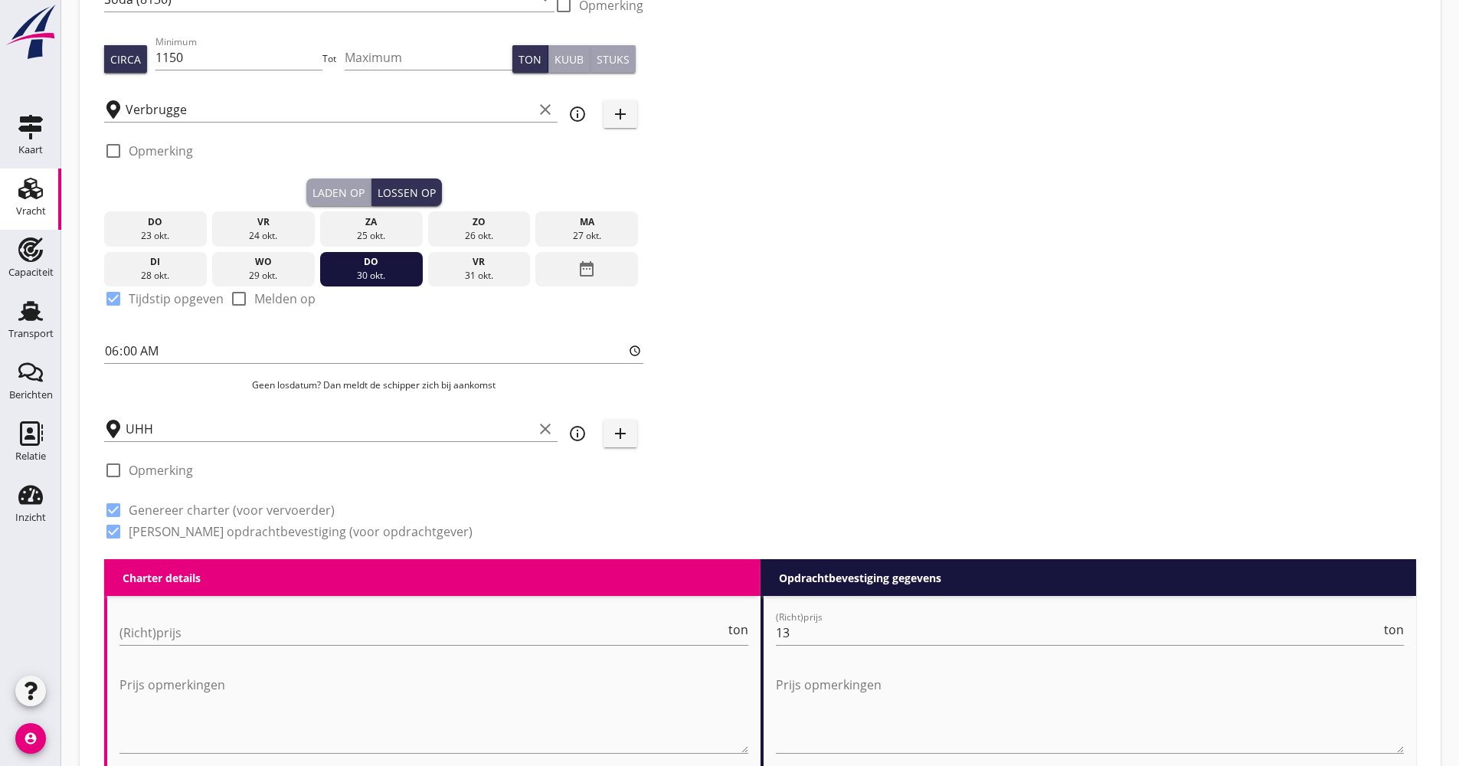
scroll to position [306, 0]
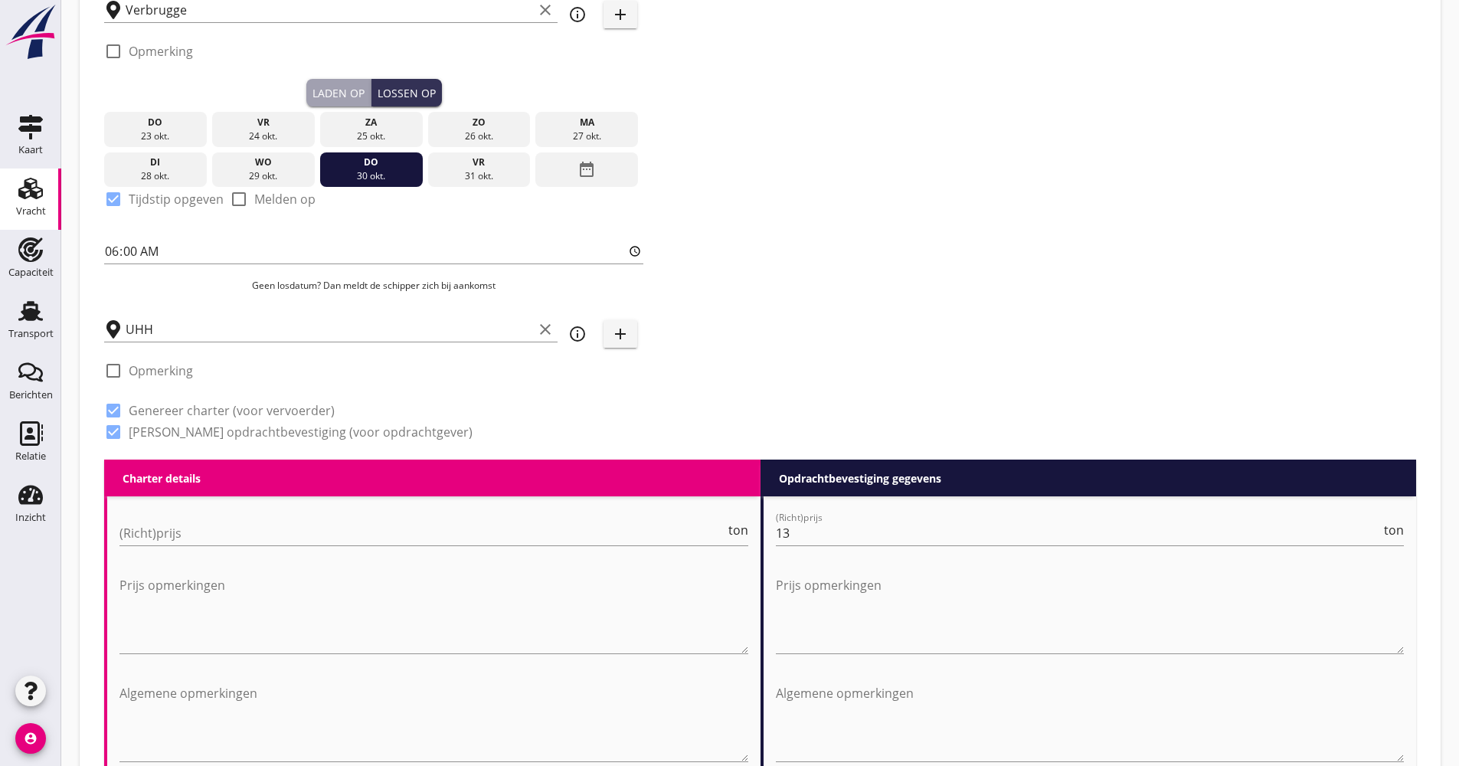
click at [169, 519] on div "(Richt)prijs ton" at bounding box center [433, 536] width 629 height 49
click at [176, 535] on input "(Richt)prijs" at bounding box center [422, 533] width 606 height 25
click at [176, 538] on input "(Richt)prijs" at bounding box center [422, 533] width 606 height 25
type input "16000.00"
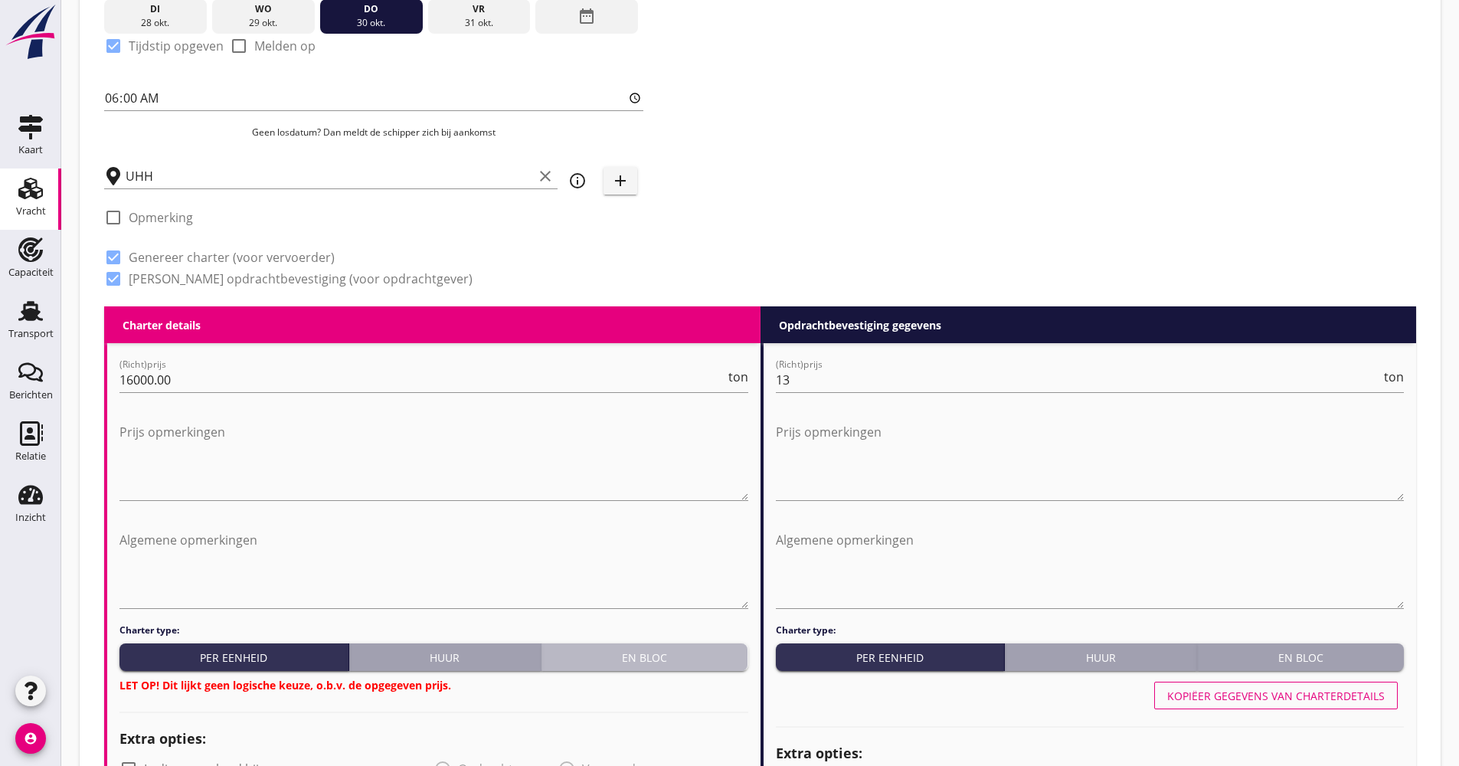
click at [607, 652] on div "En bloc" at bounding box center [645, 657] width 195 height 16
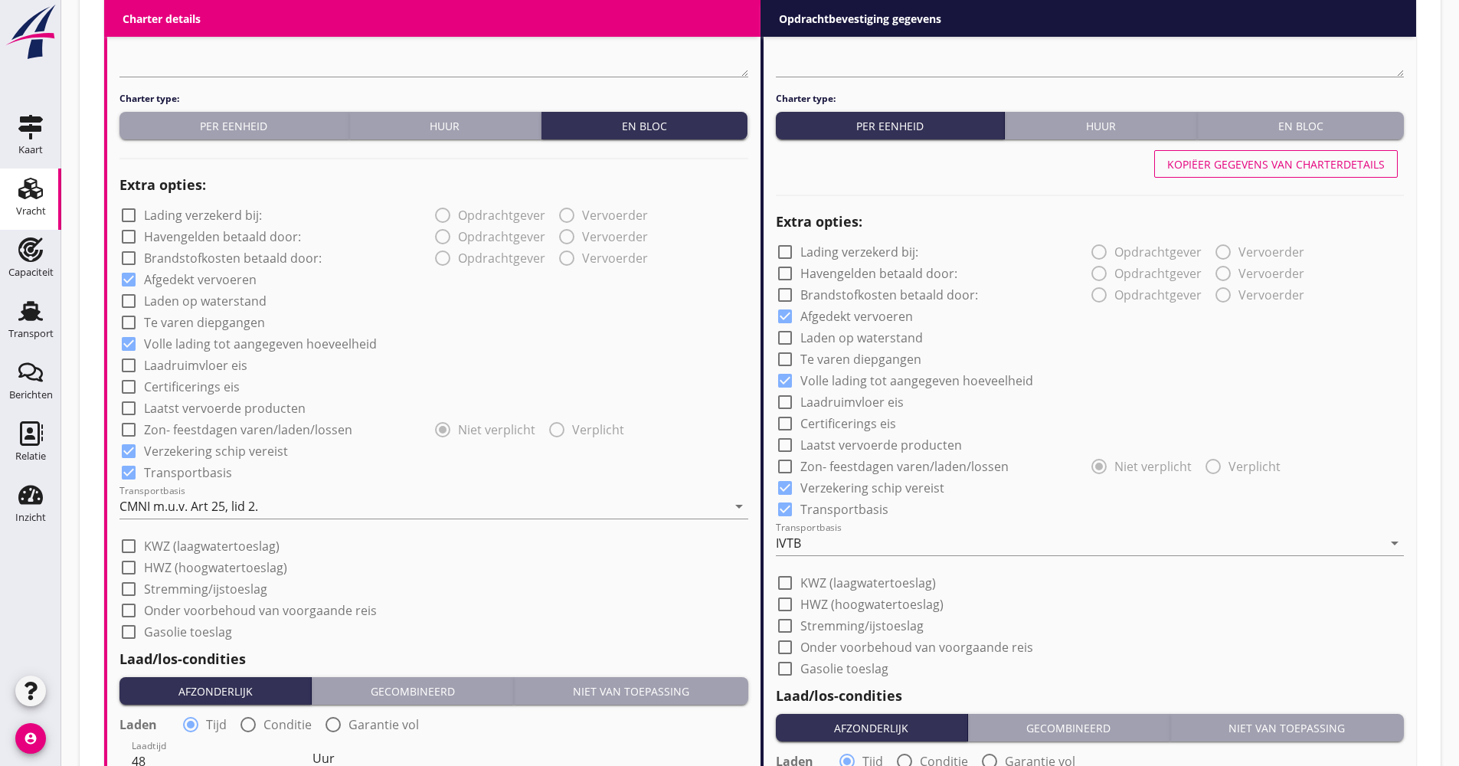
scroll to position [996, 0]
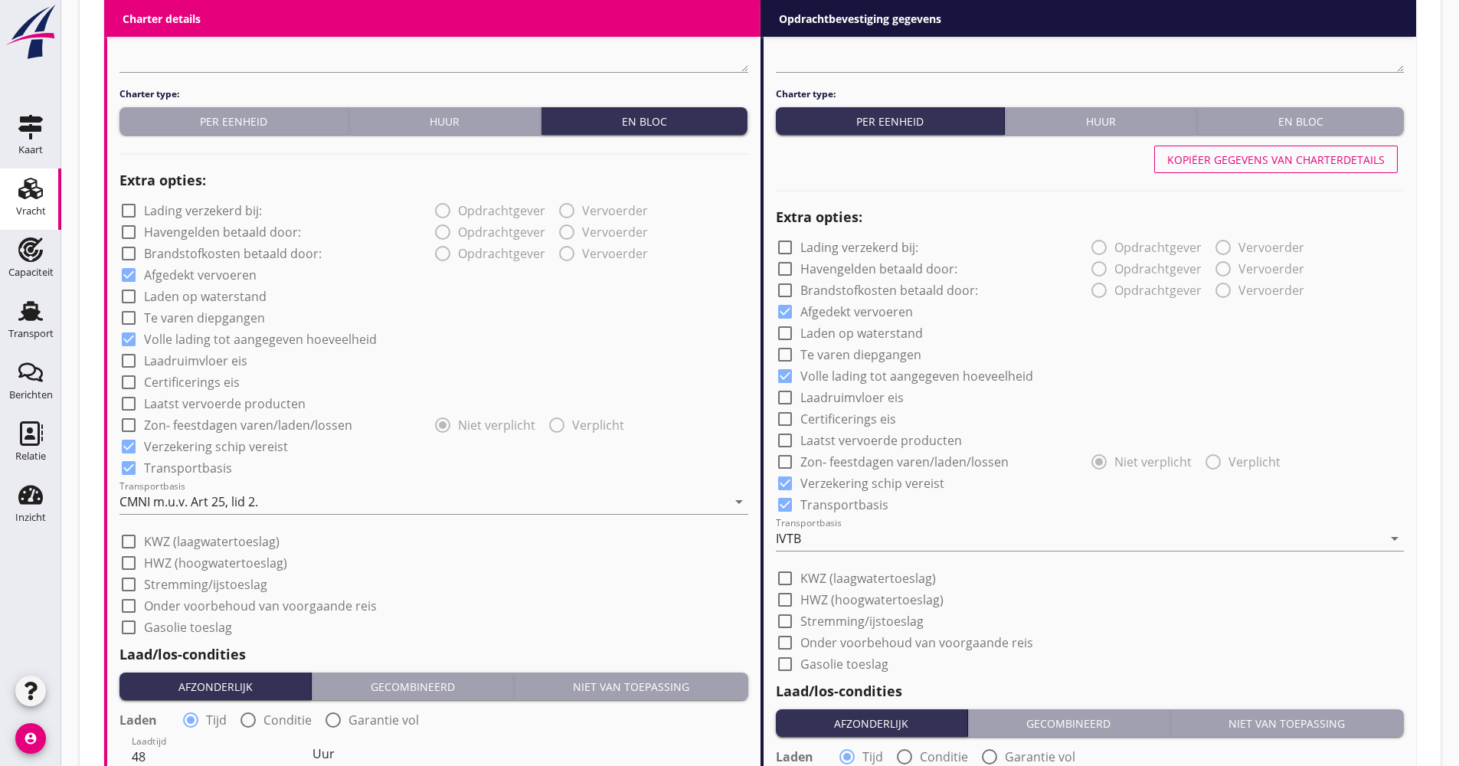
drag, startPoint x: 206, startPoint y: 404, endPoint x: 205, endPoint y: 413, distance: 9.2
click at [205, 404] on label "Laatst vervoerde producten" at bounding box center [225, 403] width 162 height 15
checkbox input "true"
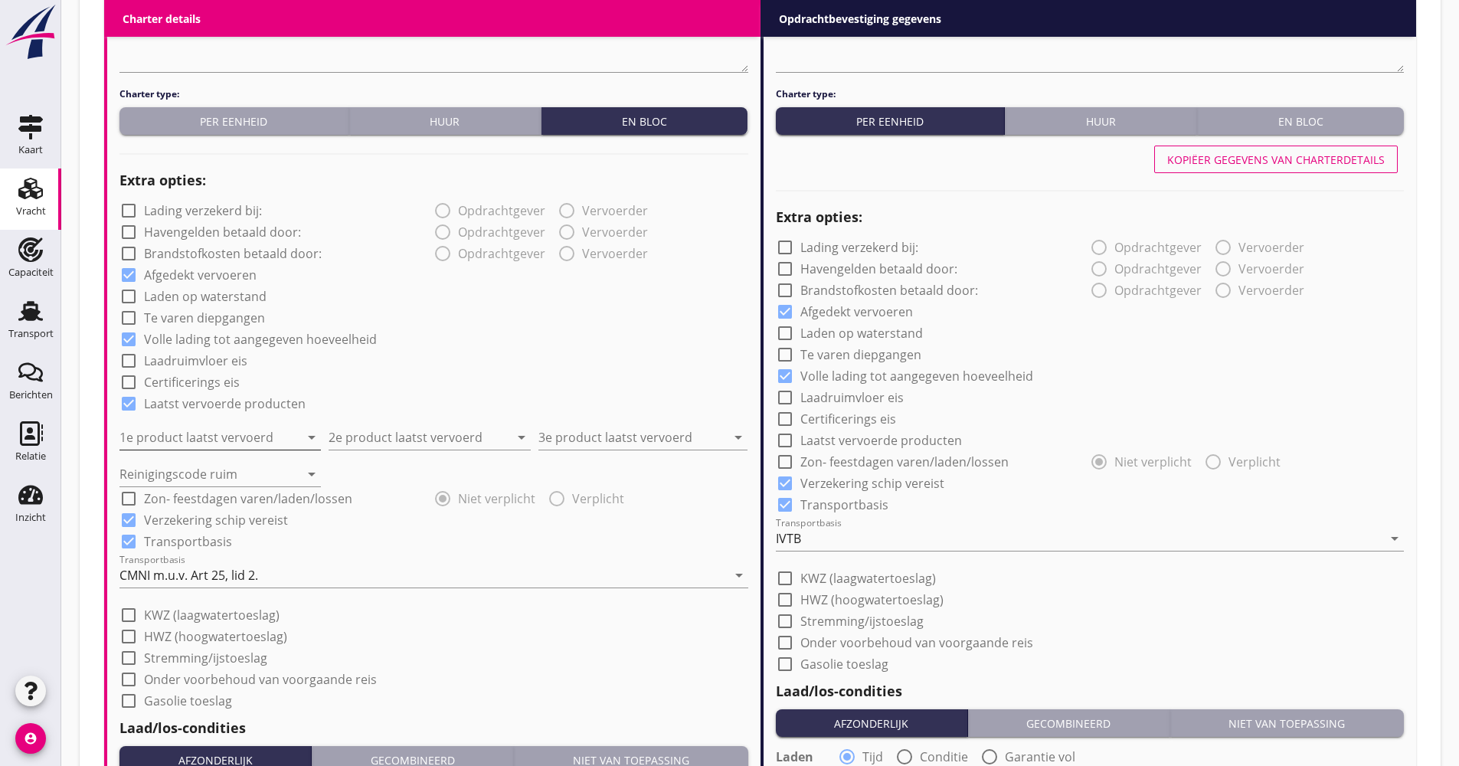
click at [214, 439] on input "1e product laatst vervoerd" at bounding box center [209, 437] width 180 height 25
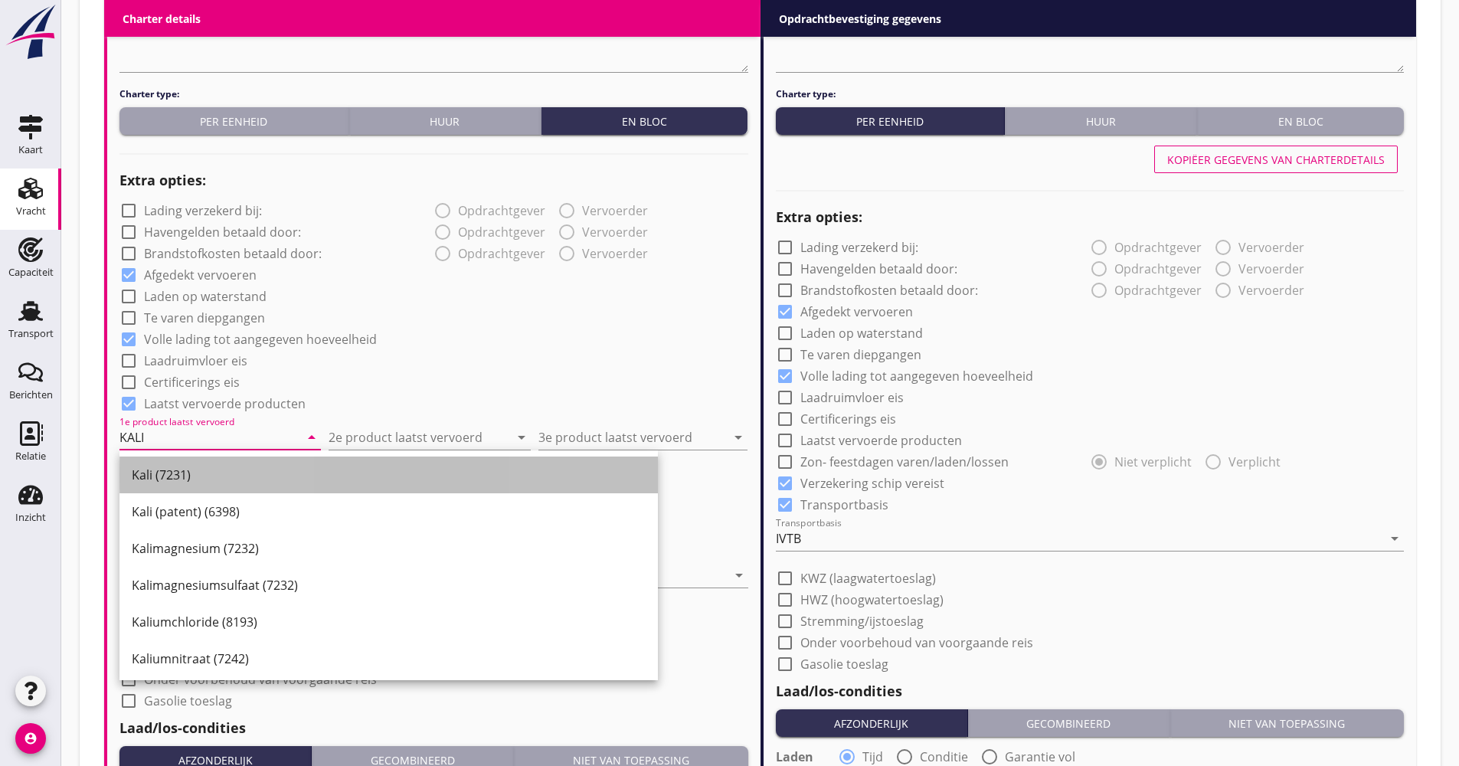
click at [228, 462] on div "Kali (7231)" at bounding box center [389, 474] width 514 height 37
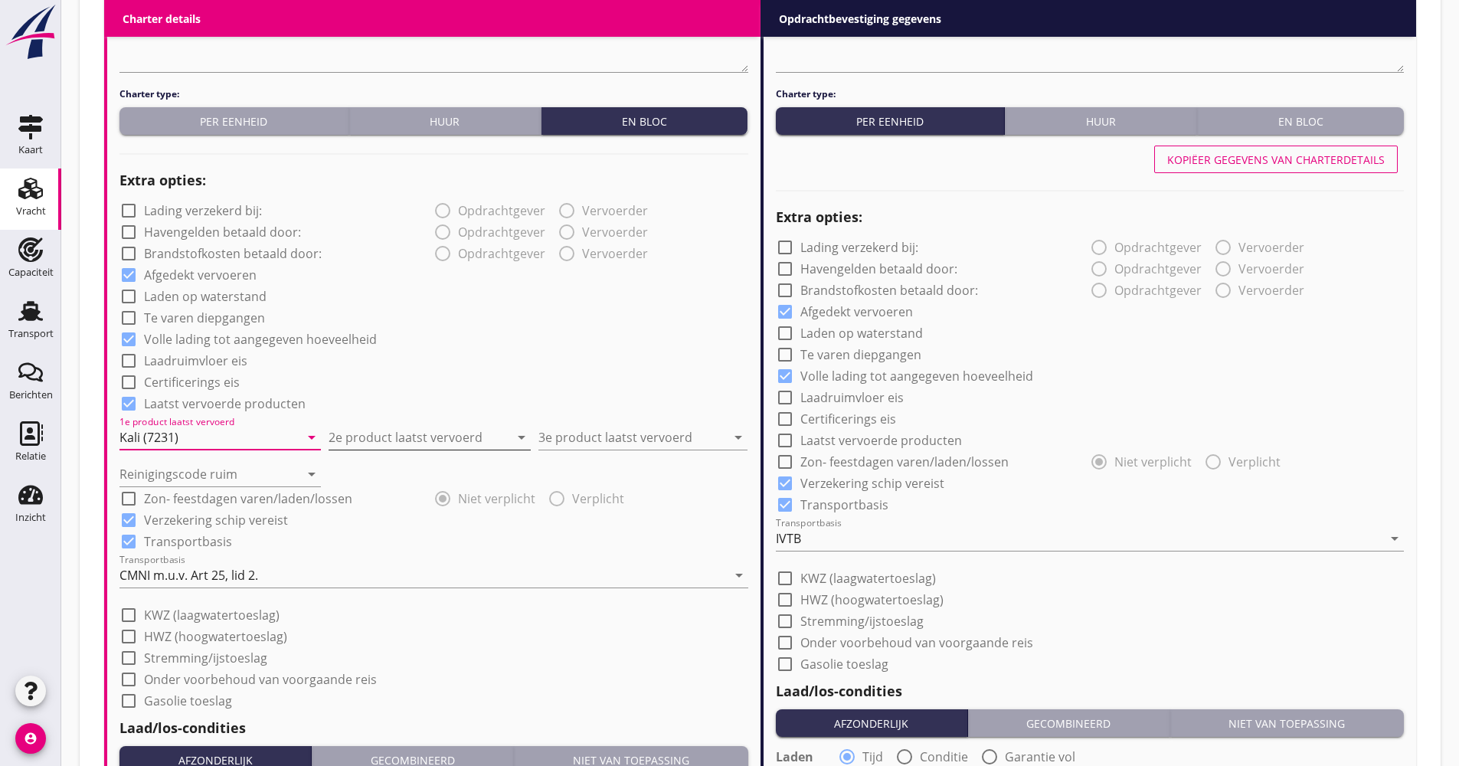
type input "Kali (7231)"
click at [380, 442] on input "2e product laatst vervoerd" at bounding box center [419, 437] width 180 height 25
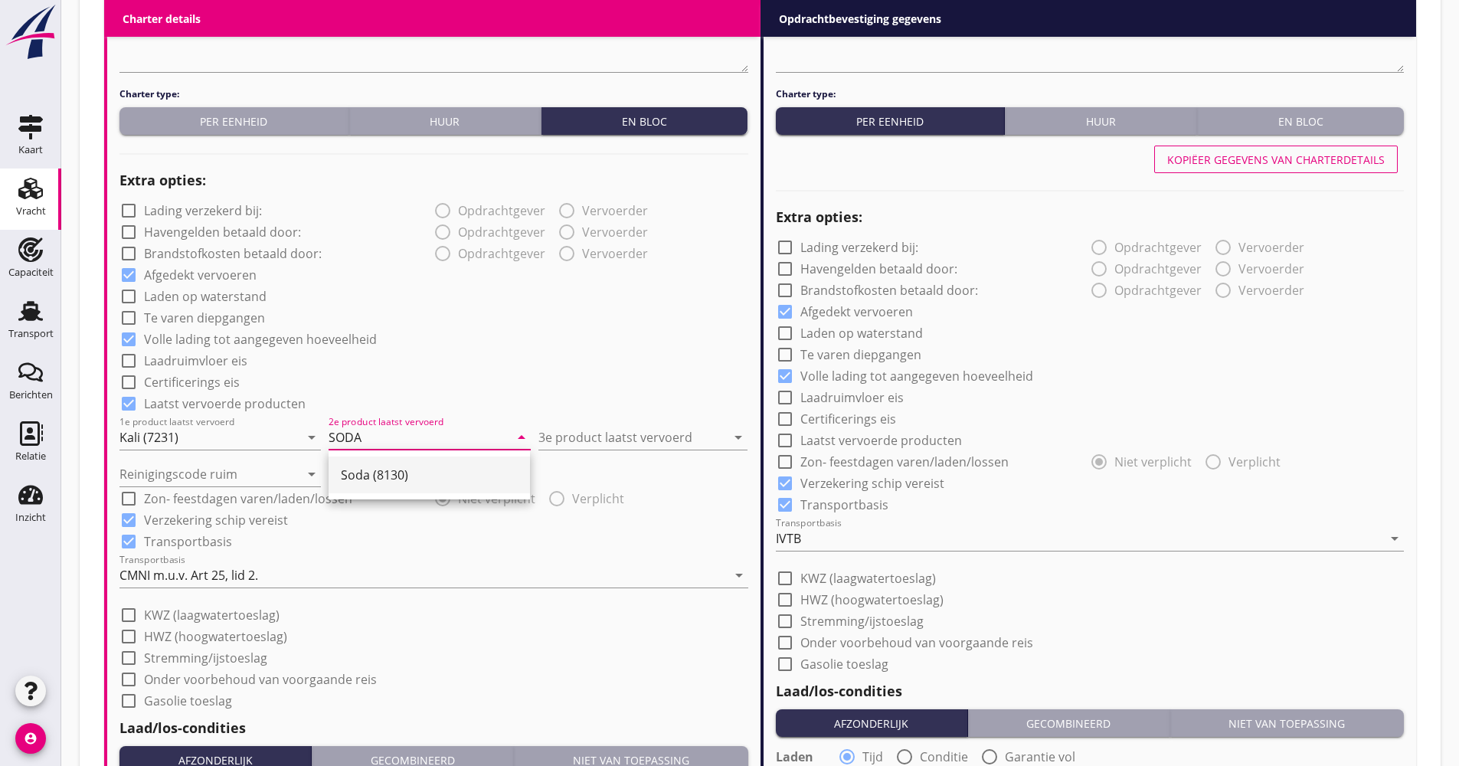
click at [397, 475] on div "Soda (8130)" at bounding box center [429, 475] width 177 height 18
type input "Soda (8130)"
click at [588, 425] on input "3e product laatst vervoerd" at bounding box center [632, 437] width 188 height 25
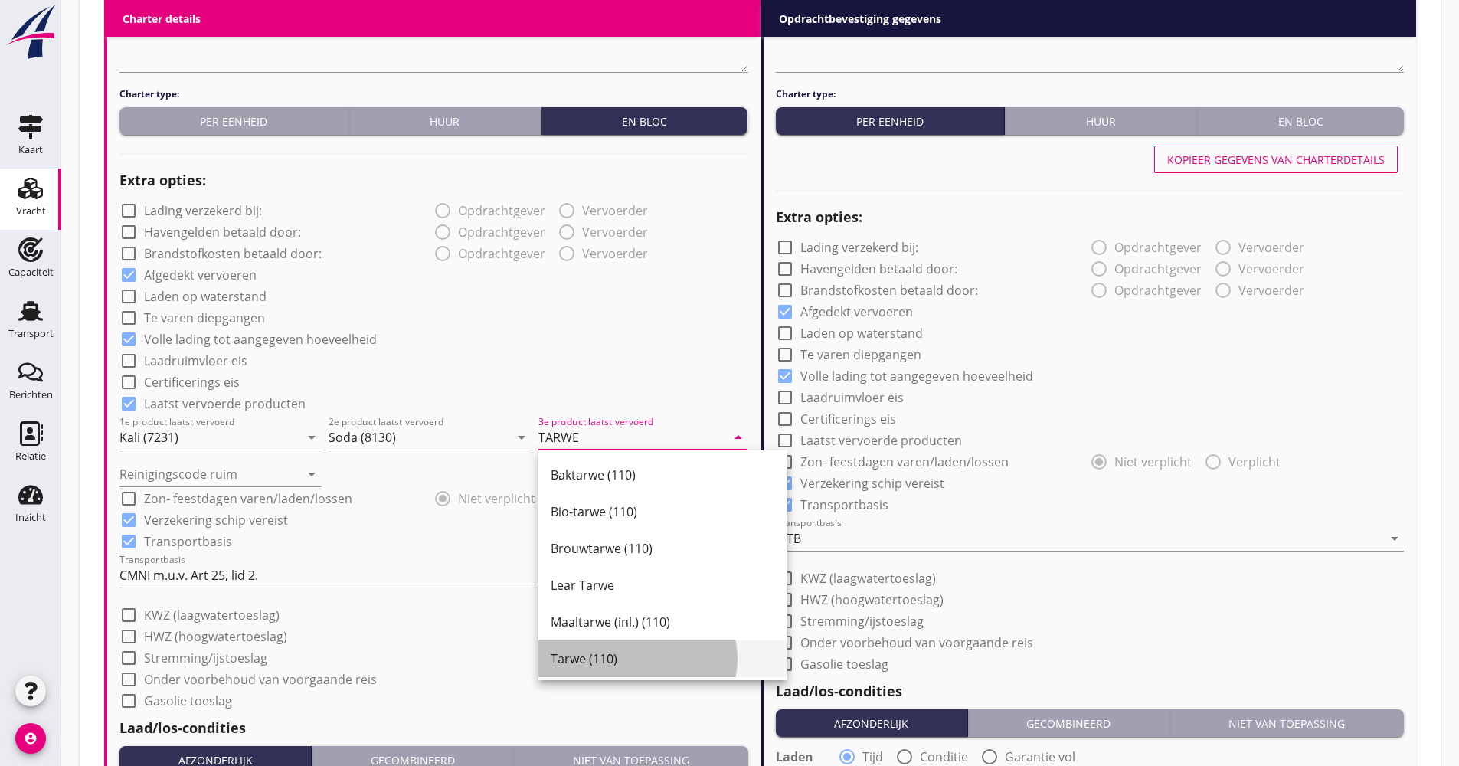
drag, startPoint x: 564, startPoint y: 648, endPoint x: 498, endPoint y: 627, distance: 69.8
click at [565, 648] on div "Tarwe (110)" at bounding box center [663, 658] width 224 height 37
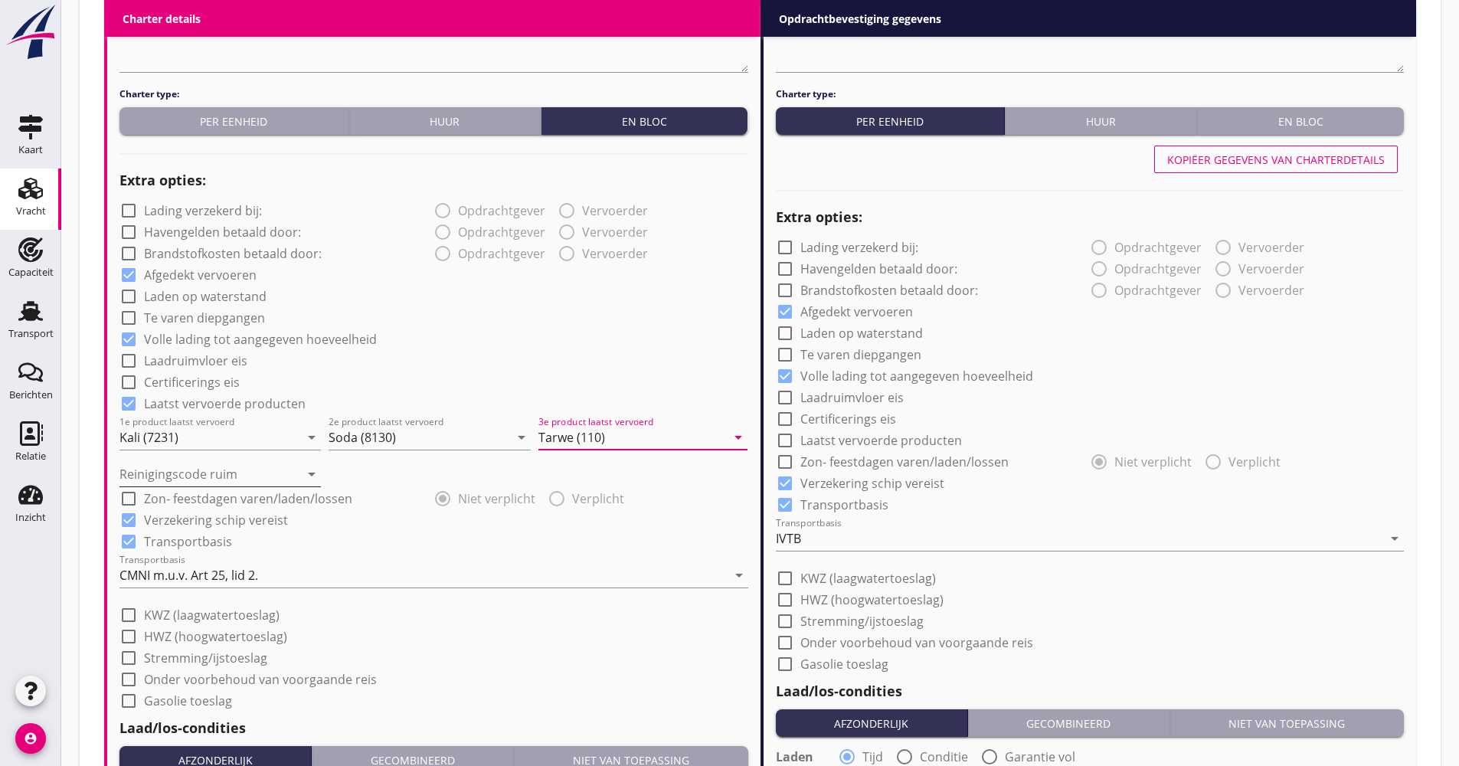
type input "Tarwe (110)"
click at [219, 483] on input "Reinigingscode ruim" at bounding box center [209, 474] width 180 height 25
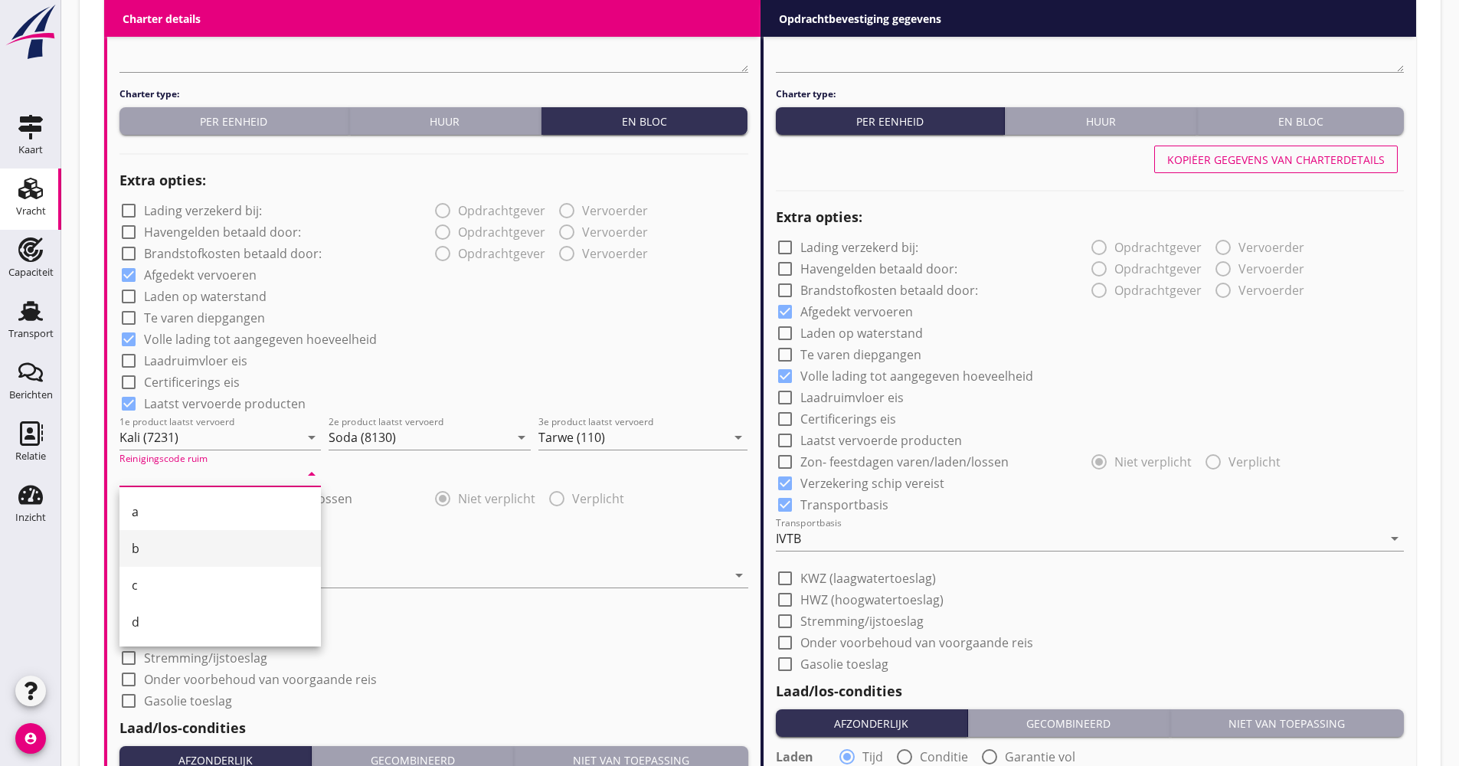
click at [169, 541] on div "b" at bounding box center [220, 548] width 177 height 18
type input "b"
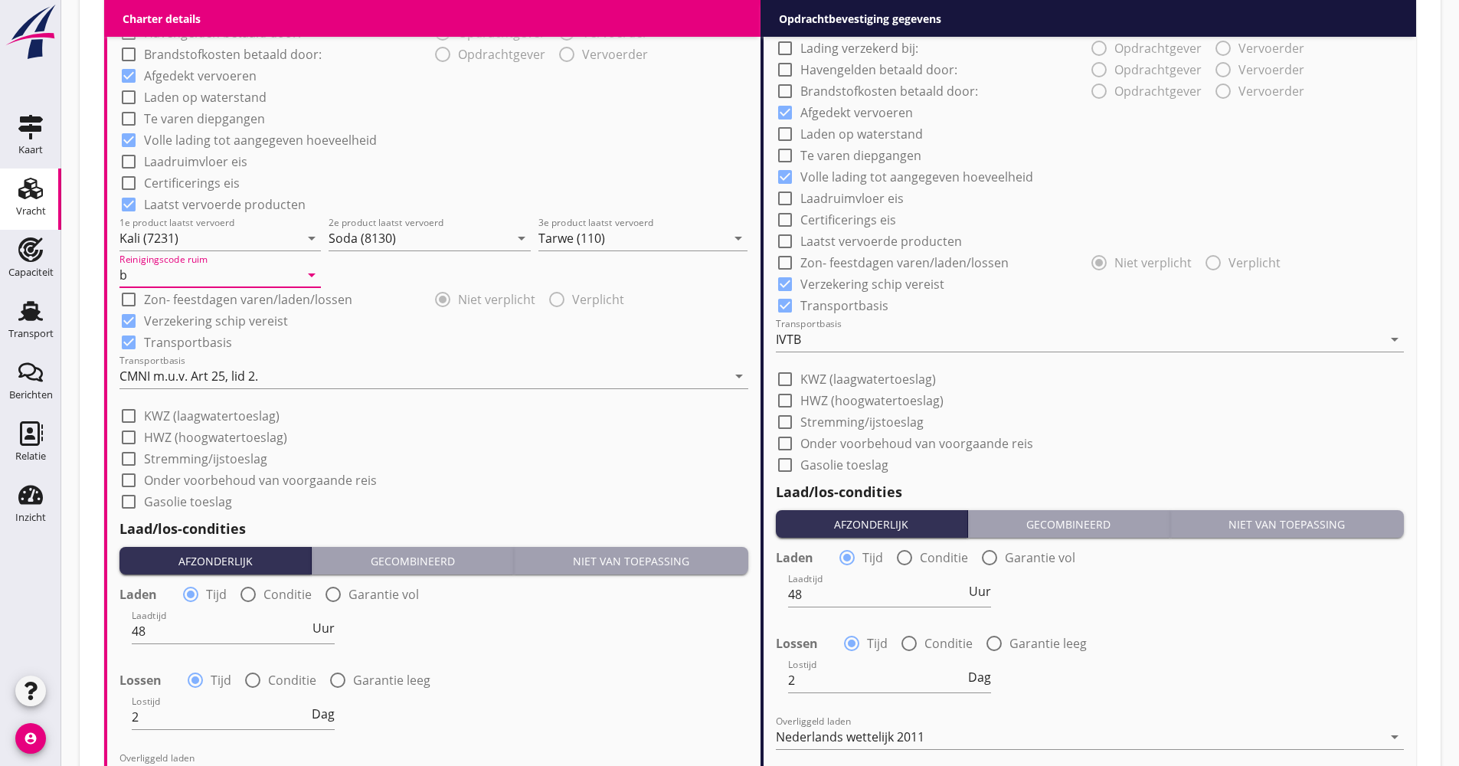
scroll to position [1302, 0]
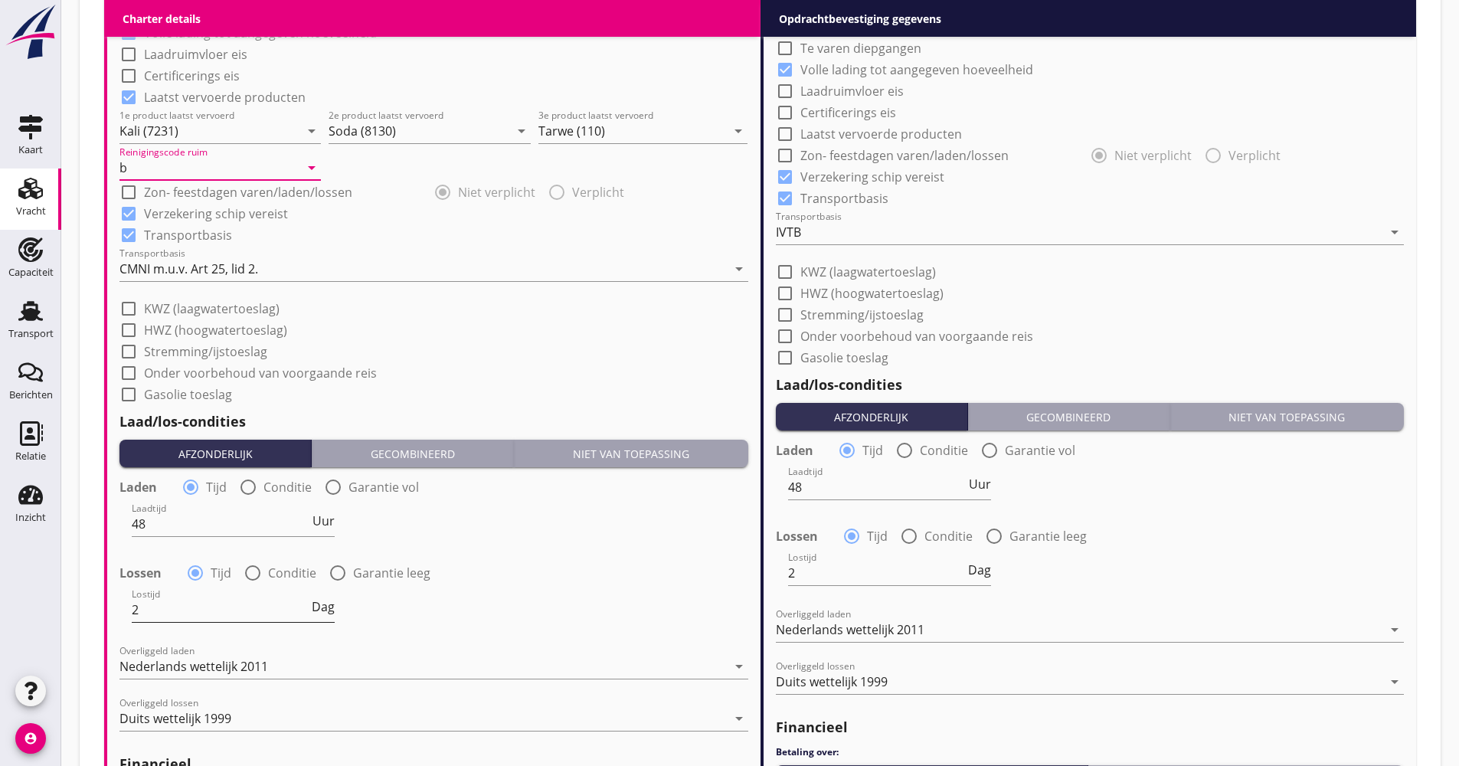
drag, startPoint x: 326, startPoint y: 597, endPoint x: 327, endPoint y: 607, distance: 9.2
click at [327, 598] on div "Lostijd 2 Dag" at bounding box center [233, 609] width 203 height 25
drag, startPoint x: 327, startPoint y: 607, endPoint x: 318, endPoint y: 610, distance: 10.0
click at [326, 607] on span "Dag" at bounding box center [323, 606] width 23 height 12
click at [317, 610] on span "Dienst" at bounding box center [316, 606] width 38 height 12
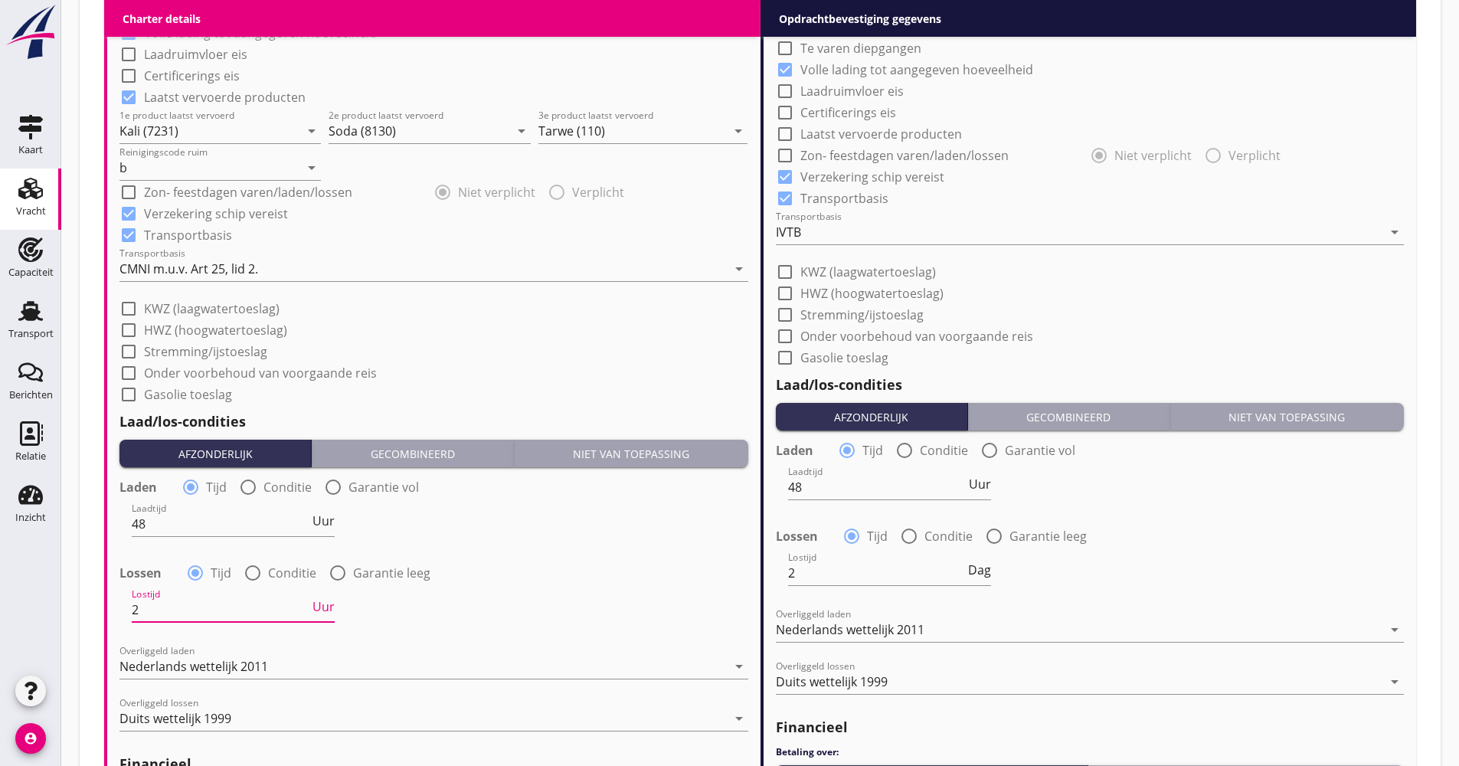
drag, startPoint x: 250, startPoint y: 608, endPoint x: 93, endPoint y: 609, distance: 156.2
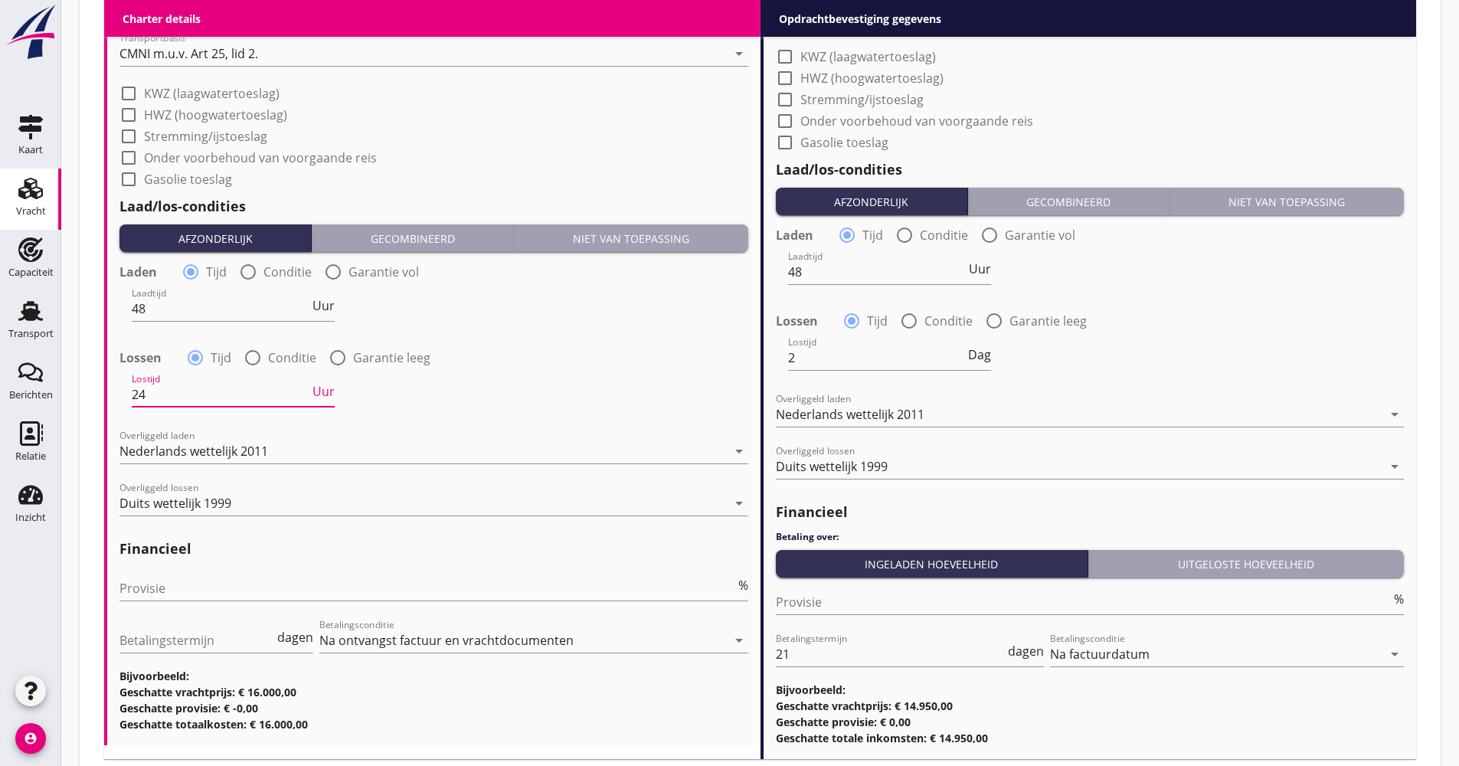
scroll to position [1615, 0]
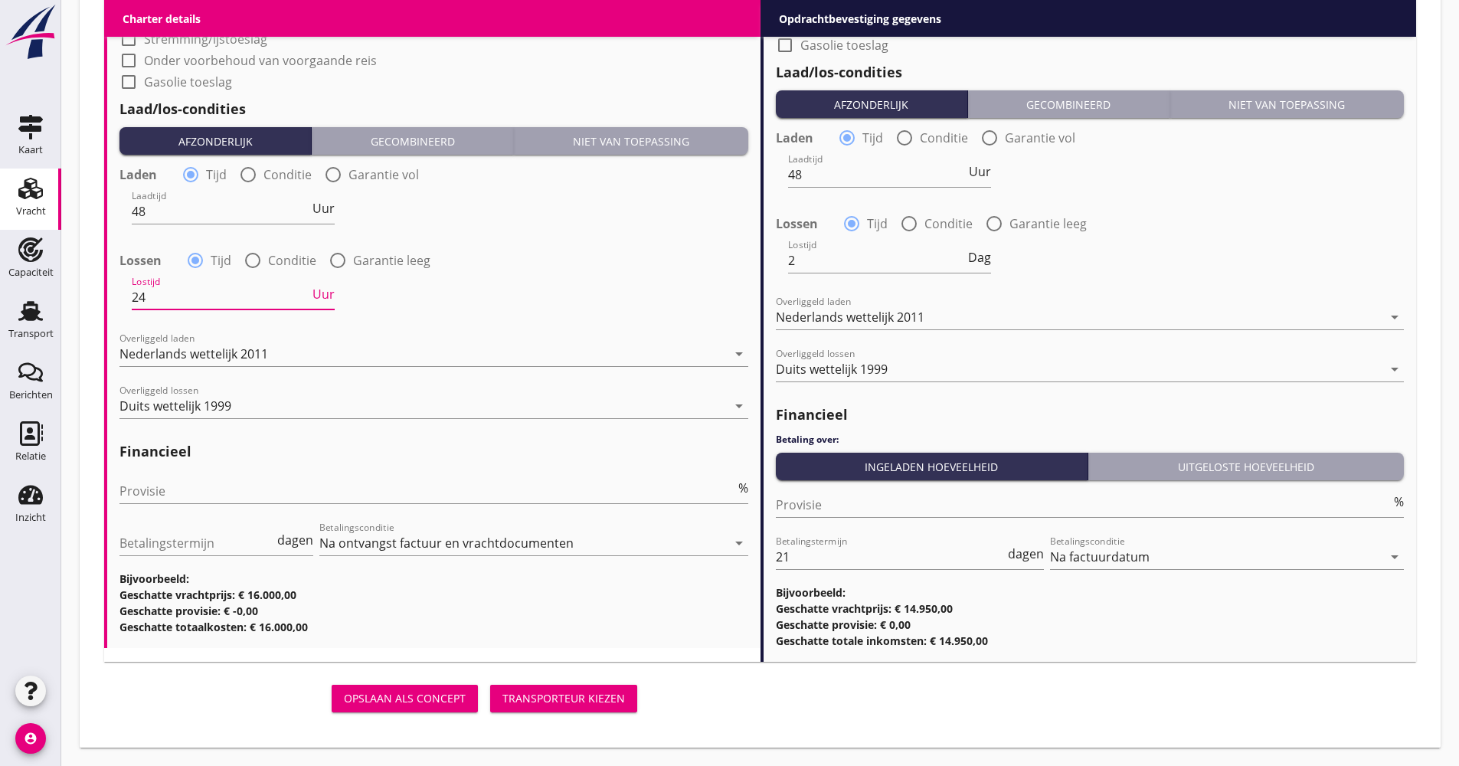
type input "24"
click at [222, 506] on div "Provisie %" at bounding box center [433, 499] width 629 height 40
click at [218, 501] on input "Provisie" at bounding box center [427, 491] width 616 height 25
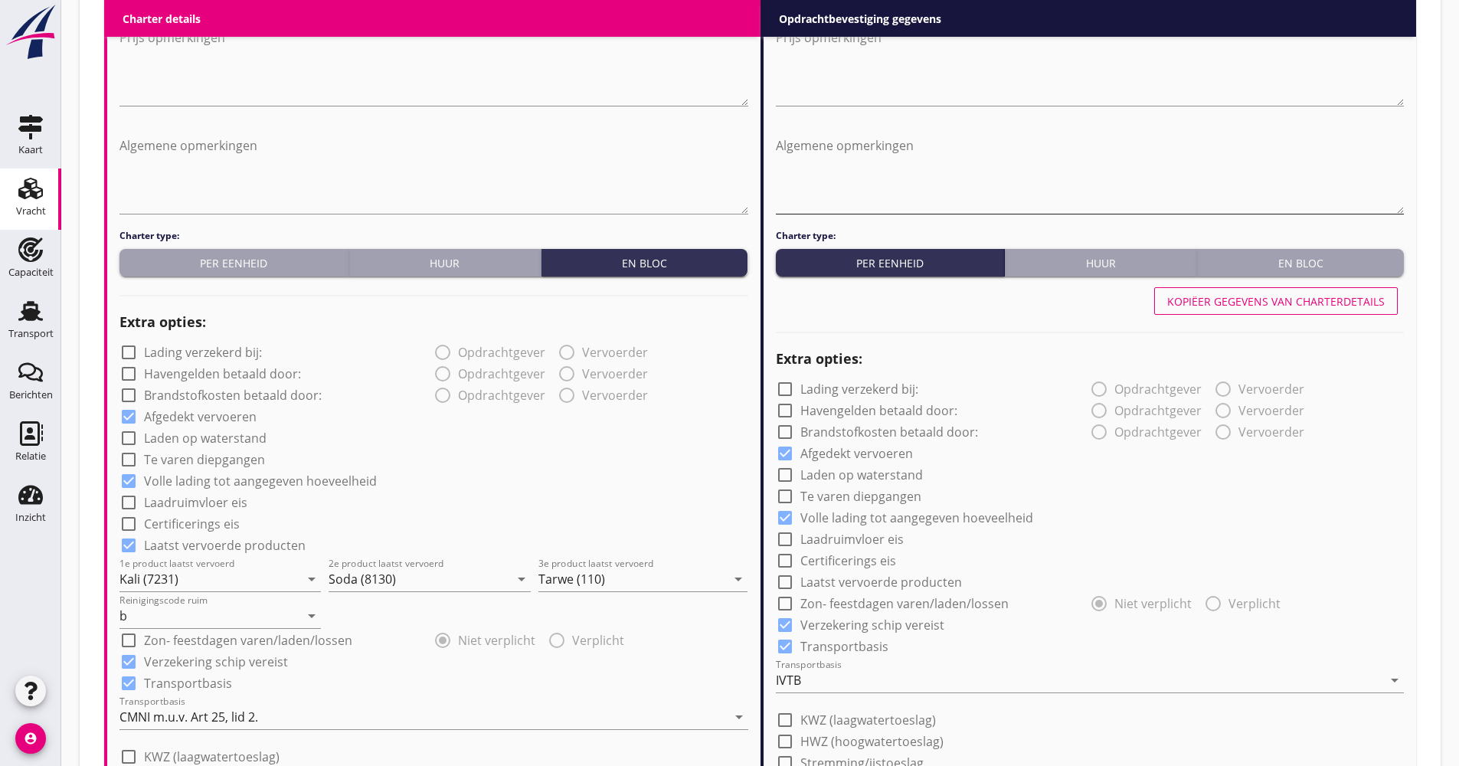
scroll to position [695, 0]
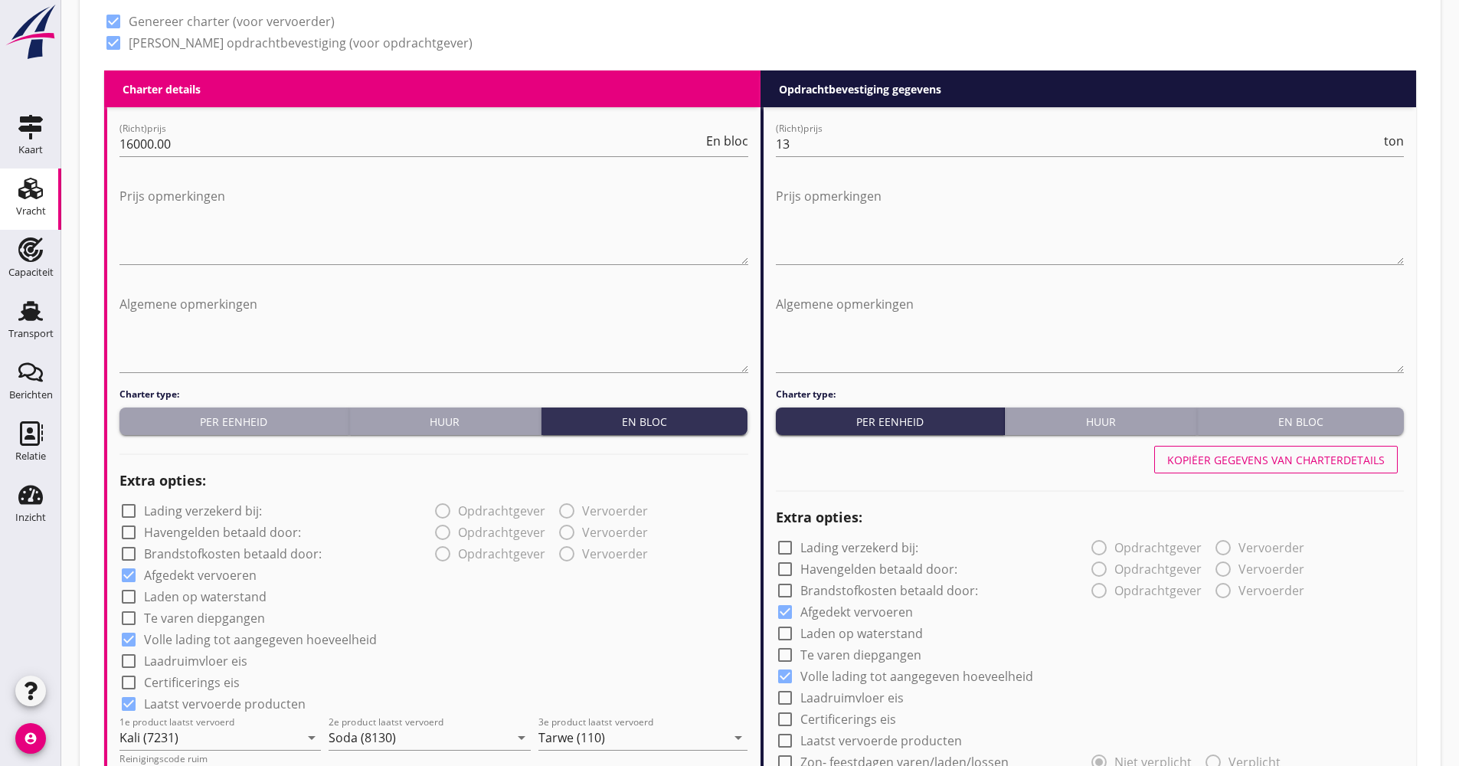
type input "5.00"
drag, startPoint x: 1224, startPoint y: 466, endPoint x: 1124, endPoint y: 352, distance: 152.5
click at [1223, 466] on div "Kopiëer gegevens van charterdetails" at bounding box center [1276, 460] width 218 height 16
checkbox input "true"
type input "24"
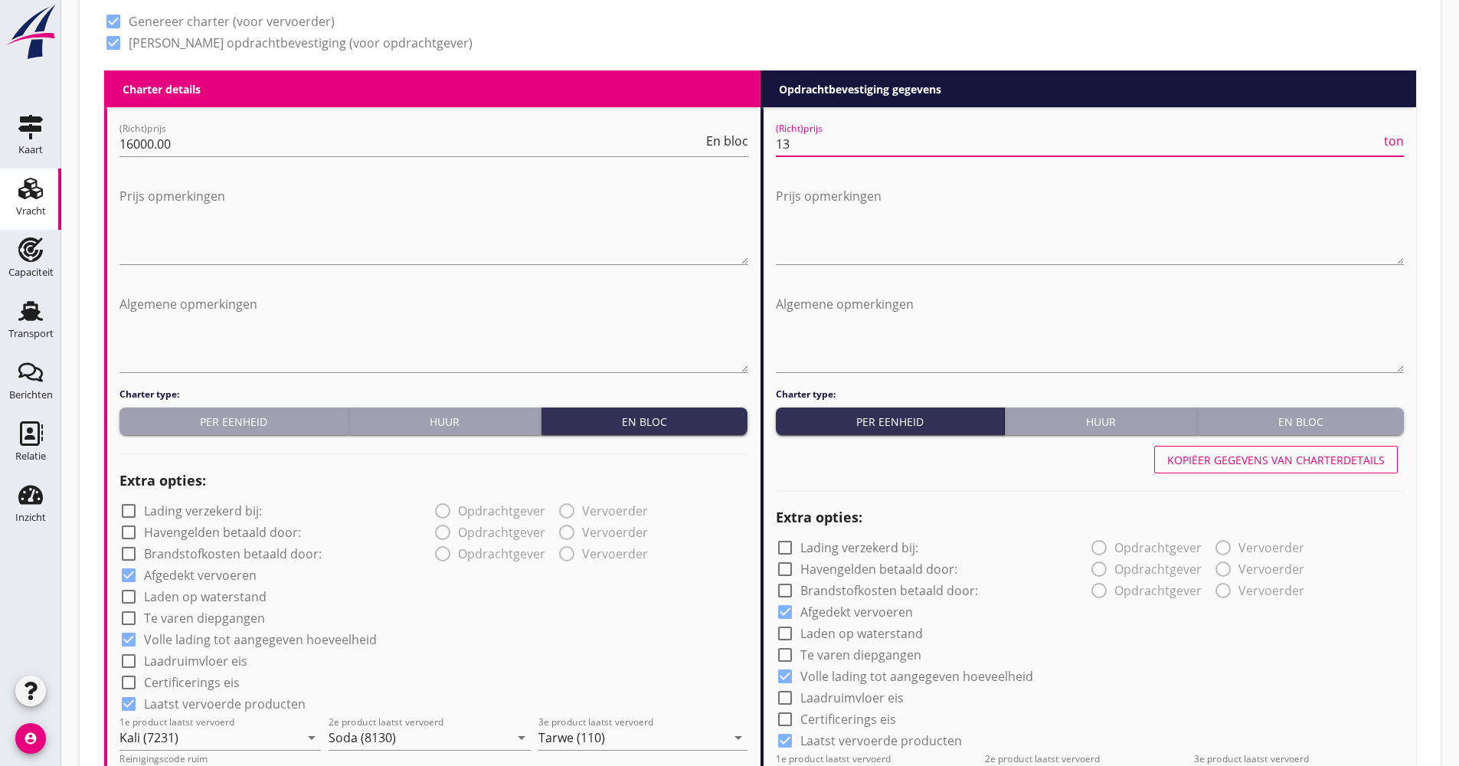
drag, startPoint x: 806, startPoint y: 146, endPoint x: 728, endPoint y: 159, distance: 79.1
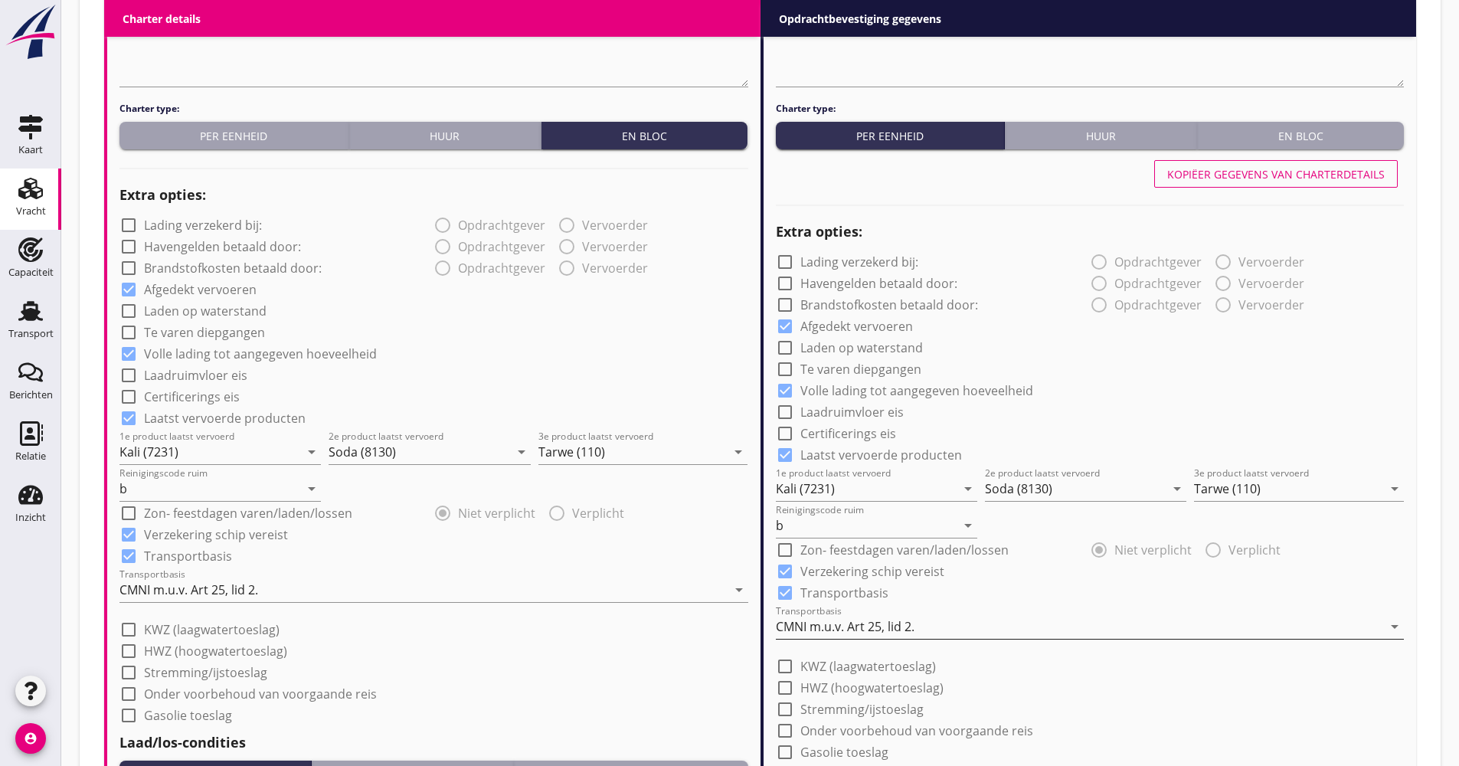
scroll to position [1232, 0]
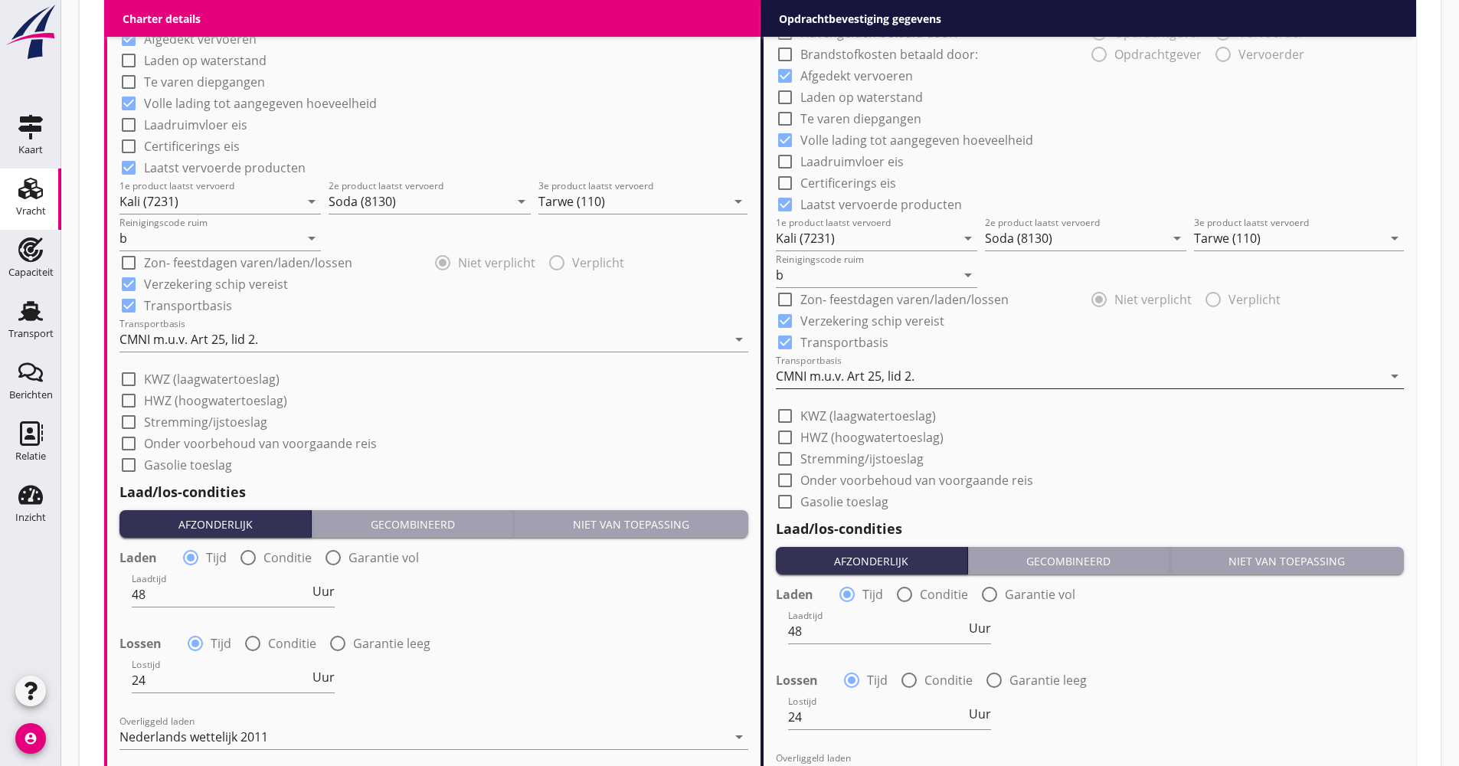
type input "15.00"
click at [915, 364] on div "CMNI m.u.v. Art 25, lid 2." at bounding box center [1079, 376] width 607 height 25
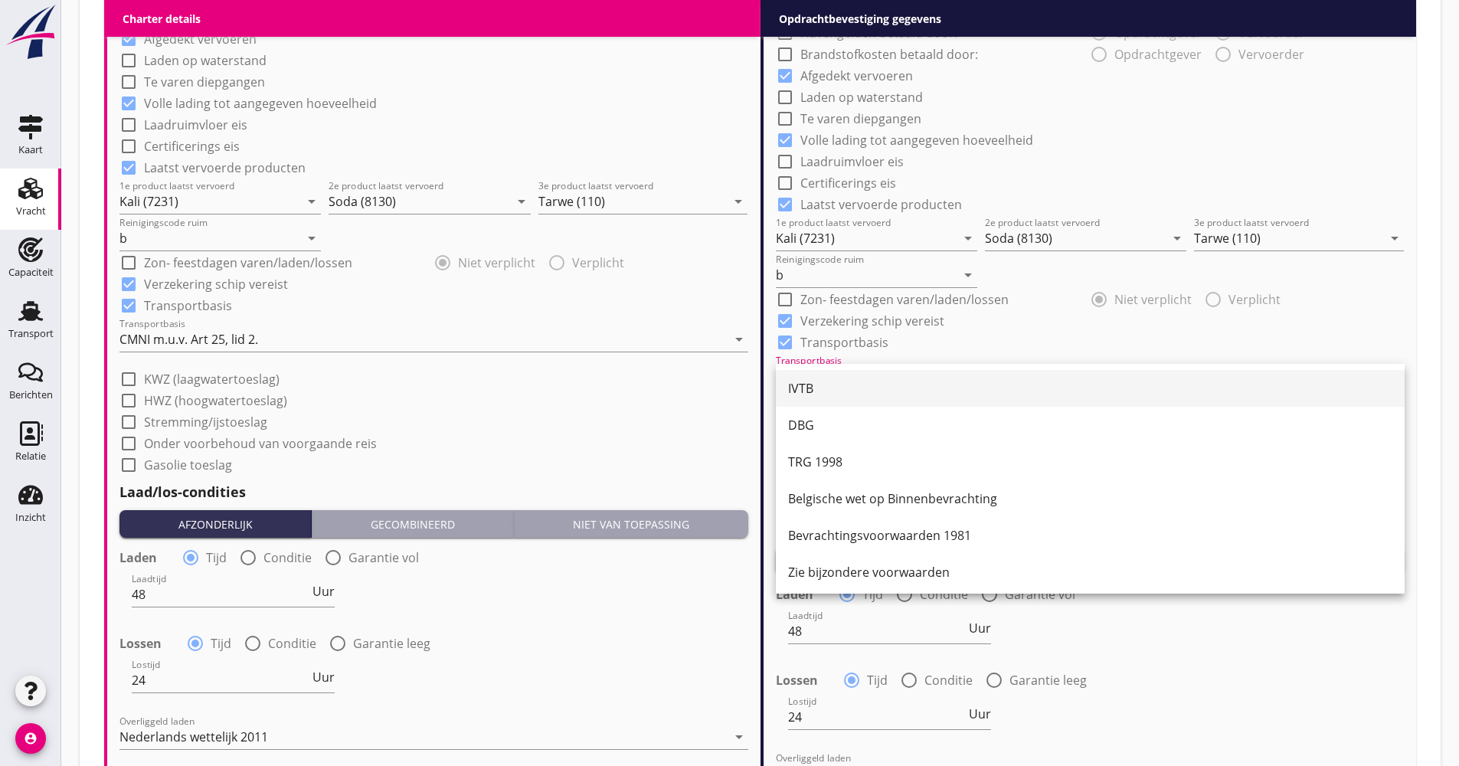
click at [882, 380] on div "IVTB" at bounding box center [1090, 388] width 604 height 18
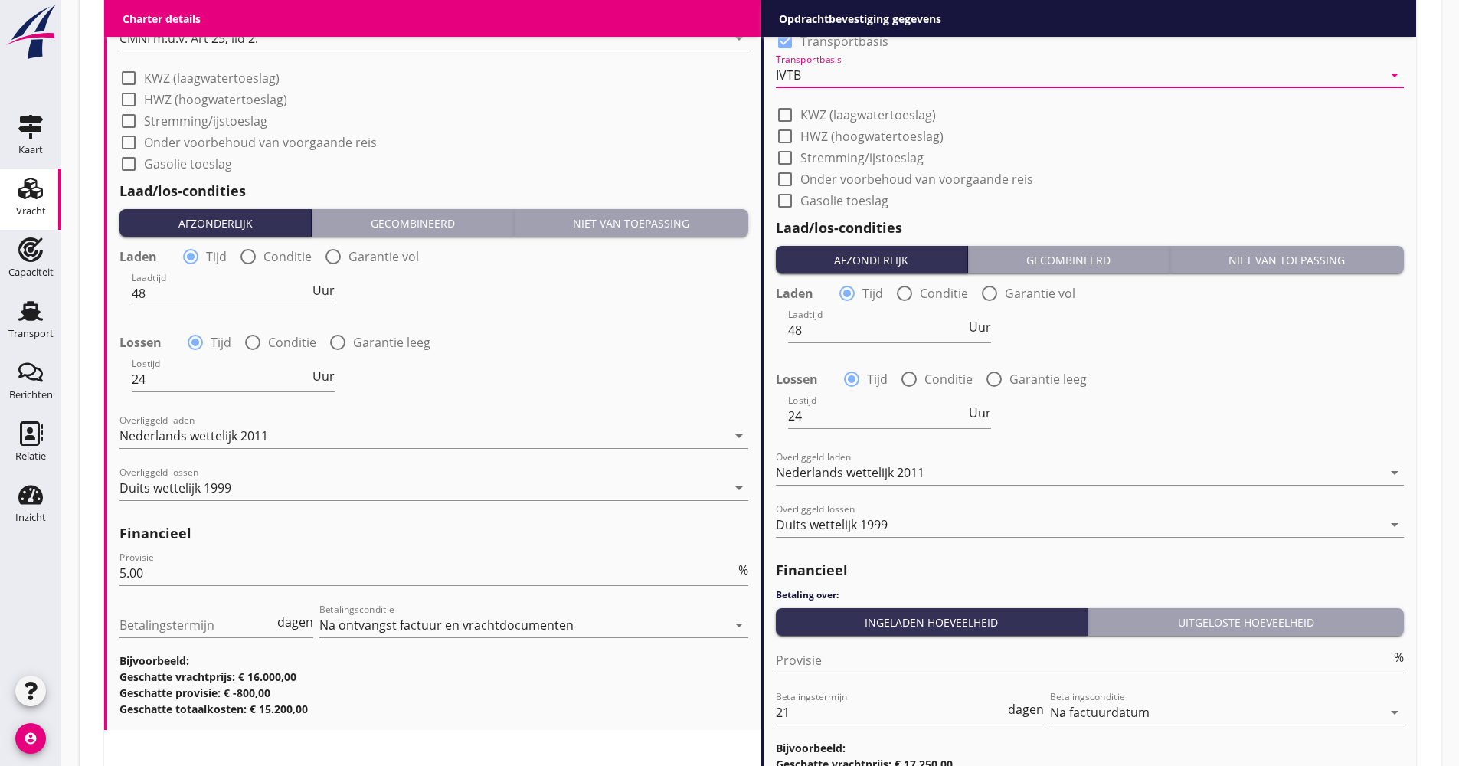
scroll to position [1688, 0]
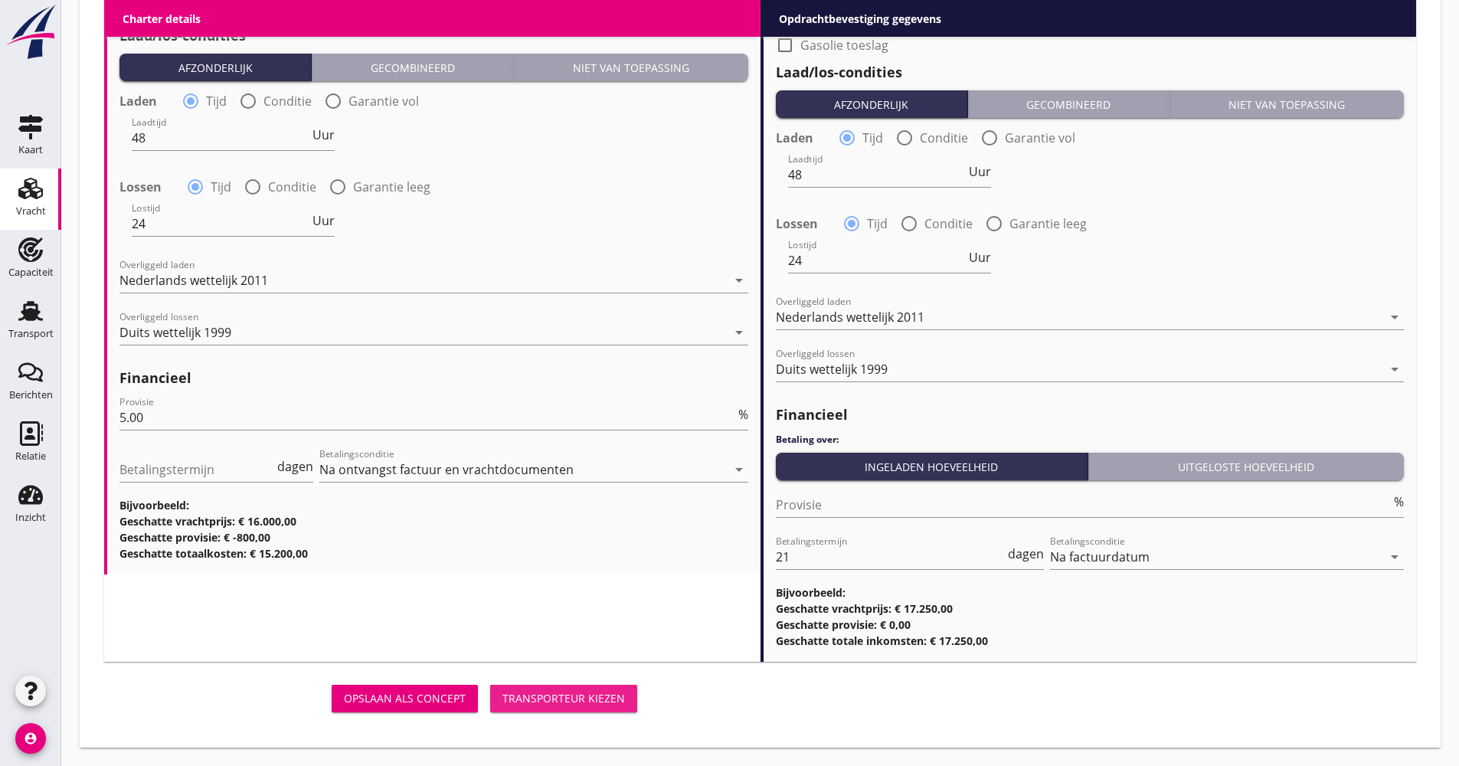
click at [542, 702] on div "Transporteur kiezen" at bounding box center [563, 698] width 123 height 16
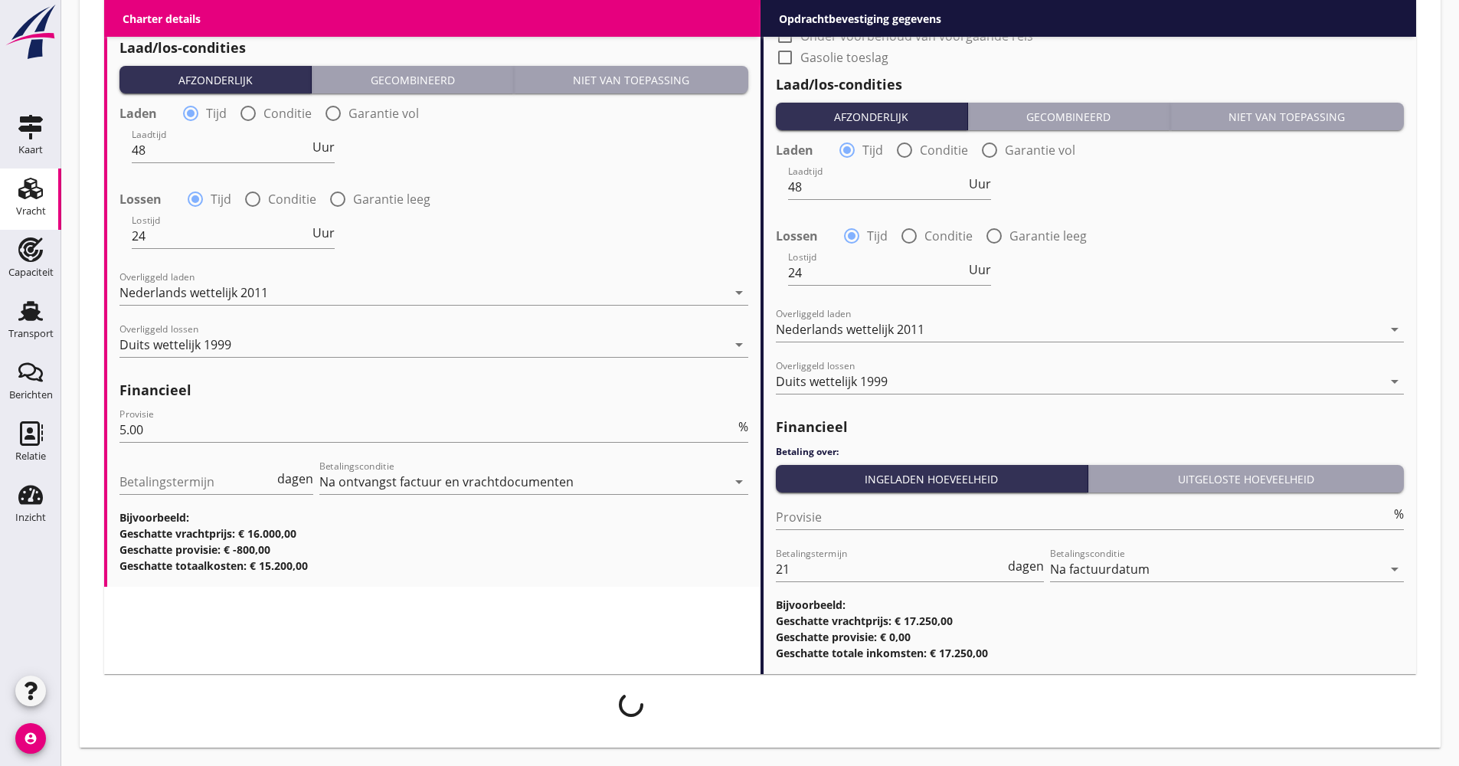
scroll to position [1676, 0]
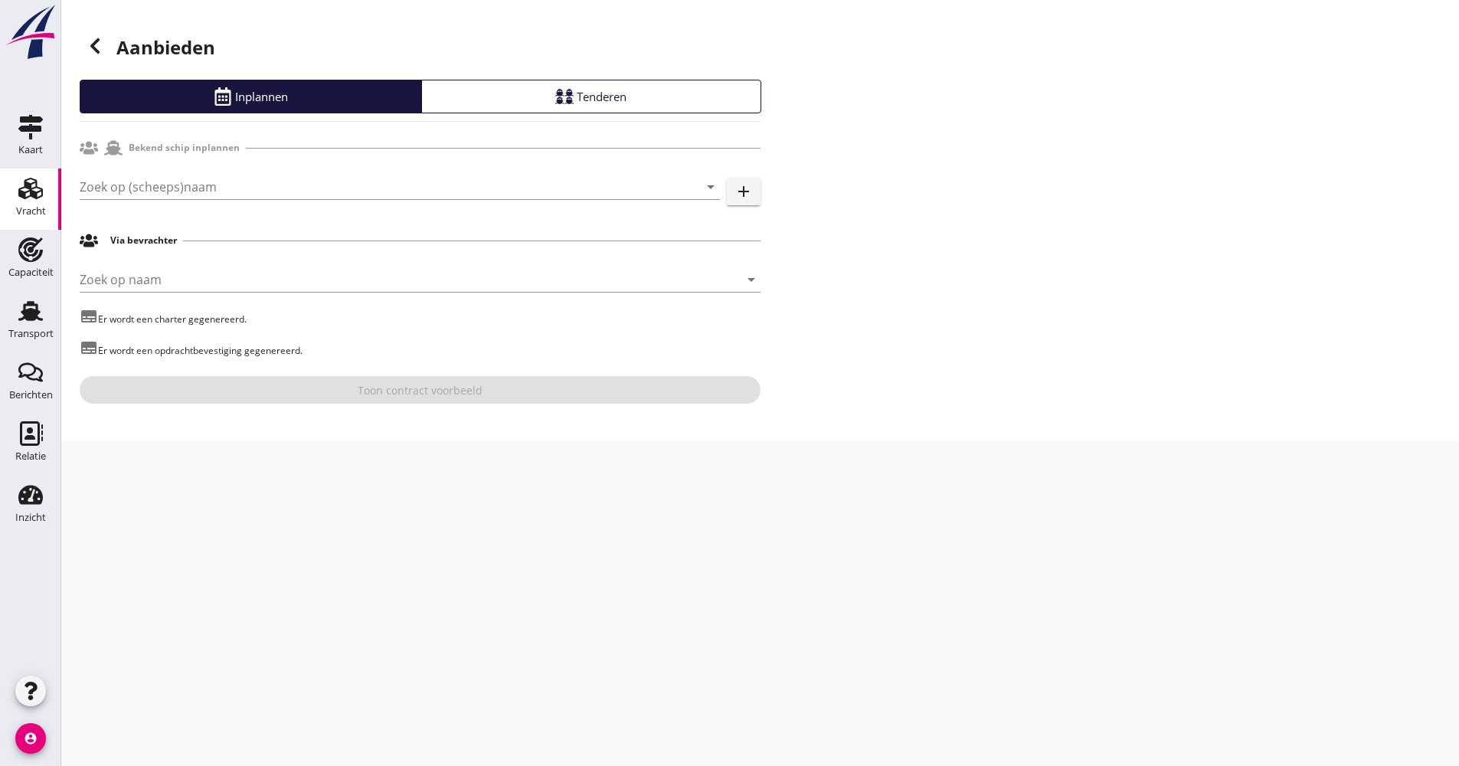
click at [135, 166] on div "Zoek op (scheeps)naam arrow_drop_down add" at bounding box center [420, 189] width 681 height 49
click at [136, 174] on div "Zoek op (scheeps)naam arrow_drop_down add" at bounding box center [420, 189] width 681 height 49
click at [144, 193] on input "Zoek op (scheeps)naam" at bounding box center [378, 187] width 597 height 25
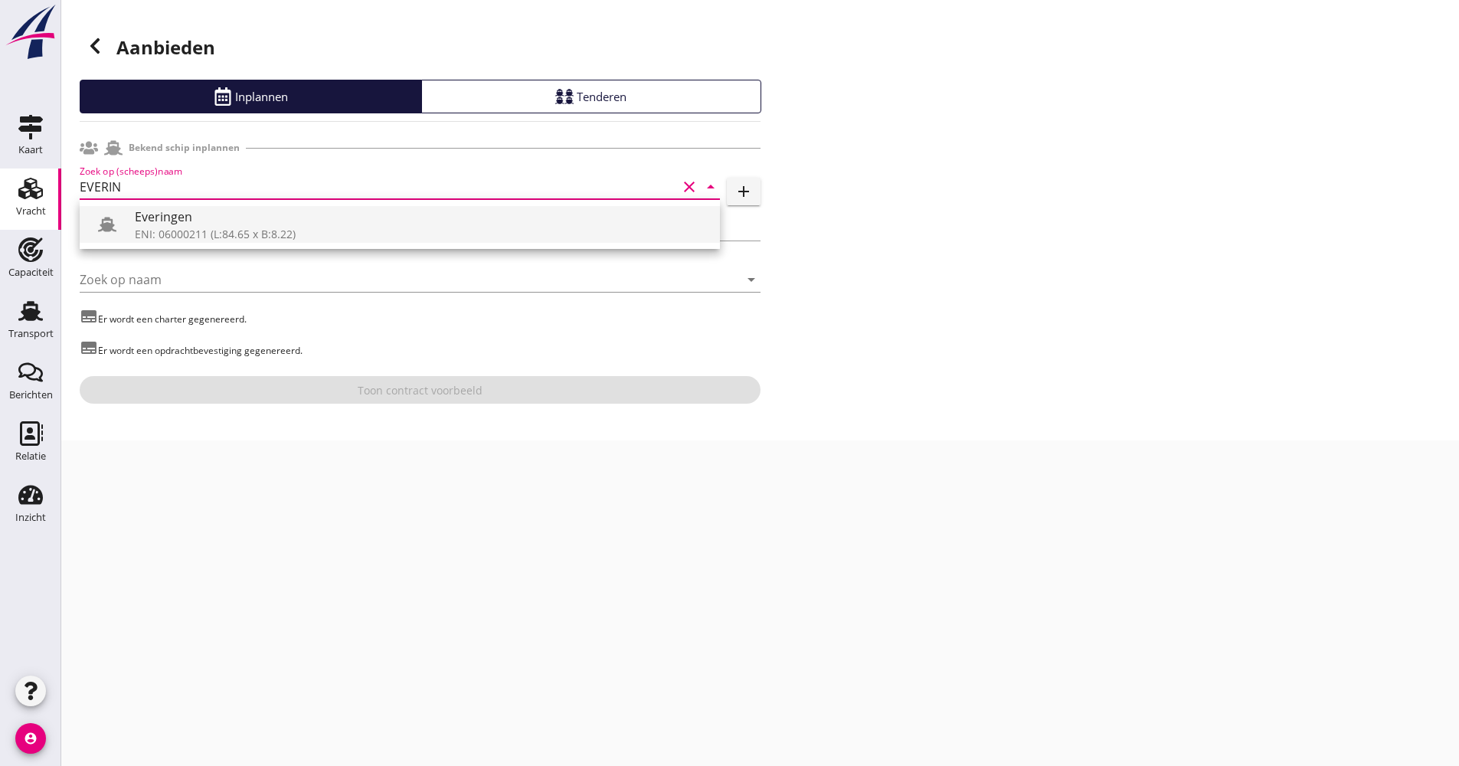
click at [103, 220] on use at bounding box center [107, 224] width 18 height 15
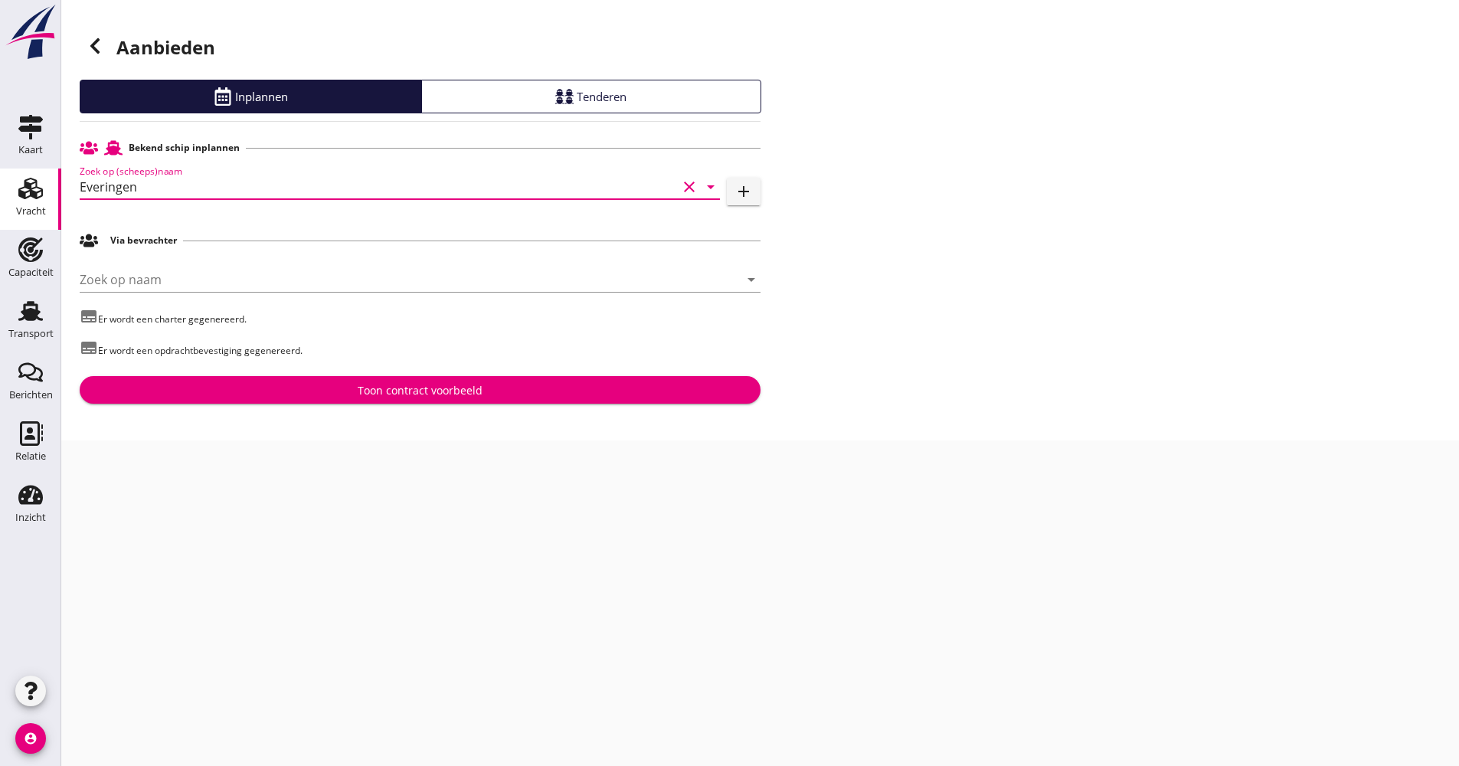
type input "Everingen"
click at [465, 384] on div "Toon contract voorbeeld" at bounding box center [420, 390] width 125 height 16
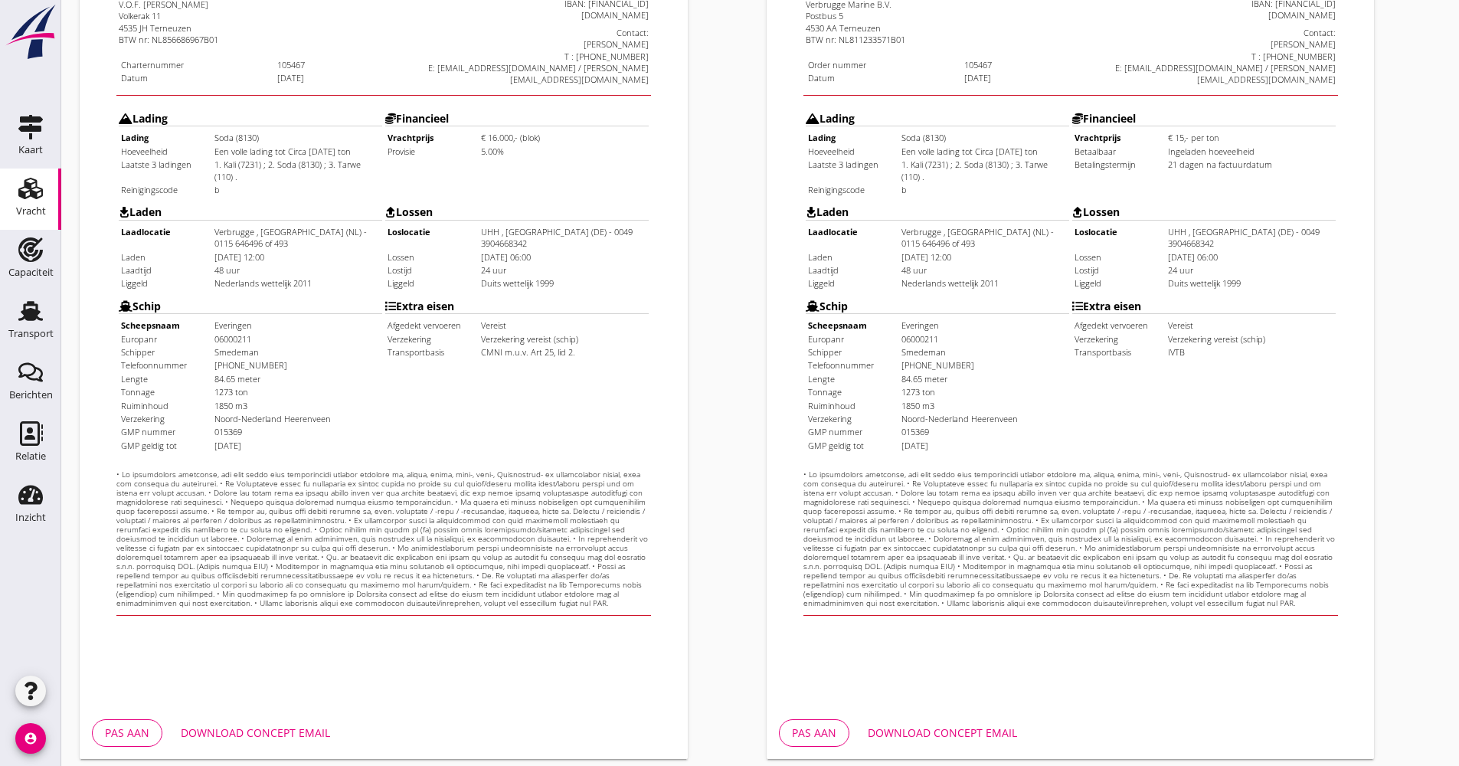
scroll to position [368, 0]
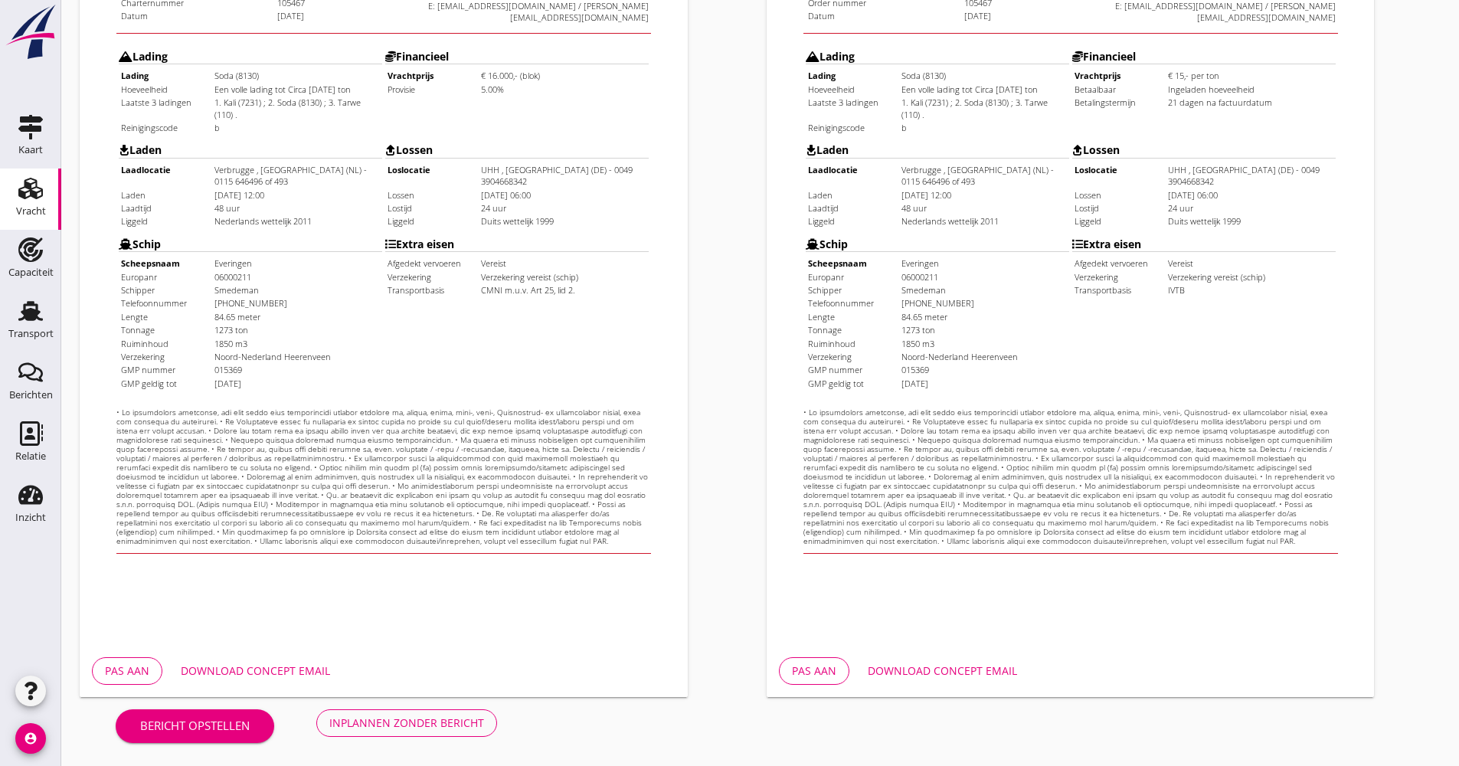
click at [992, 657] on button "Download concept email" at bounding box center [943, 671] width 174 height 28
drag, startPoint x: 245, startPoint y: 659, endPoint x: 267, endPoint y: 659, distance: 21.5
click at [245, 659] on button "Download concept email" at bounding box center [256, 671] width 174 height 28
click at [459, 713] on button "Inplannen zonder bericht" at bounding box center [406, 723] width 181 height 28
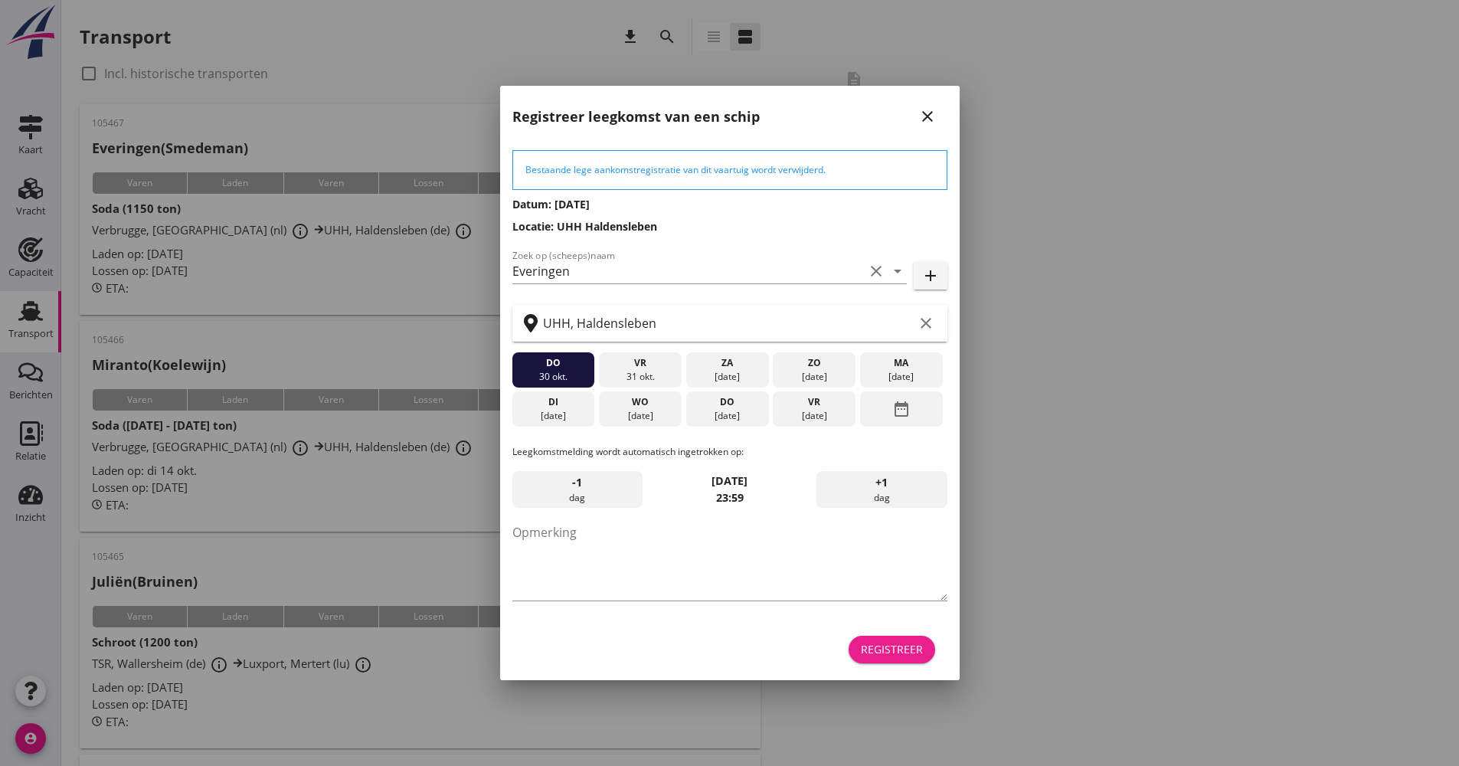
drag, startPoint x: 891, startPoint y: 646, endPoint x: 881, endPoint y: 647, distance: 10.0
click at [889, 647] on div "Registreer" at bounding box center [892, 649] width 62 height 16
